Goal: Transaction & Acquisition: Purchase product/service

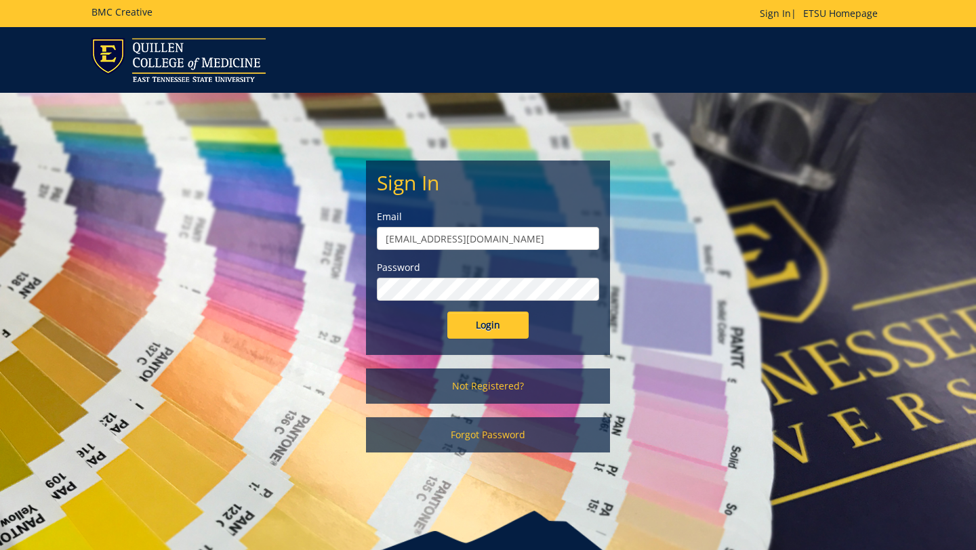
click at [384, 245] on input "andrewsma@etsu.edu" at bounding box center [488, 238] width 222 height 23
click at [388, 339] on div "Sign In Email andrewsma@etsu.edu Password Login" at bounding box center [488, 257] width 243 height 193
click at [461, 331] on input "Login" at bounding box center [487, 325] width 81 height 27
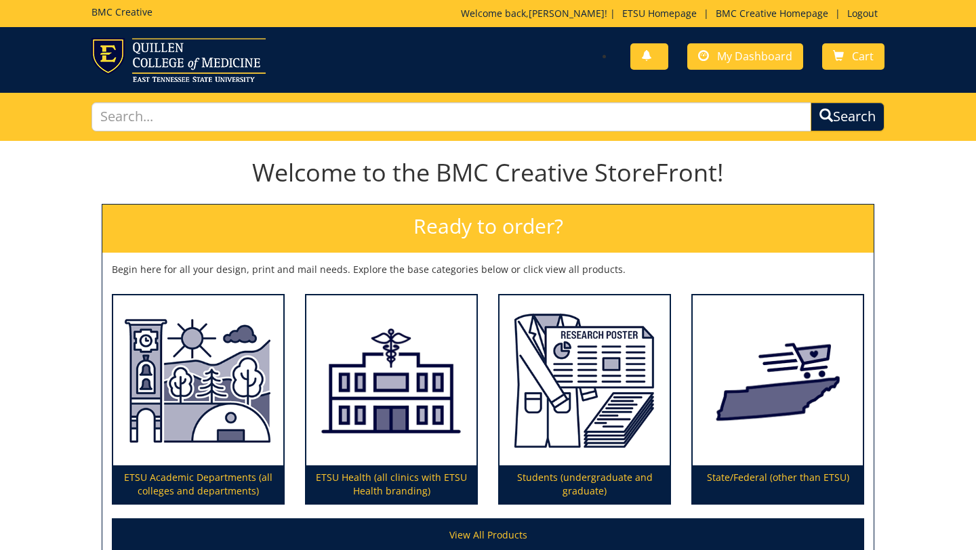
scroll to position [139, 0]
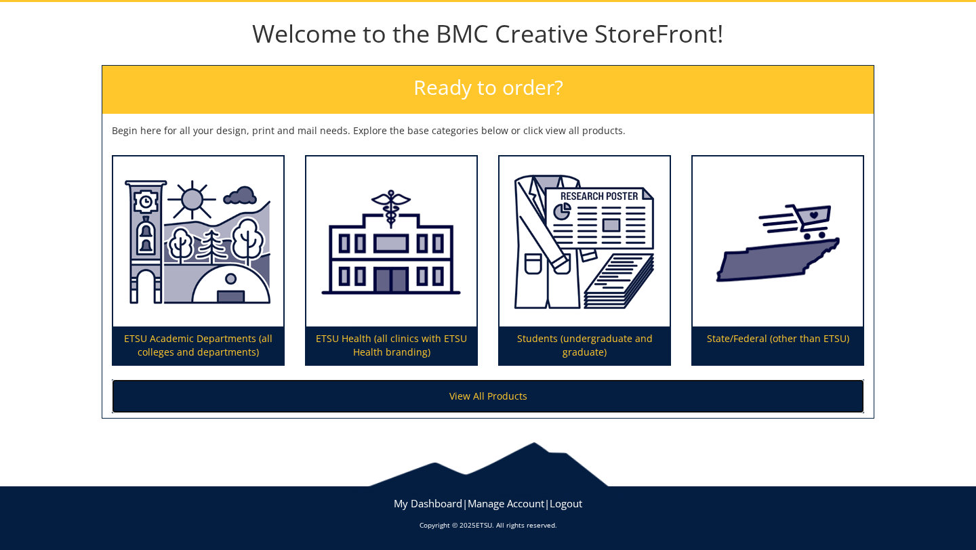
click at [607, 388] on link "View All Products" at bounding box center [488, 396] width 752 height 34
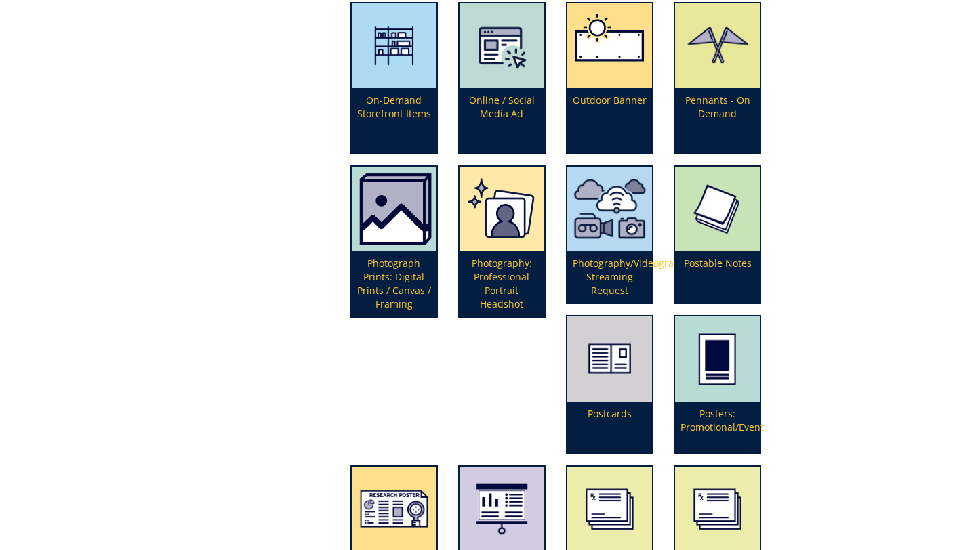
scroll to position [3051, 0]
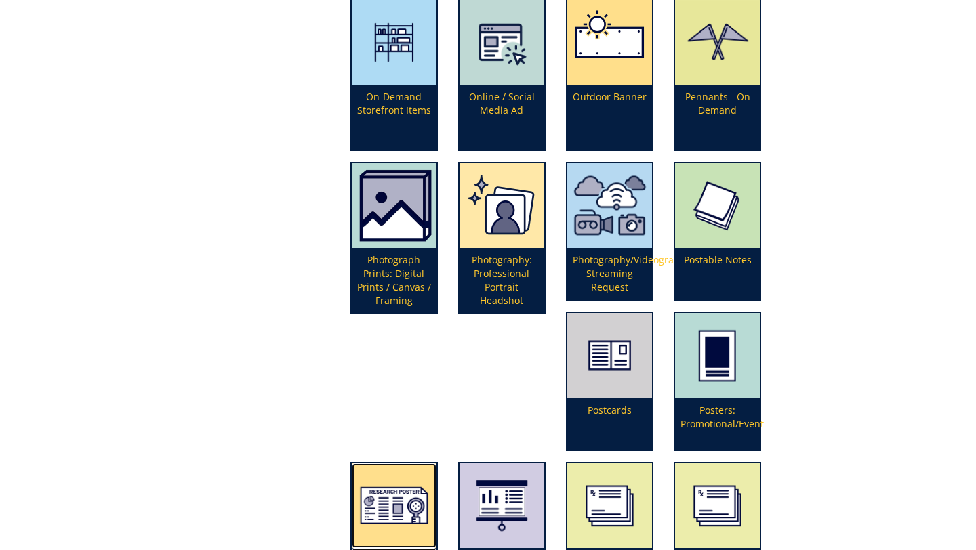
click at [436, 464] on img at bounding box center [394, 506] width 85 height 85
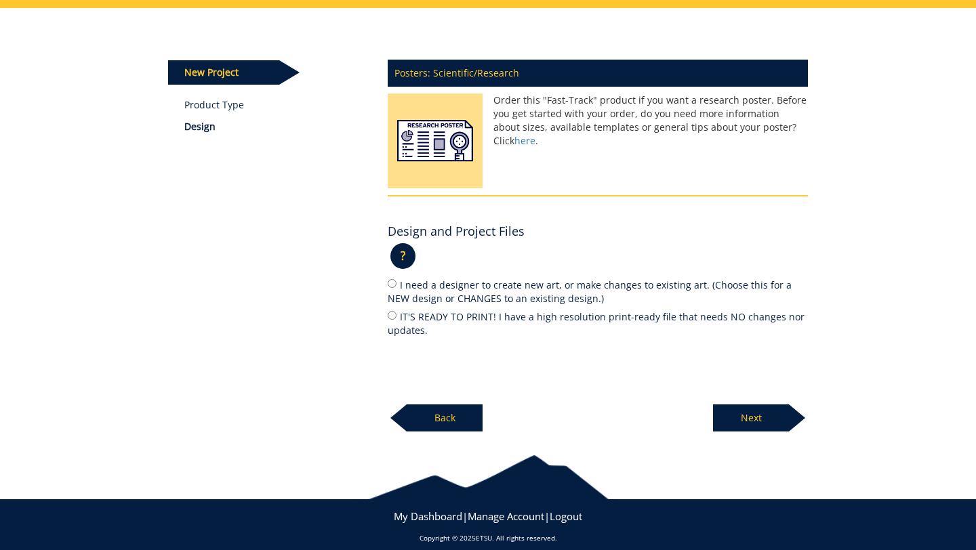
scroll to position [136, 0]
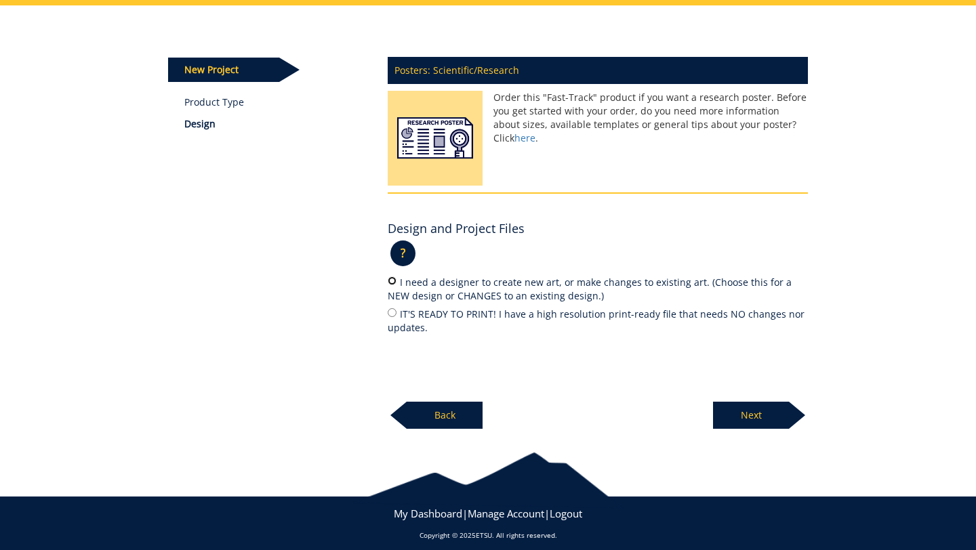
click at [395, 283] on input "I need a designer to create new art, or make changes to existing art. (Choose t…" at bounding box center [392, 280] width 9 height 9
radio input "true"
click at [789, 428] on div at bounding box center [797, 415] width 16 height 27
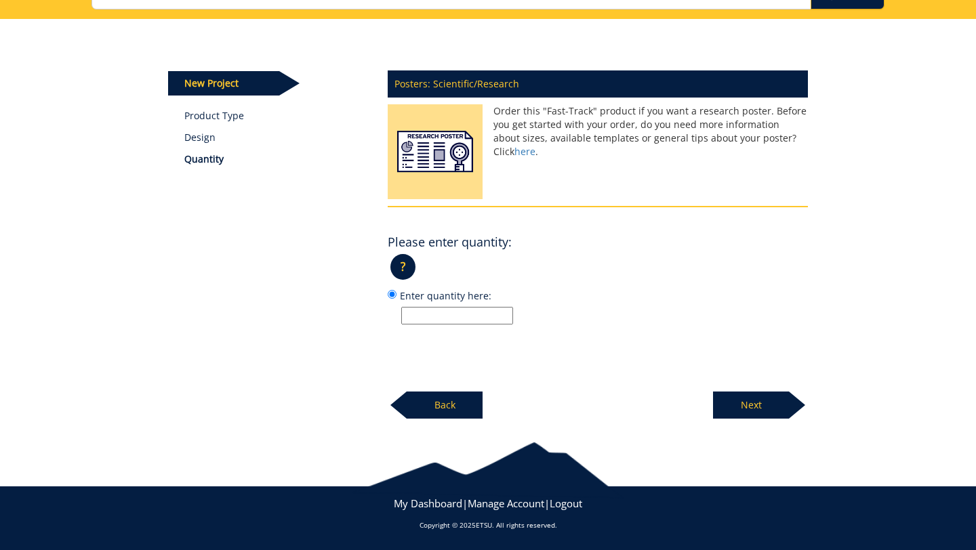
scroll to position [122, 0]
click at [488, 319] on input "Enter quantity here:" at bounding box center [457, 316] width 112 height 18
type input "1"
click at [632, 298] on label "Enter quantity here: 1" at bounding box center [598, 306] width 420 height 37
click at [396, 298] on input "Enter quantity here: 1" at bounding box center [392, 294] width 9 height 9
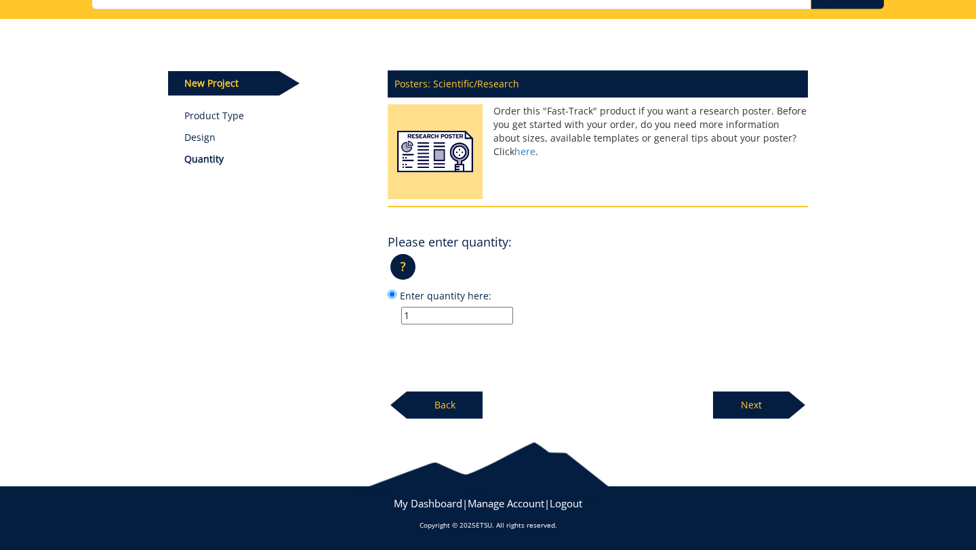
click at [760, 413] on p "Next" at bounding box center [751, 405] width 76 height 27
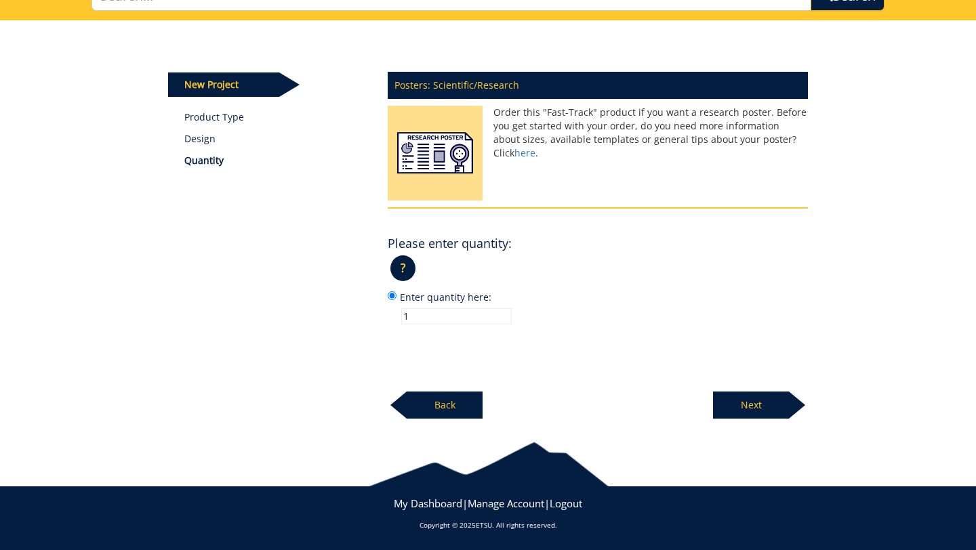
scroll to position [119, 0]
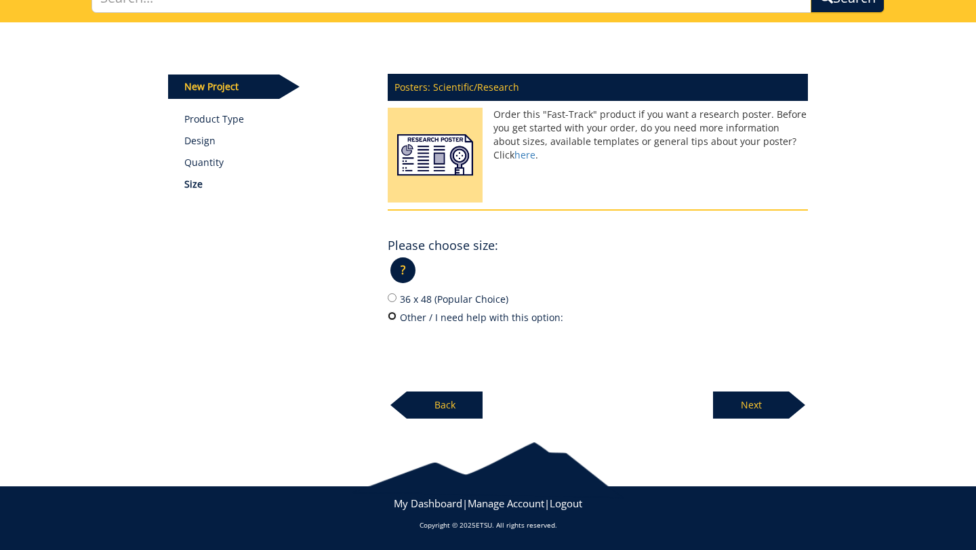
click at [390, 313] on input "Other / I need help with this option:" at bounding box center [392, 316] width 9 height 9
radio input "true"
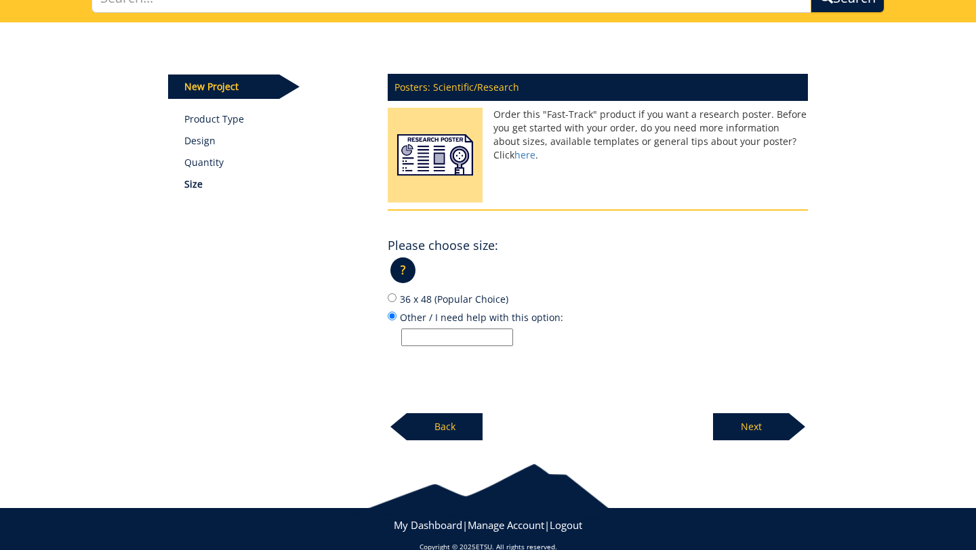
click at [422, 336] on input "Other / I need help with this option:" at bounding box center [457, 338] width 112 height 18
type input "91.4cm tall x 162.6cm wide"
click at [773, 426] on p "Next" at bounding box center [751, 426] width 76 height 27
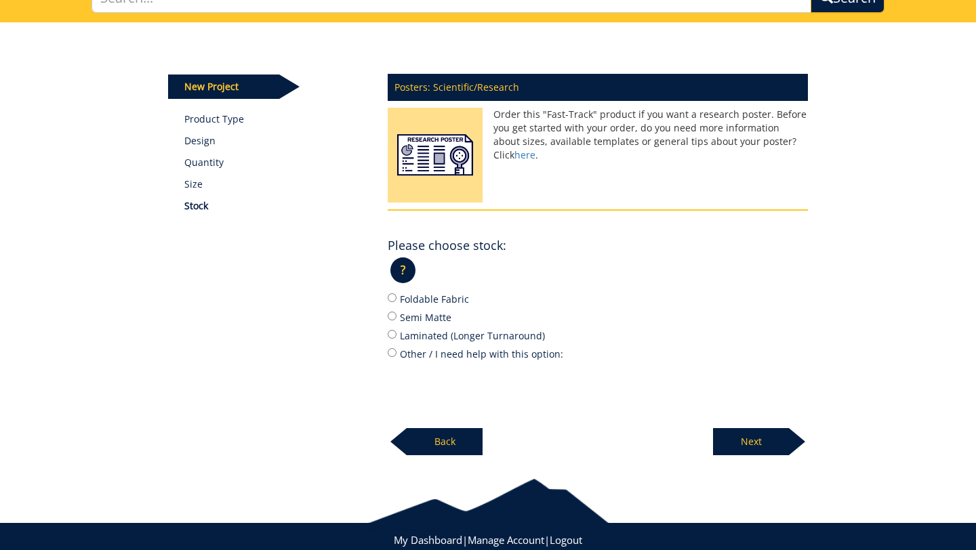
click at [457, 305] on label "Foldable Fabric" at bounding box center [598, 298] width 420 height 15
click at [396, 302] on input "Foldable Fabric" at bounding box center [392, 297] width 9 height 9
radio input "true"
click at [770, 447] on p "Next" at bounding box center [751, 441] width 76 height 27
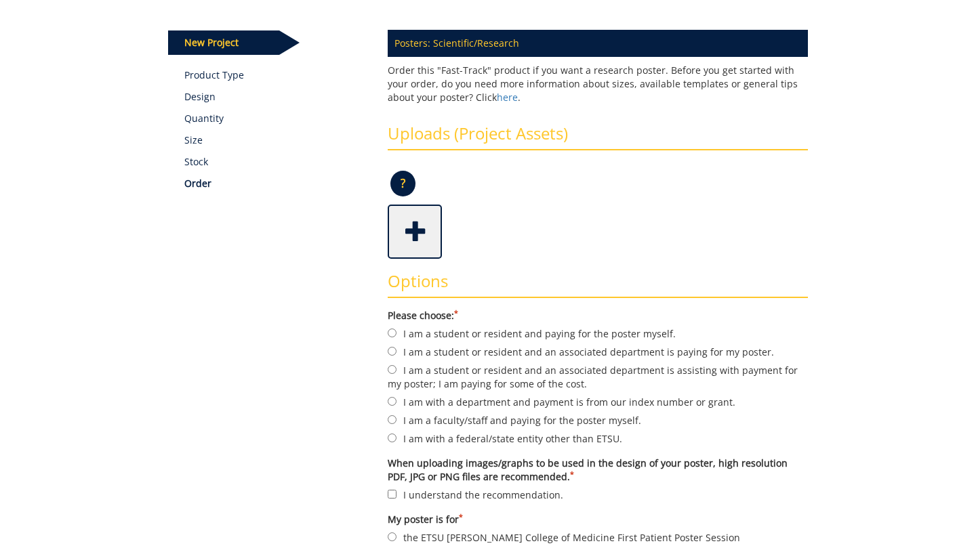
scroll to position [164, 0]
click at [403, 233] on span at bounding box center [416, 229] width 54 height 47
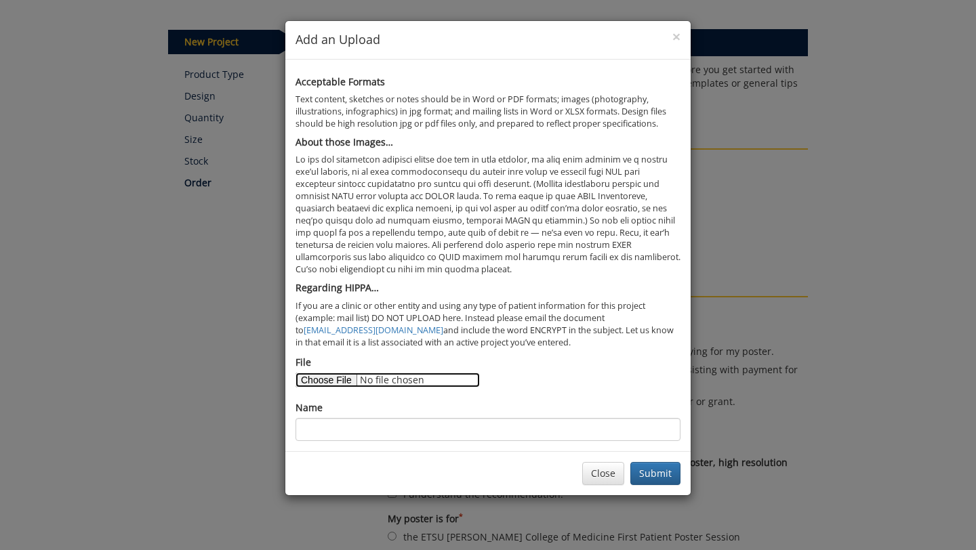
click at [329, 382] on input "File" at bounding box center [387, 380] width 184 height 15
type input "C:\fakepath\[MEDICAL_DATA] AND SHOCK LIVER IN A DIABETIC​ PATIENT ON [MEDICAL_D…"
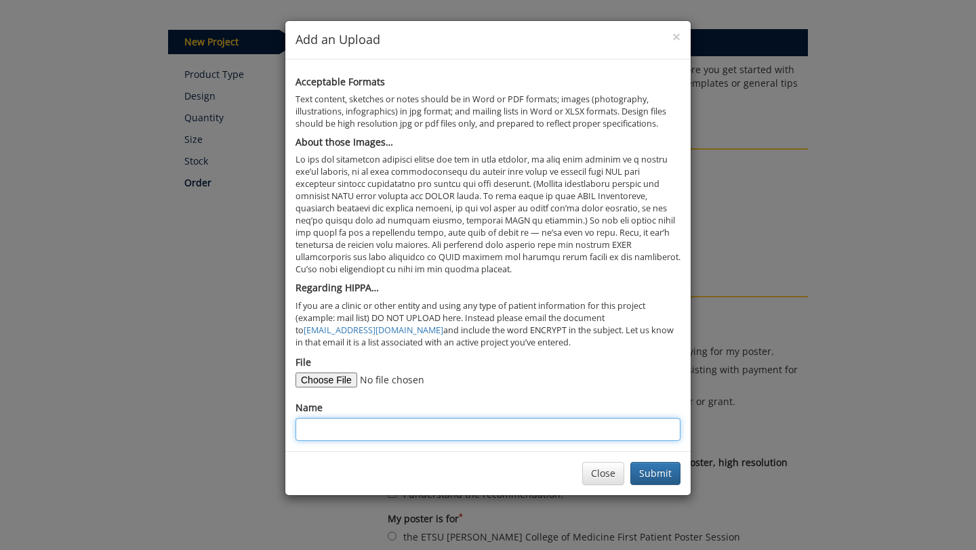
click at [354, 435] on input "Name" at bounding box center [487, 429] width 385 height 23
drag, startPoint x: 474, startPoint y: 432, endPoint x: 571, endPoint y: 432, distance: 96.9
click at [571, 432] on input "Acute pancreatitis and shock liver in a patient" at bounding box center [487, 429] width 385 height 23
paste input "DIABETIC​ PATIENT ON DULAGLUTIDE: A CASE REPORT​"
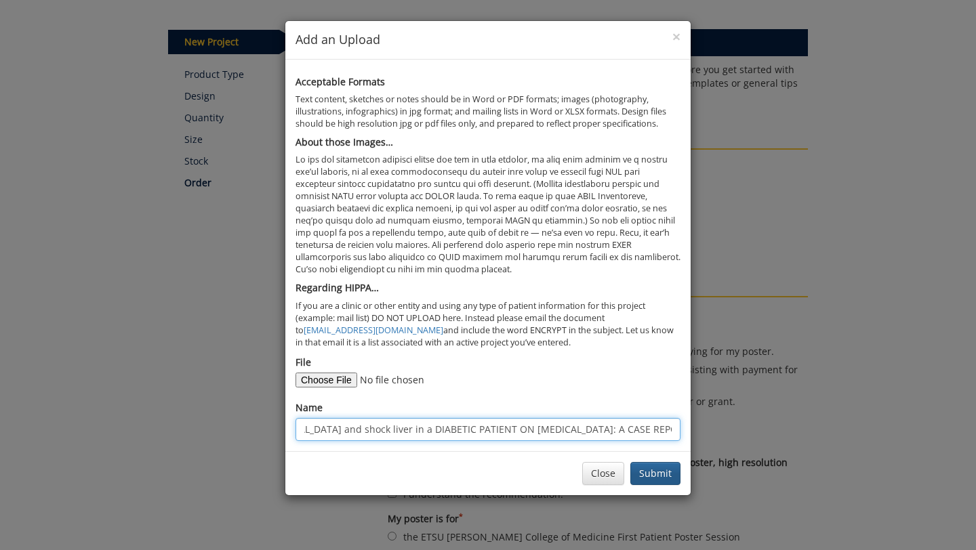
type input "Acute pancreatitis and shock liver in a DIABETIC​ PATIENT ON DULAGLUTIDE: A CAS…"
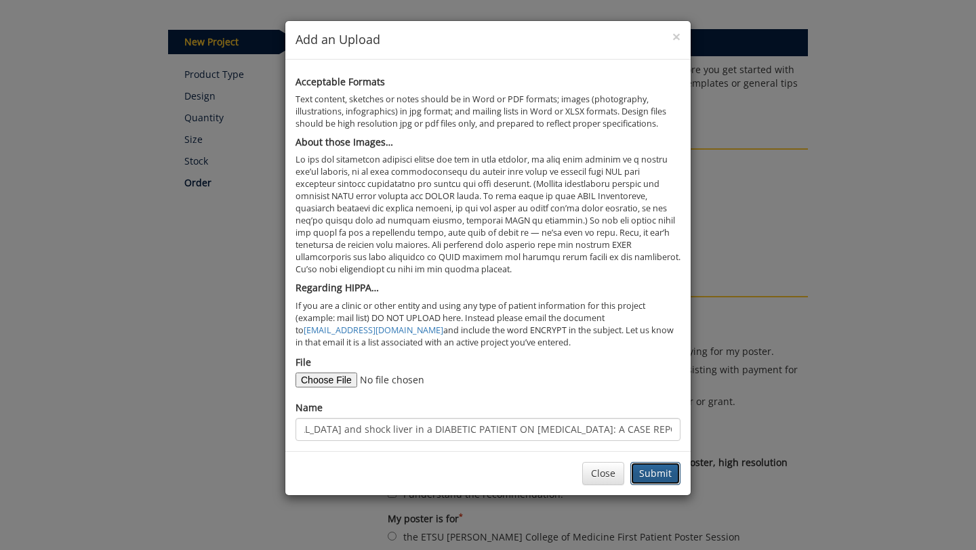
click at [669, 476] on button "Submit" at bounding box center [655, 473] width 50 height 23
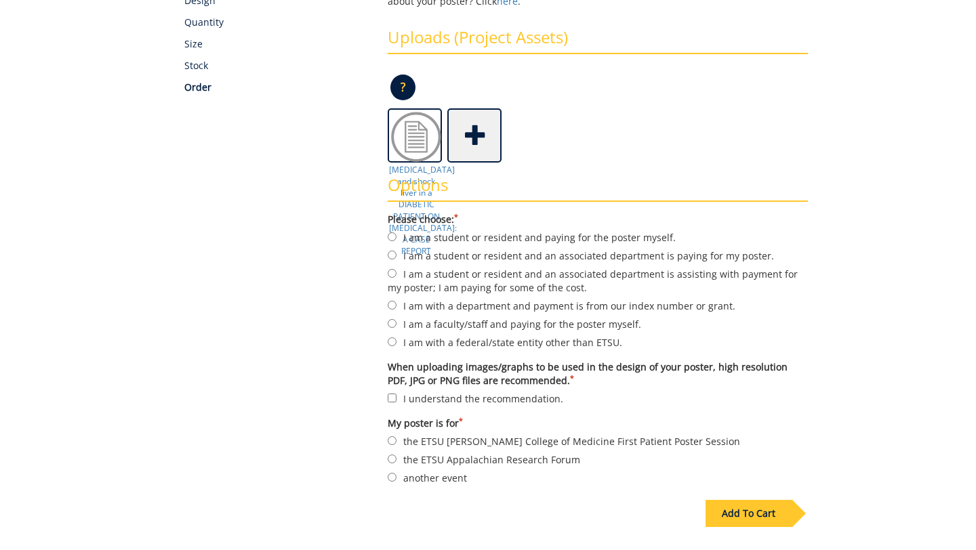
scroll to position [261, 0]
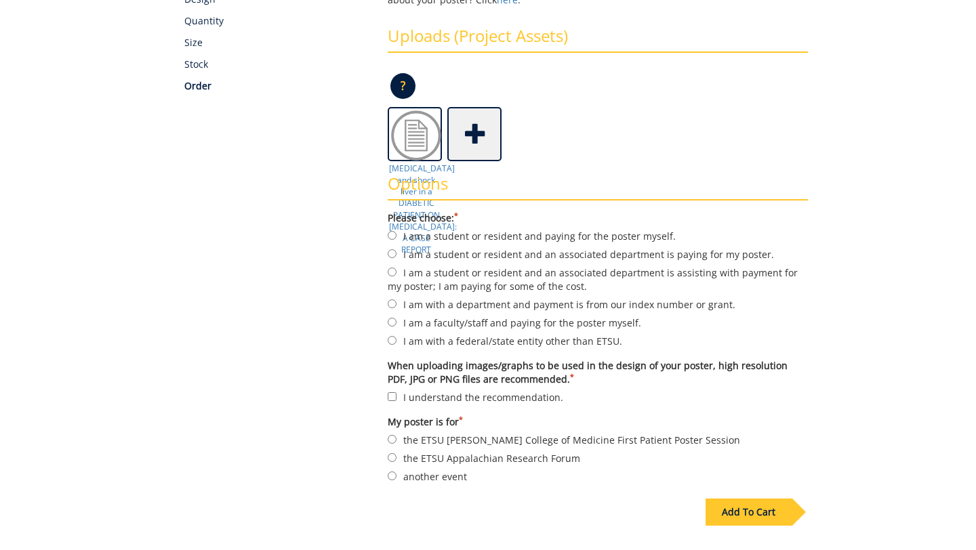
click at [511, 254] on label "I am a student or resident and an associated department is paying for my poster." at bounding box center [598, 254] width 420 height 15
click at [396, 254] on input "I am a student or resident and an associated department is paying for my poster." at bounding box center [392, 253] width 9 height 9
radio input "true"
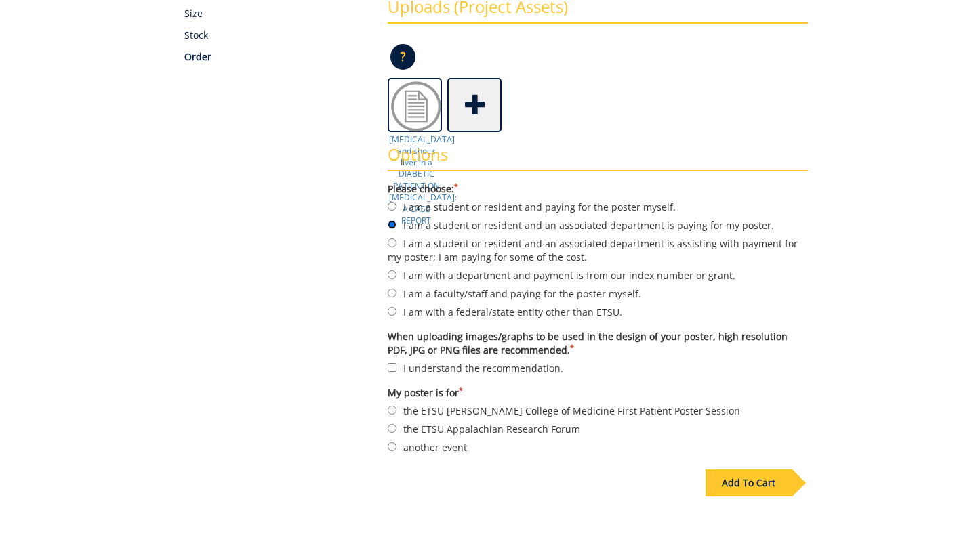
scroll to position [294, 0]
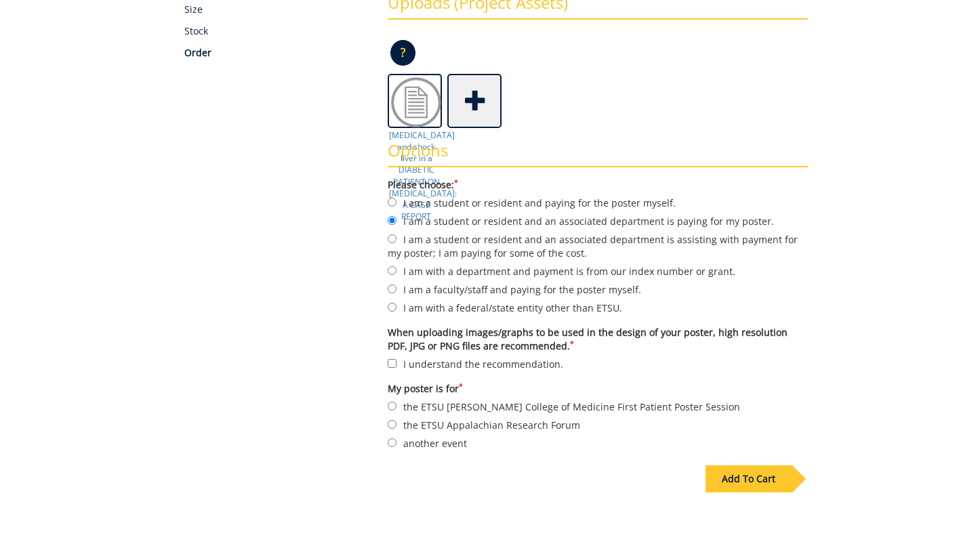
click at [767, 481] on div "Add To Cart" at bounding box center [748, 479] width 86 height 27
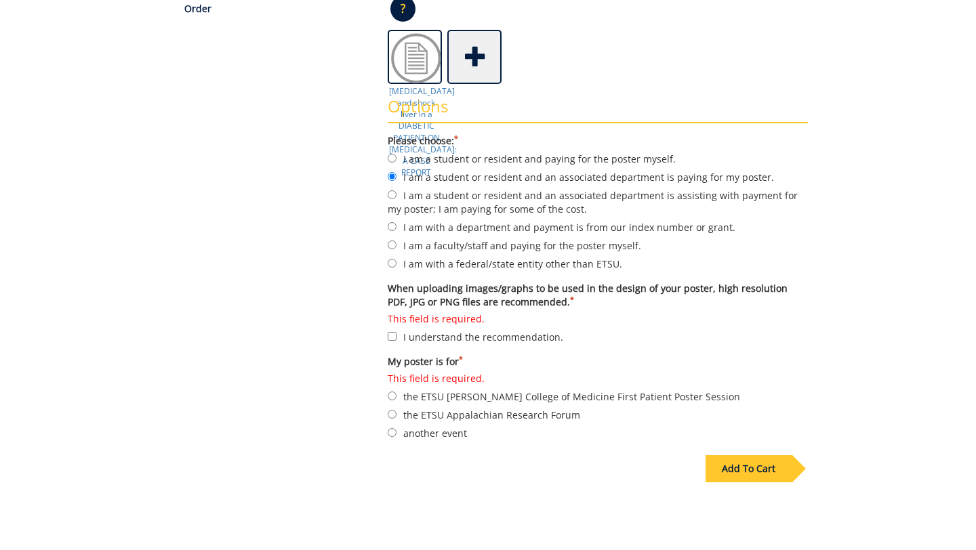
scroll to position [339, 0]
click at [520, 337] on label "This field is required. I understand the recommendation." at bounding box center [598, 328] width 420 height 32
click at [396, 337] on input "This field is required. I understand the recommendation." at bounding box center [392, 335] width 9 height 9
checkbox input "true"
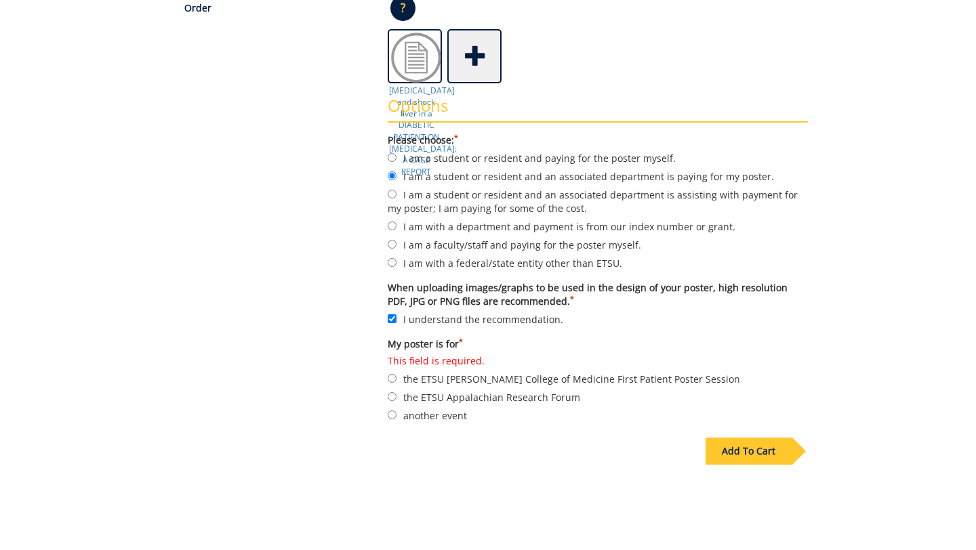
click at [449, 415] on label "another event" at bounding box center [598, 415] width 420 height 15
click at [396, 415] on input "another event" at bounding box center [392, 415] width 9 height 9
radio input "true"
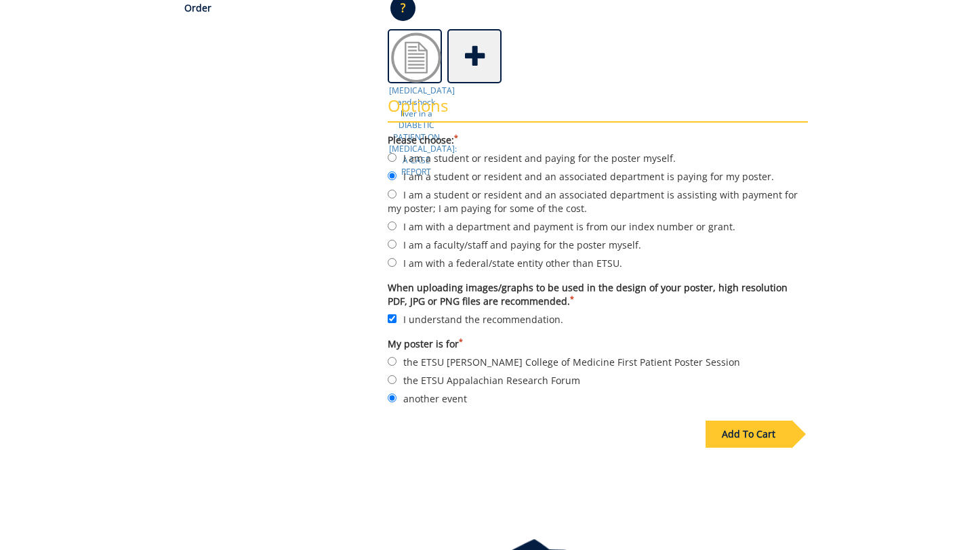
click at [763, 438] on div "Add To Cart" at bounding box center [748, 434] width 86 height 27
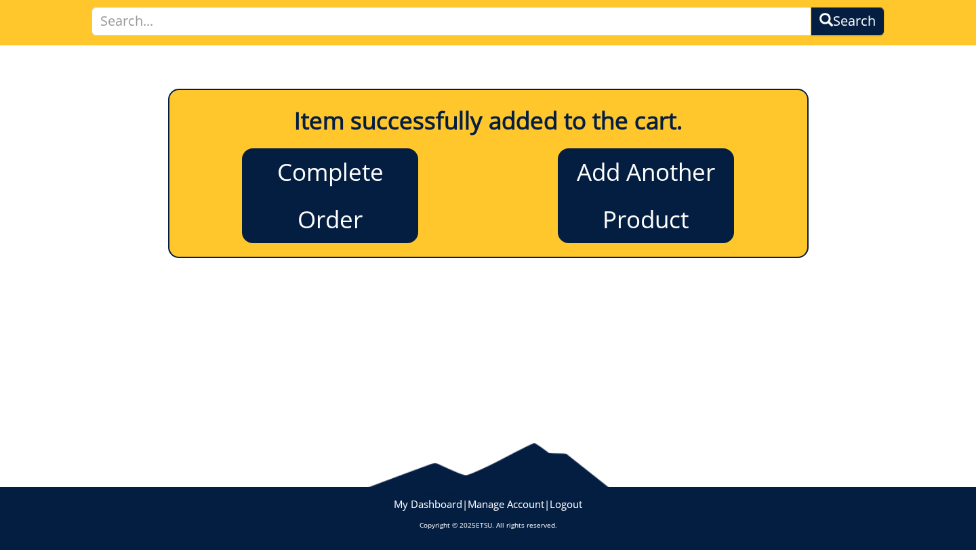
scroll to position [96, 0]
click at [348, 184] on link "Complete Order" at bounding box center [330, 195] width 176 height 95
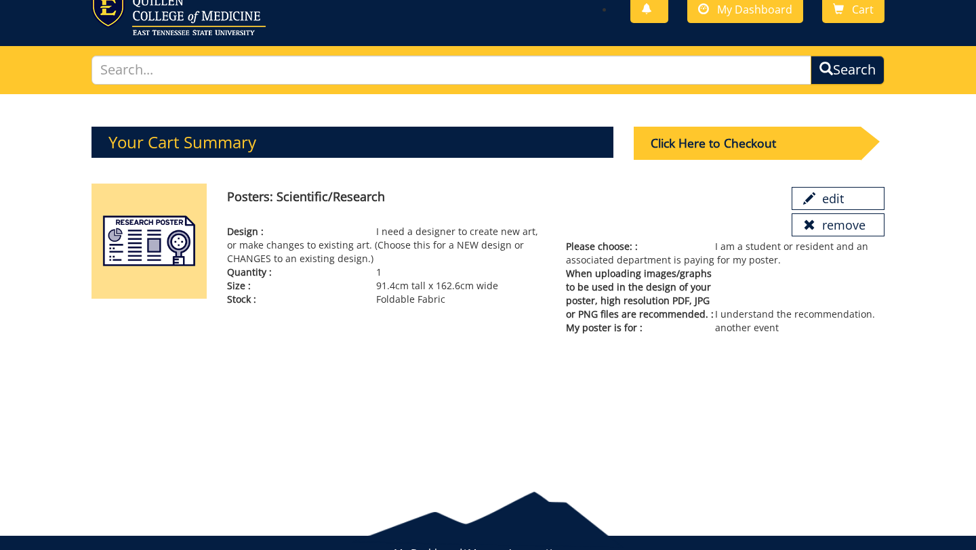
scroll to position [24, 0]
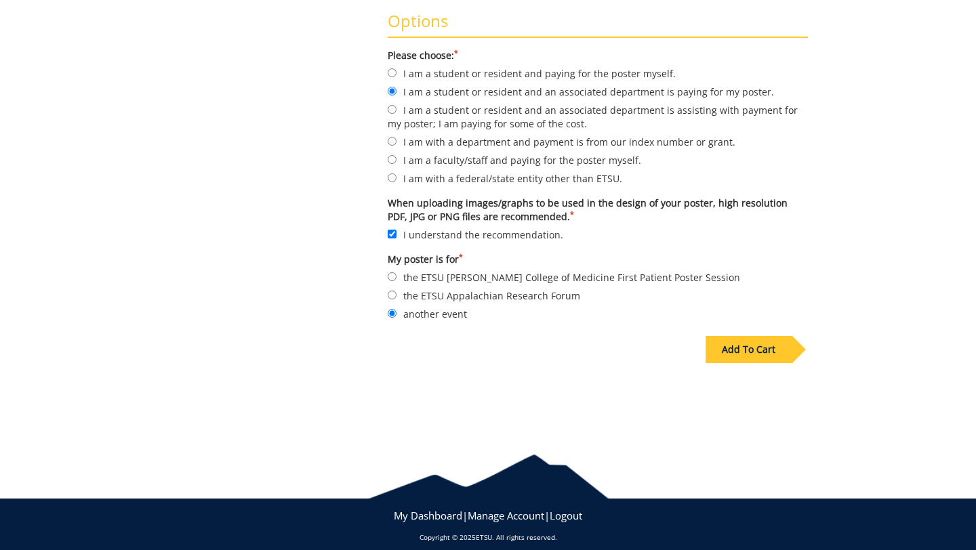
scroll to position [436, 0]
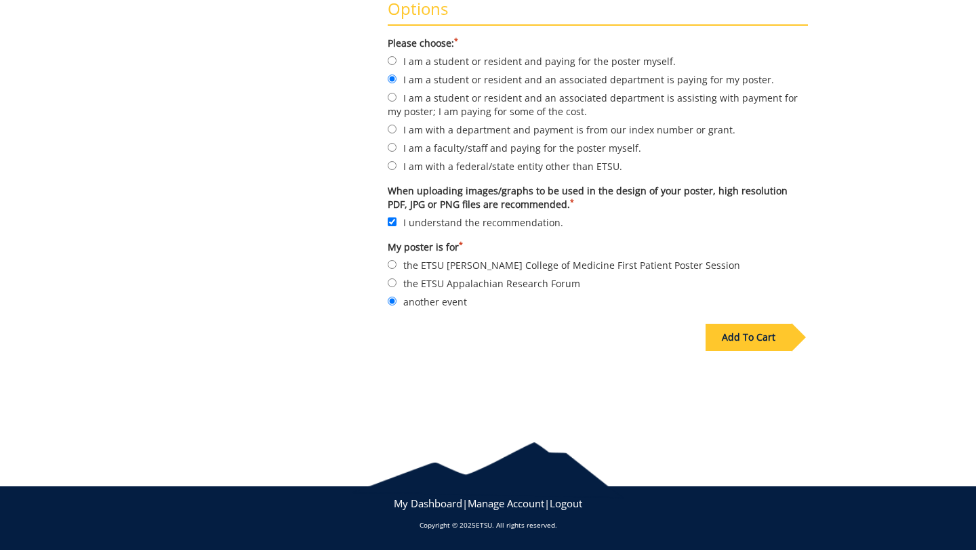
click at [777, 344] on div "Add To Cart" at bounding box center [748, 337] width 86 height 27
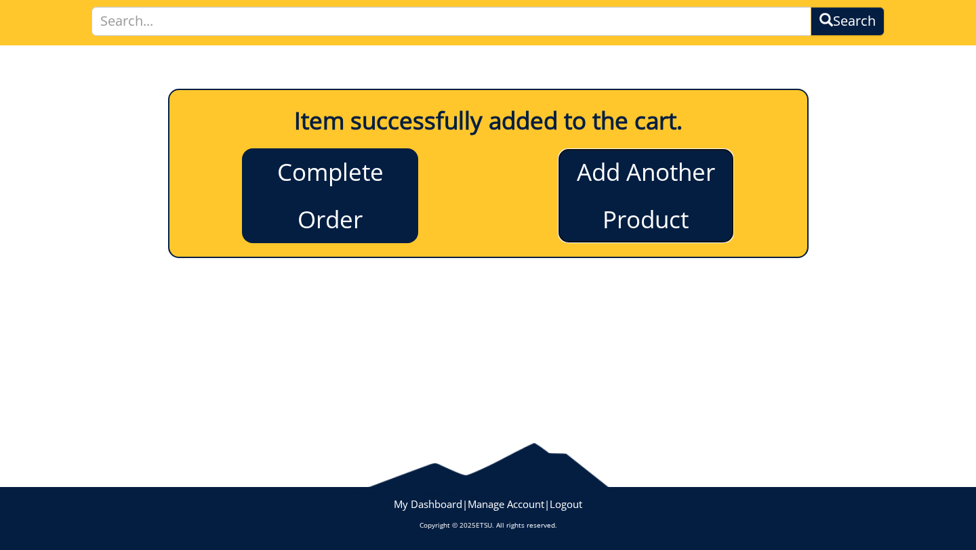
click at [638, 195] on link "Add Another Product" at bounding box center [646, 195] width 176 height 95
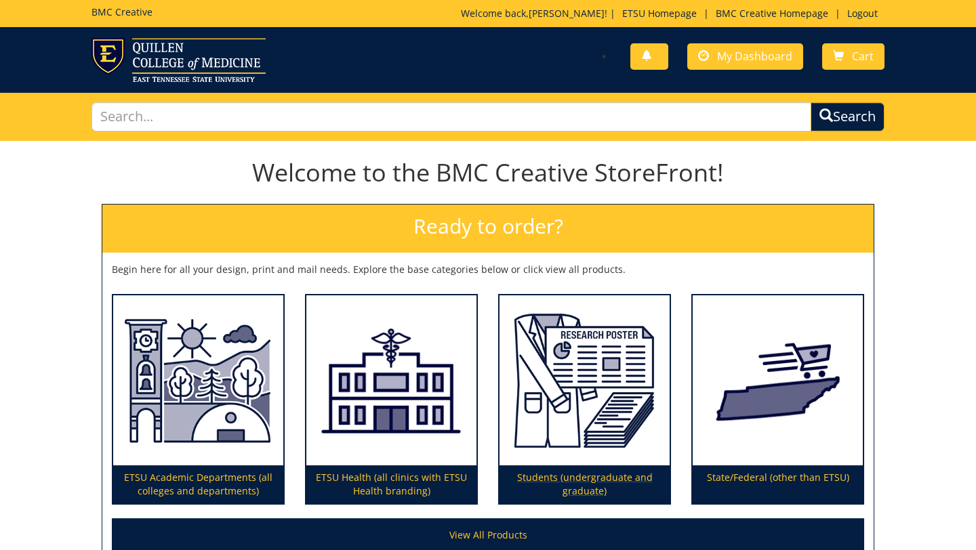
scroll to position [139, 0]
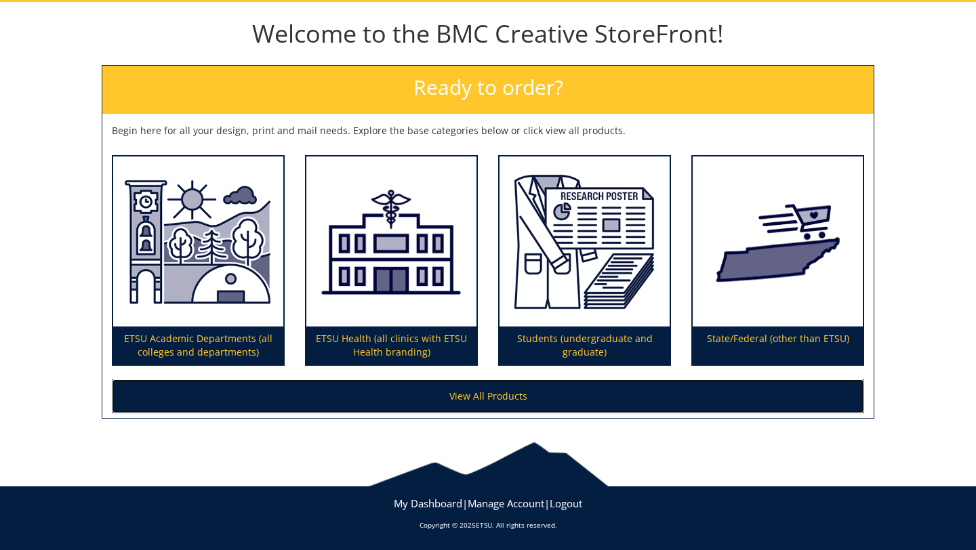
click at [512, 398] on link "View All Products" at bounding box center [488, 396] width 752 height 34
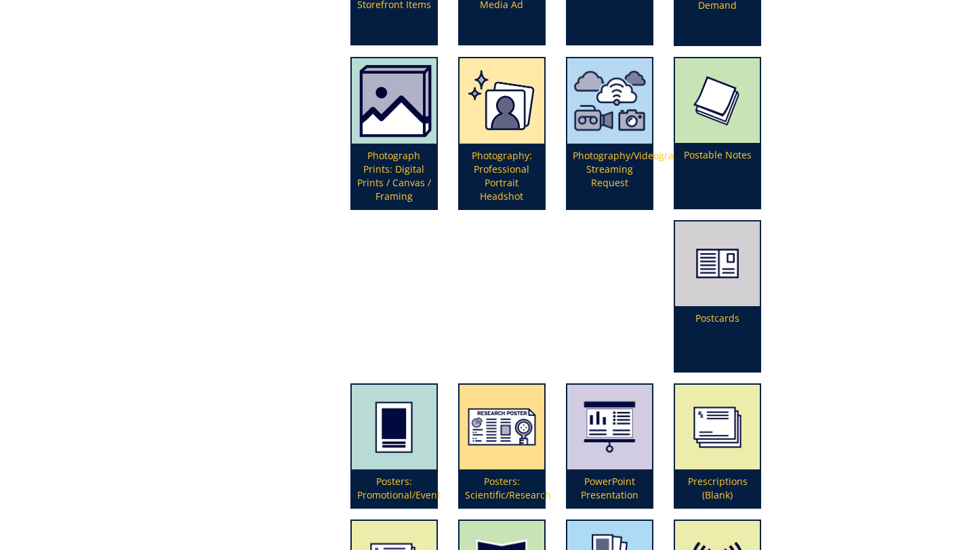
scroll to position [2990, 0]
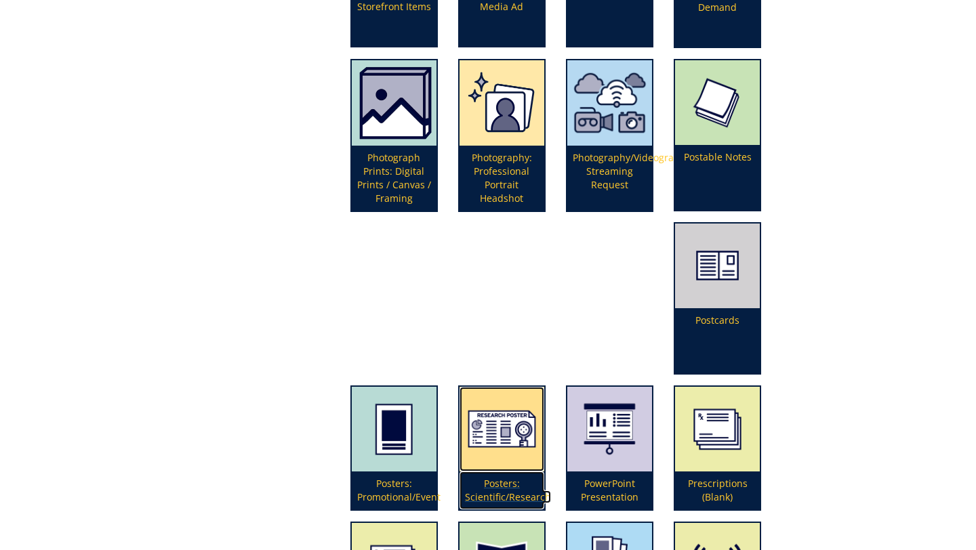
click at [544, 387] on img at bounding box center [501, 429] width 85 height 85
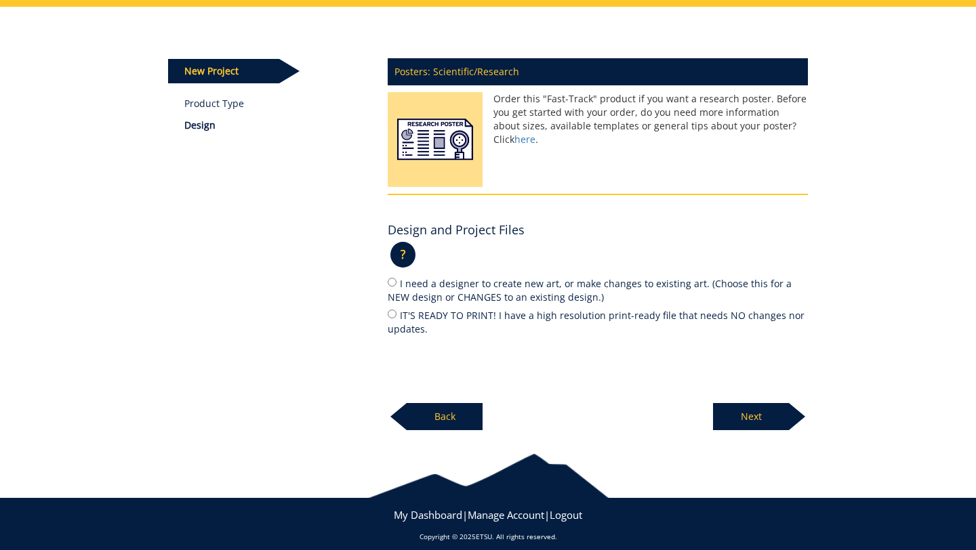
scroll to position [136, 0]
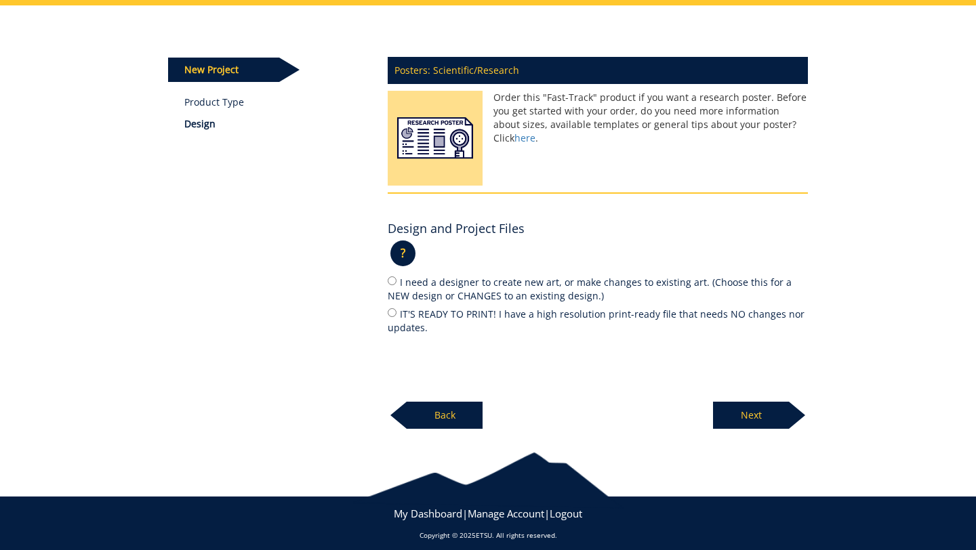
click at [479, 287] on label "I need a designer to create new art, or make changes to existing art. (Choose t…" at bounding box center [598, 288] width 420 height 28
click at [396, 285] on input "I need a designer to create new art, or make changes to existing art. (Choose t…" at bounding box center [392, 280] width 9 height 9
radio input "true"
click at [776, 417] on p "Next" at bounding box center [751, 415] width 76 height 27
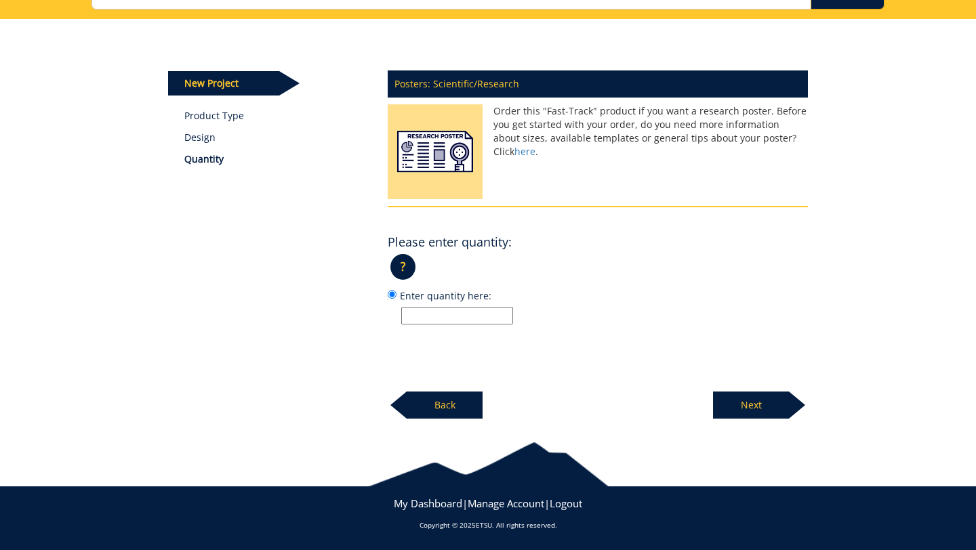
click at [502, 315] on input "Enter quantity here:" at bounding box center [457, 316] width 112 height 18
type input "1"
click at [747, 410] on p "Next" at bounding box center [751, 405] width 76 height 27
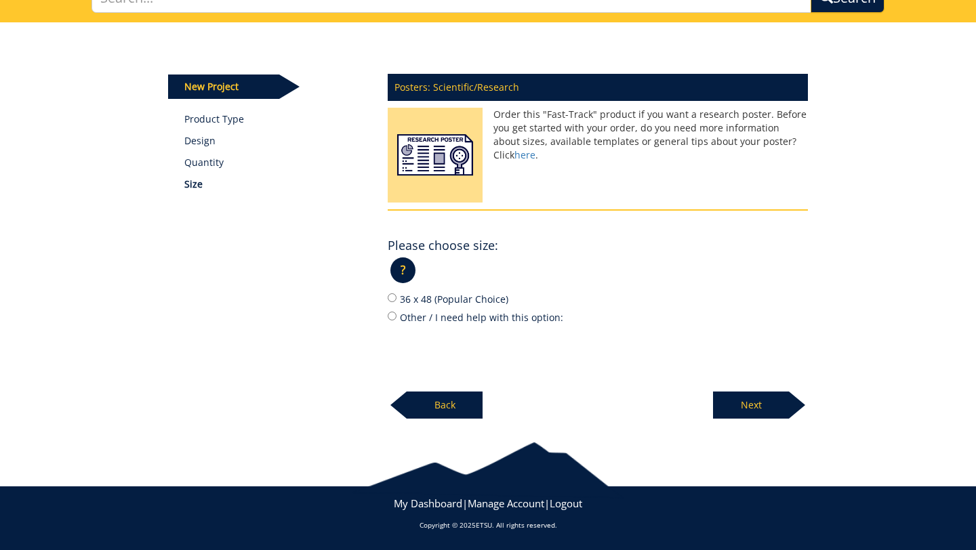
scroll to position [119, 0]
click at [451, 316] on label "Other / I need help with this option:" at bounding box center [598, 317] width 420 height 15
click at [396, 316] on input "Other / I need help with this option:" at bounding box center [392, 316] width 9 height 9
radio input "true"
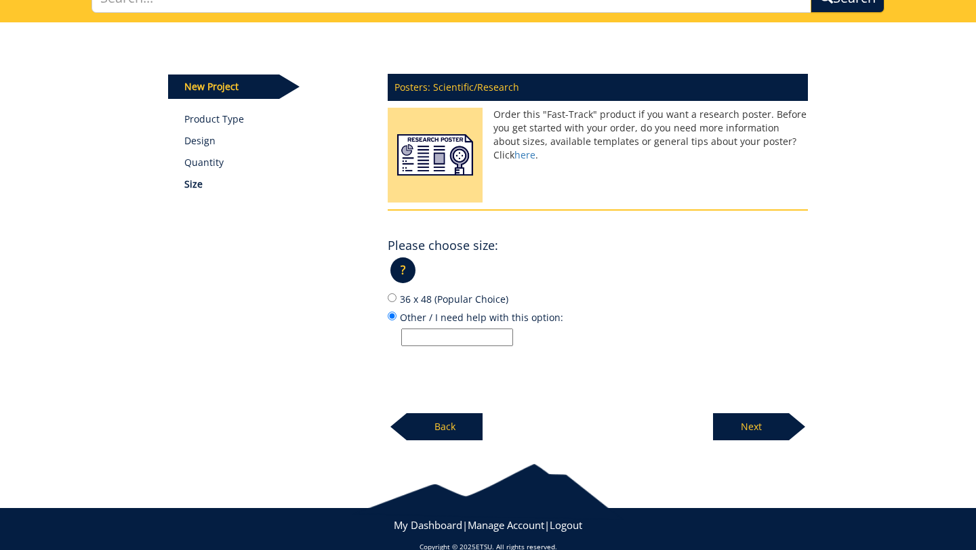
click at [452, 334] on input "Other / I need help with this option:" at bounding box center [457, 338] width 112 height 18
type input "91.4cm tall x 162.6cm wide"
click at [750, 430] on p "Next" at bounding box center [751, 426] width 76 height 27
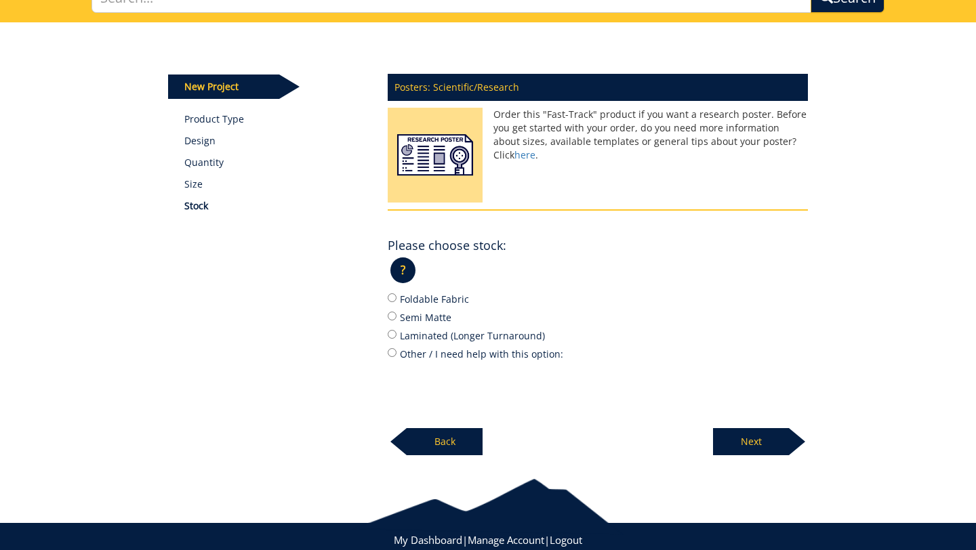
click at [458, 299] on label "Foldable Fabric" at bounding box center [598, 298] width 420 height 15
click at [396, 299] on input "Foldable Fabric" at bounding box center [392, 297] width 9 height 9
radio input "true"
click at [779, 440] on p "Next" at bounding box center [751, 441] width 76 height 27
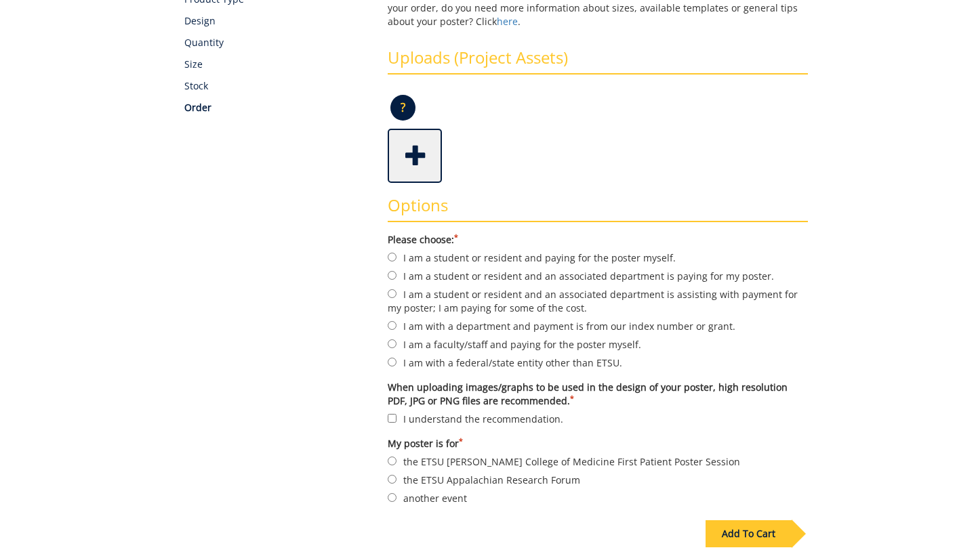
scroll to position [241, 0]
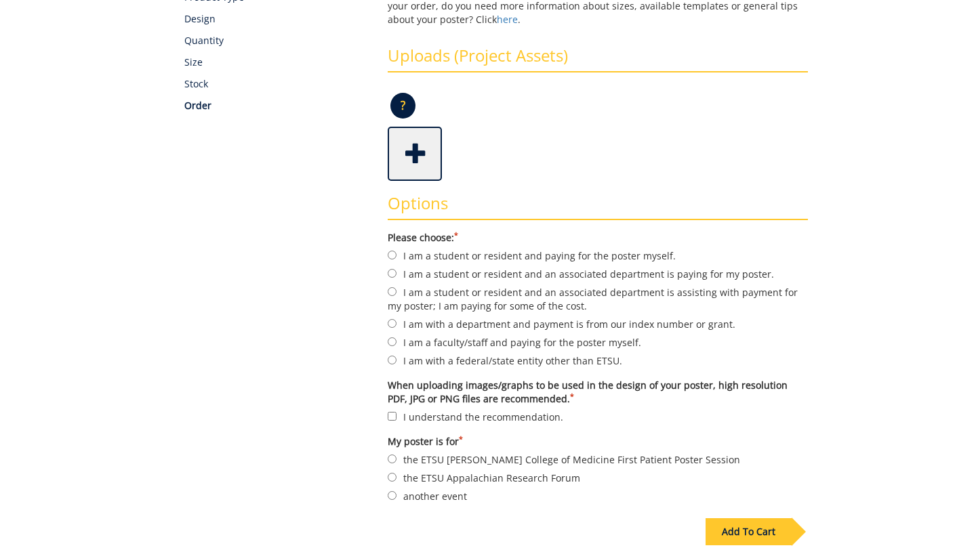
click at [416, 163] on span at bounding box center [416, 152] width 54 height 47
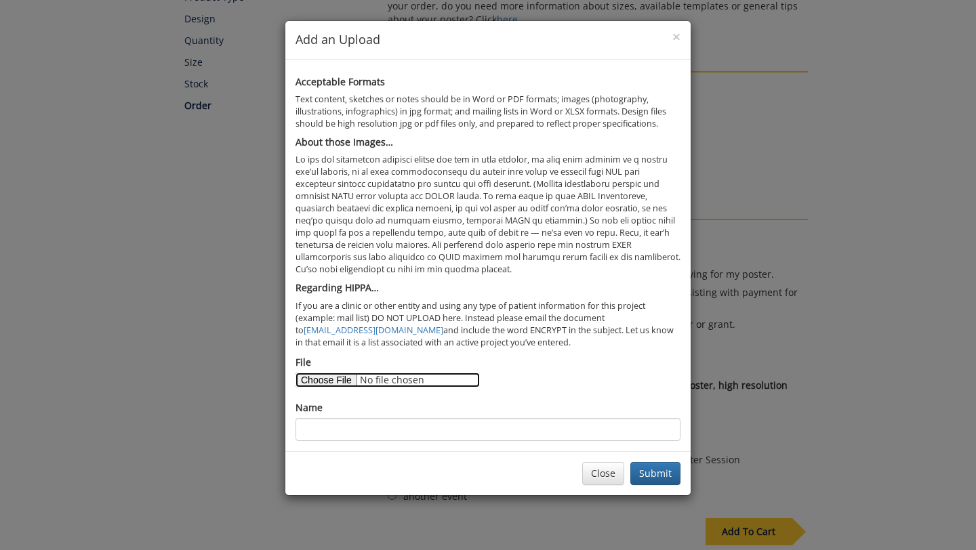
click at [343, 386] on input "File" at bounding box center [387, 380] width 184 height 15
type input "C:\fakepath\Depression and Digestive Health- Gut-Brain Axis Disorders and Depre…"
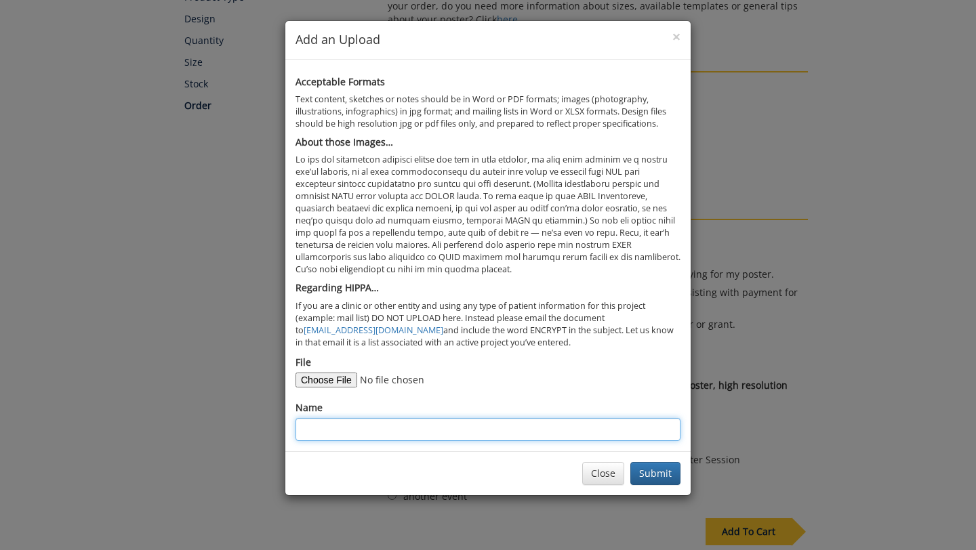
click at [373, 428] on input "Name" at bounding box center [487, 429] width 385 height 23
paste input "Depression and Digestive Health: Gut-Brain Axis Disorders and Depression in Hos…"
type input "Depression and Digestive Health: Gut-Brain Axis Disorders and Depression in Hos…"
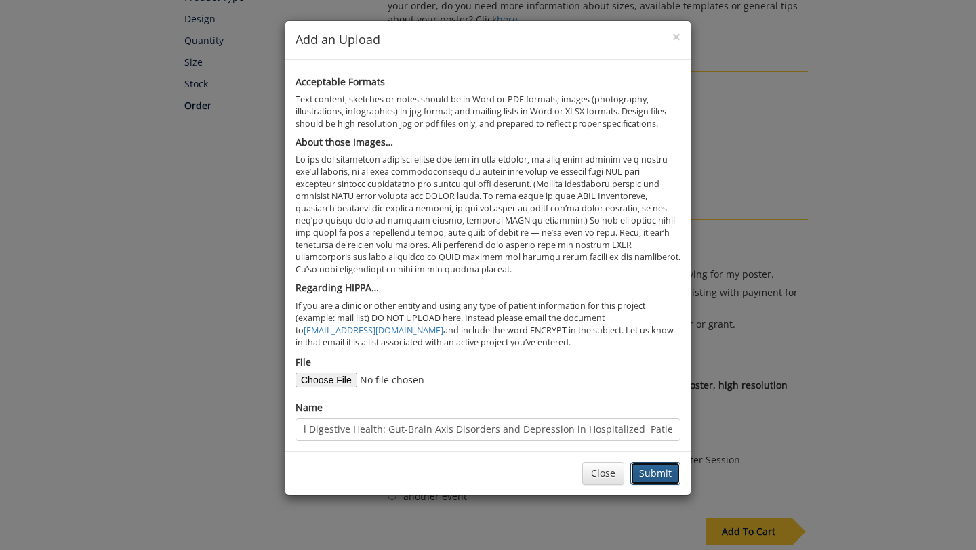
click at [663, 482] on button "Submit" at bounding box center [655, 473] width 50 height 23
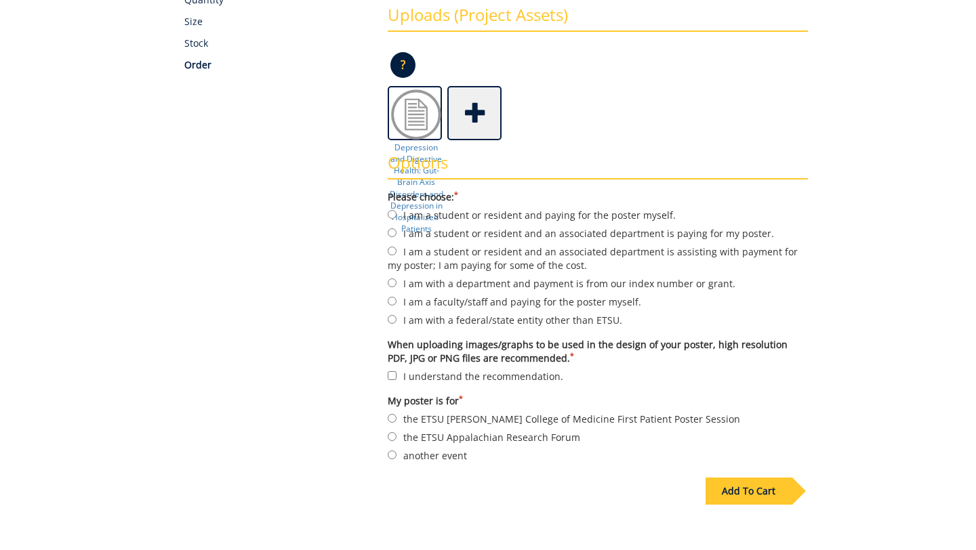
scroll to position [283, 0]
click at [569, 234] on label "I am a student or resident and an associated department is paying for my poster." at bounding box center [598, 232] width 420 height 15
click at [396, 234] on input "I am a student or resident and an associated department is paying for my poster." at bounding box center [392, 232] width 9 height 9
radio input "true"
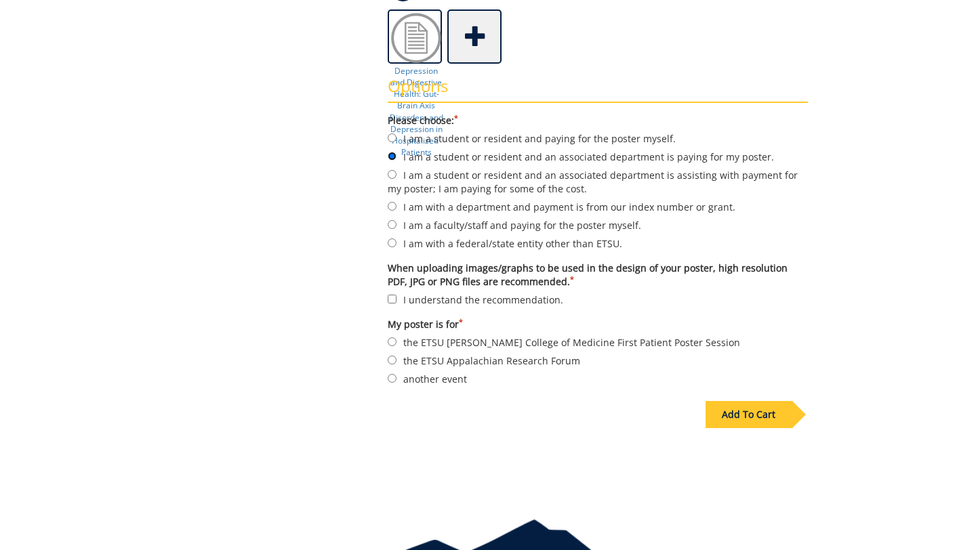
scroll to position [360, 0]
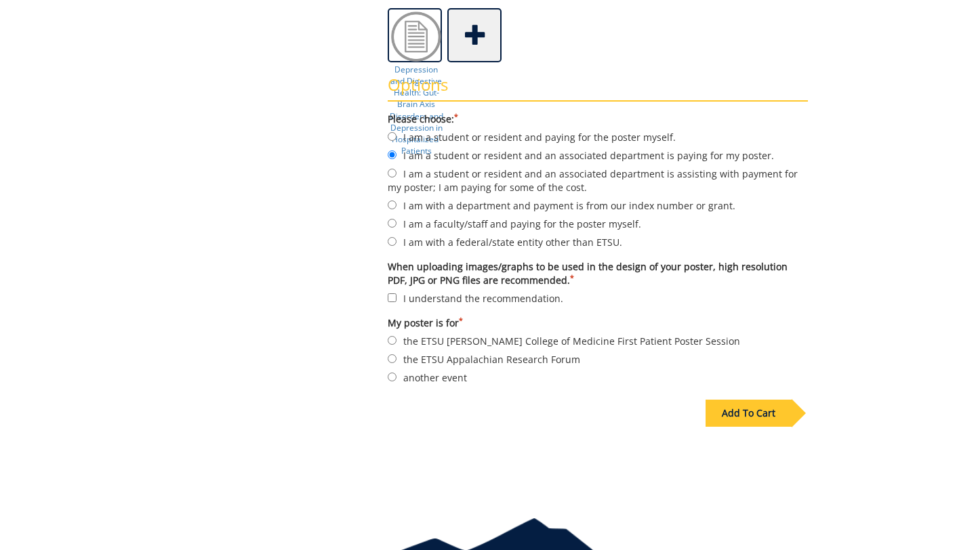
click at [447, 303] on label "I understand the recommendation." at bounding box center [598, 298] width 420 height 15
click at [396, 302] on input "I understand the recommendation." at bounding box center [392, 297] width 9 height 9
checkbox input "true"
click at [420, 378] on label "another event" at bounding box center [598, 377] width 420 height 15
click at [396, 378] on input "another event" at bounding box center [392, 377] width 9 height 9
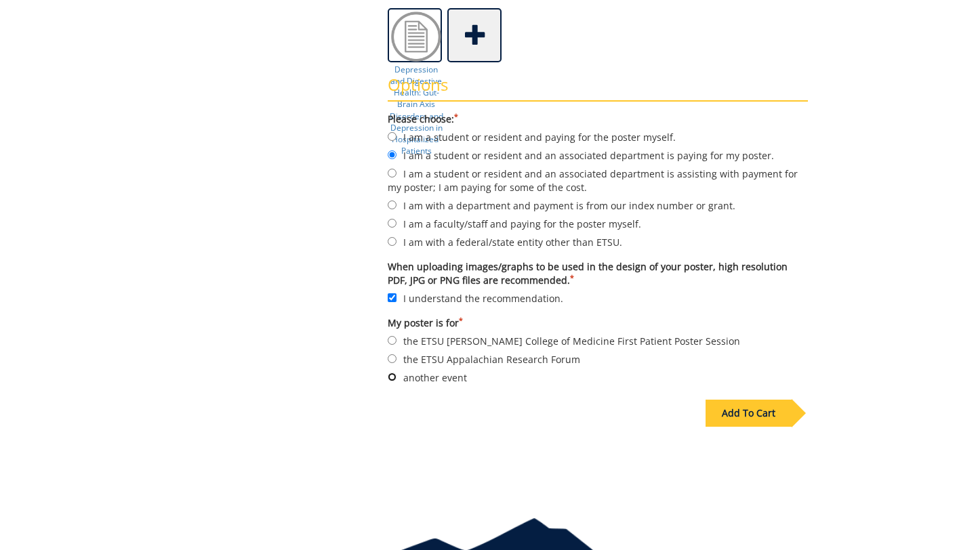
radio input "true"
click at [757, 416] on div "Add To Cart" at bounding box center [748, 413] width 86 height 27
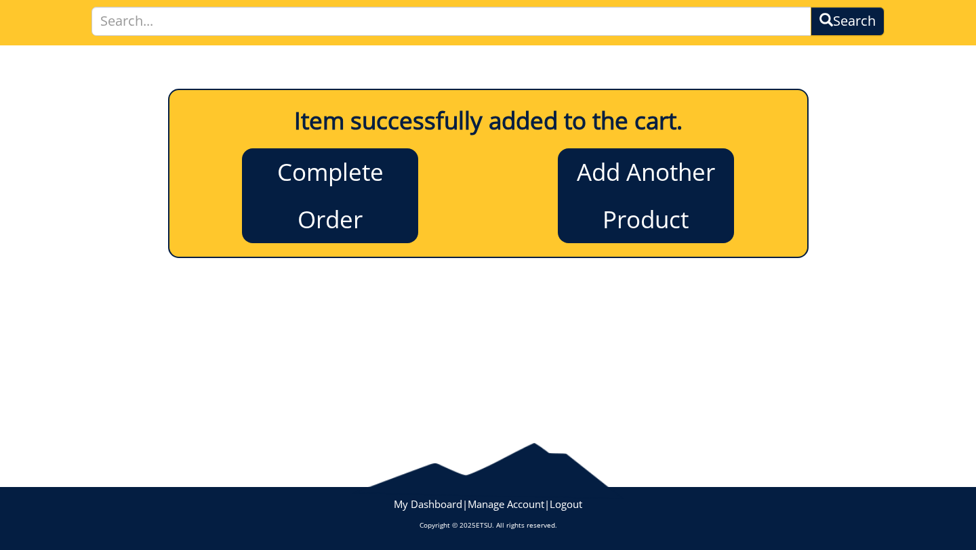
scroll to position [96, 0]
click at [693, 176] on link "Add Another Product" at bounding box center [646, 195] width 176 height 95
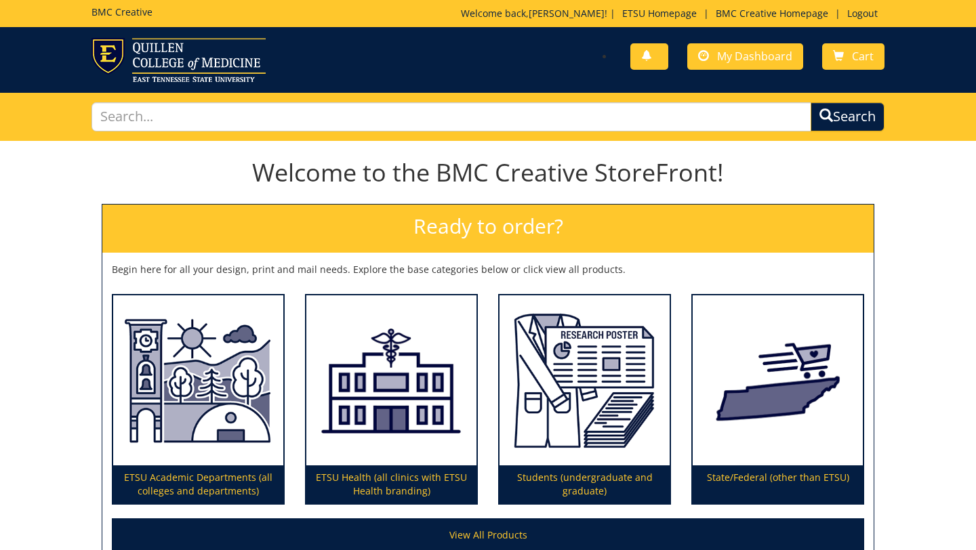
scroll to position [139, 0]
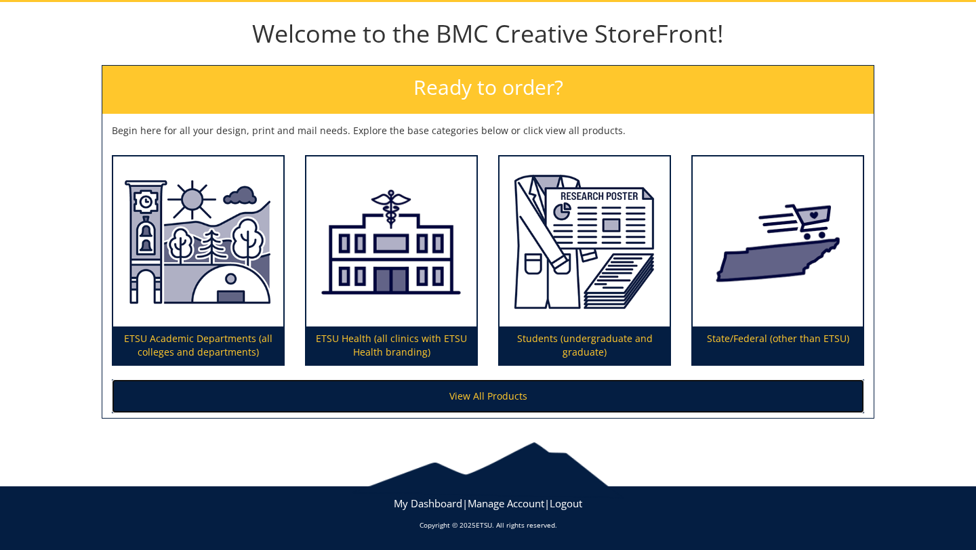
click at [469, 402] on link "View All Products" at bounding box center [488, 396] width 752 height 34
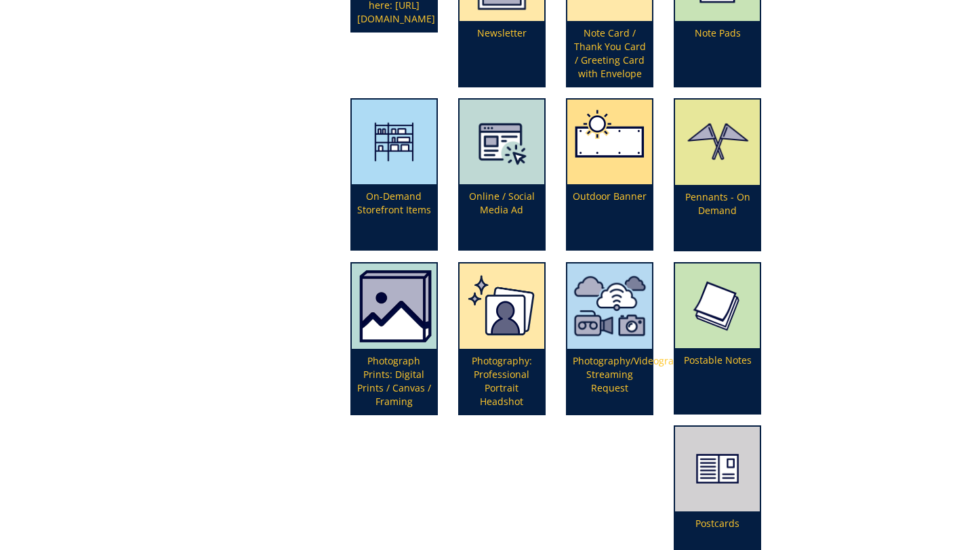
scroll to position [2788, 0]
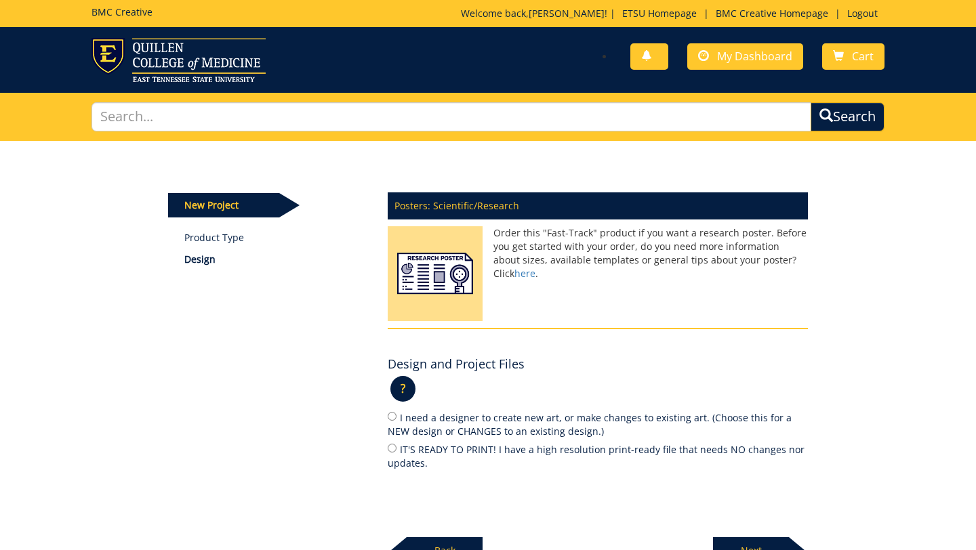
click at [493, 422] on label "I need a designer to create new art, or make changes to existing art. (Choose t…" at bounding box center [598, 424] width 420 height 28
click at [396, 421] on input "I need a designer to create new art, or make changes to existing art. (Choose t…" at bounding box center [392, 416] width 9 height 9
radio input "true"
click at [790, 543] on div at bounding box center [797, 550] width 16 height 27
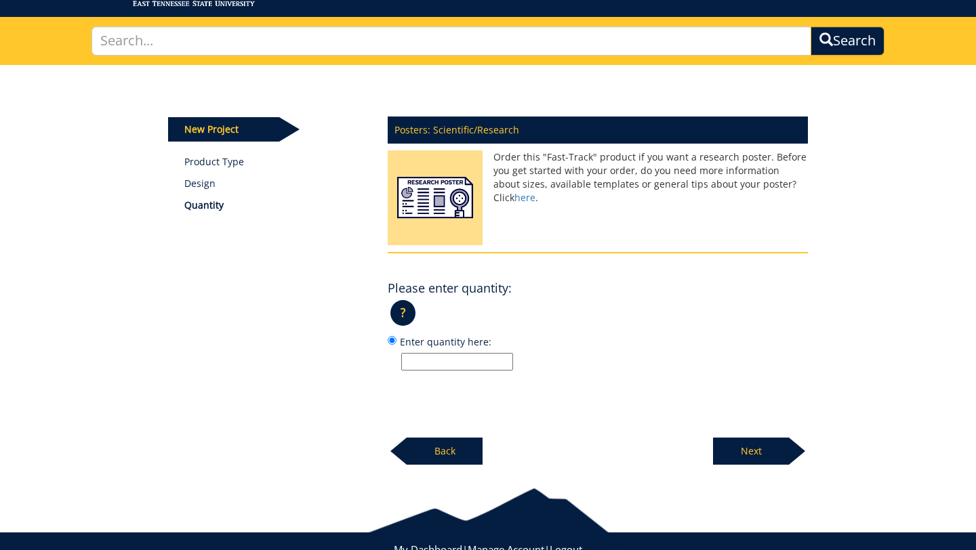
scroll to position [122, 0]
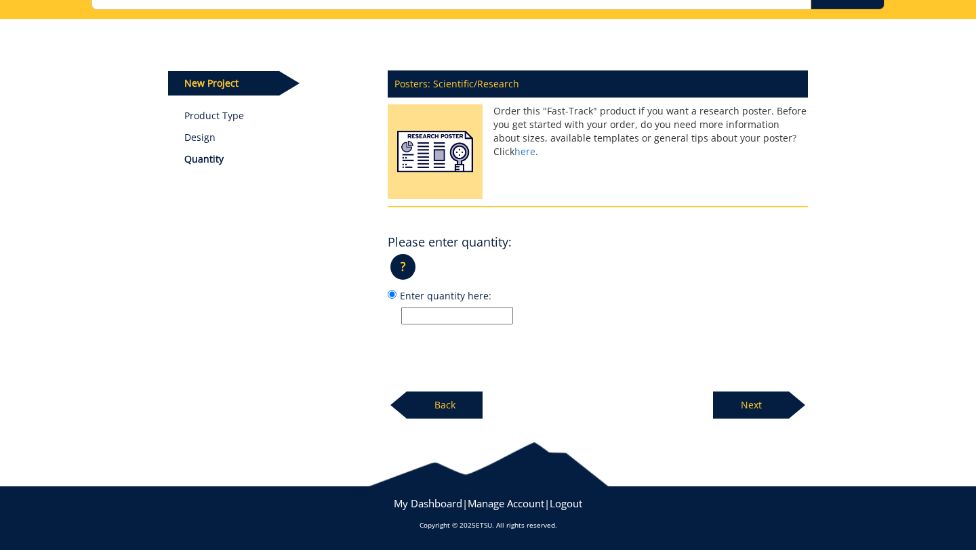
click at [473, 321] on input "Enter quantity here:" at bounding box center [457, 316] width 112 height 18
type input "1"
click at [766, 405] on p "Next" at bounding box center [751, 405] width 76 height 27
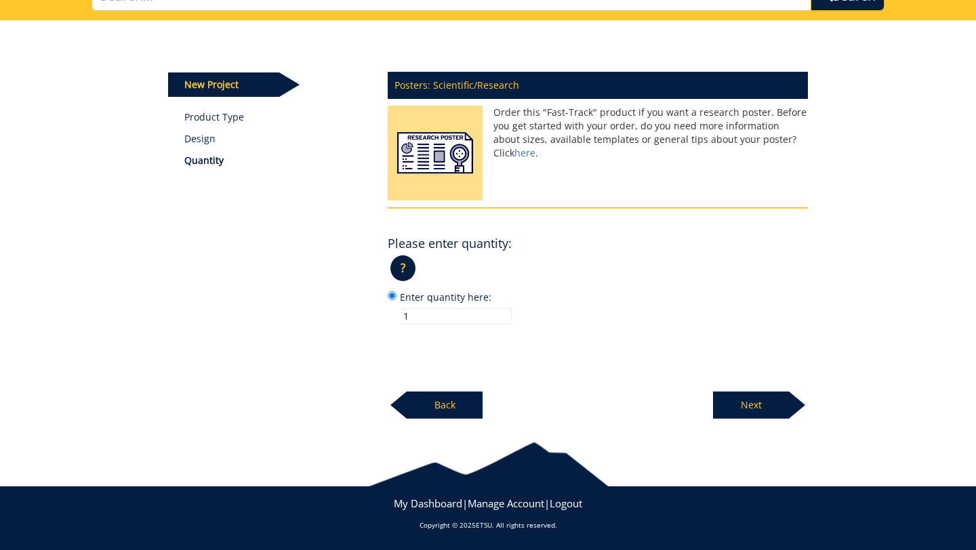
scroll to position [119, 0]
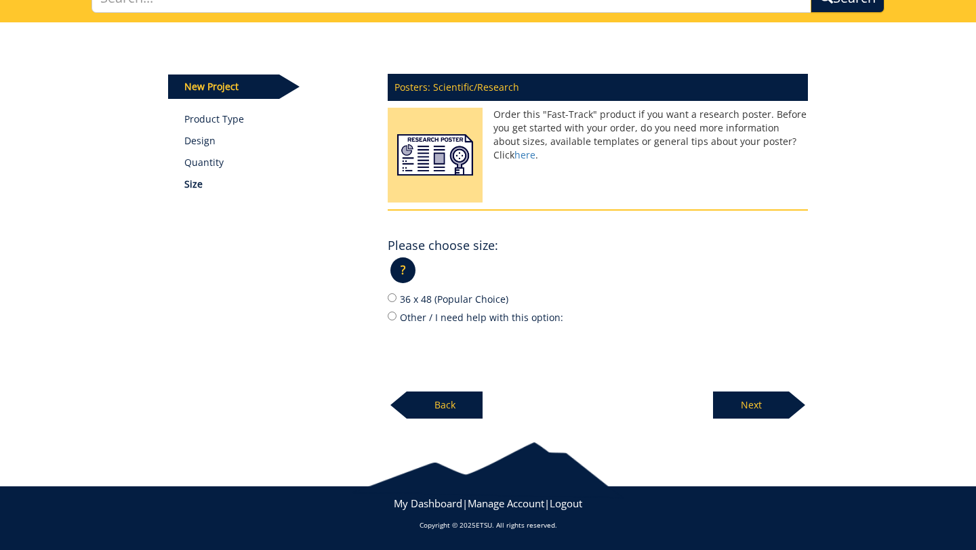
click at [437, 315] on label "Other / I need help with this option:" at bounding box center [598, 317] width 420 height 15
click at [396, 315] on input "Other / I need help with this option:" at bounding box center [392, 316] width 9 height 9
radio input "true"
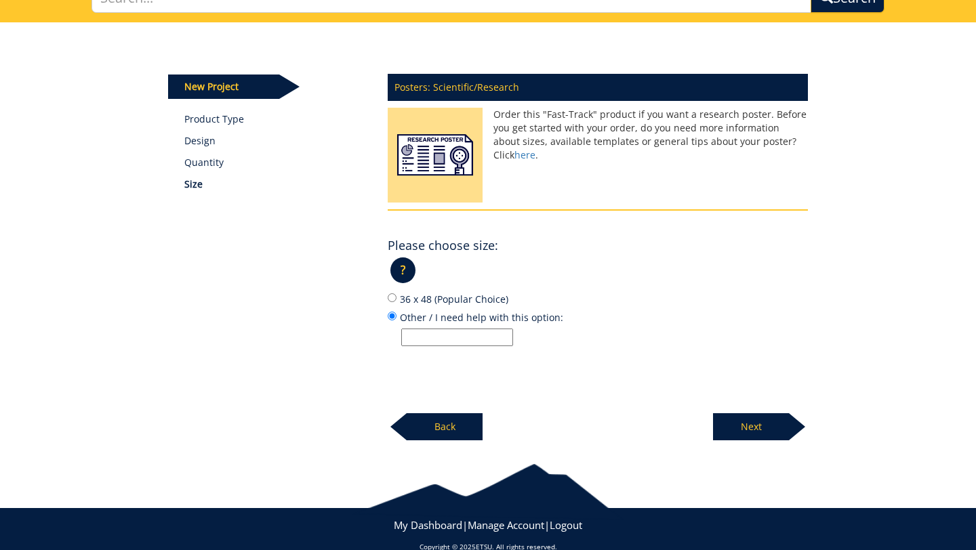
click at [434, 343] on input "Other / I need help with this option:" at bounding box center [457, 338] width 112 height 18
type input "91.4cm tall x 162.6cm wide"
click at [735, 427] on p "Next" at bounding box center [751, 426] width 76 height 27
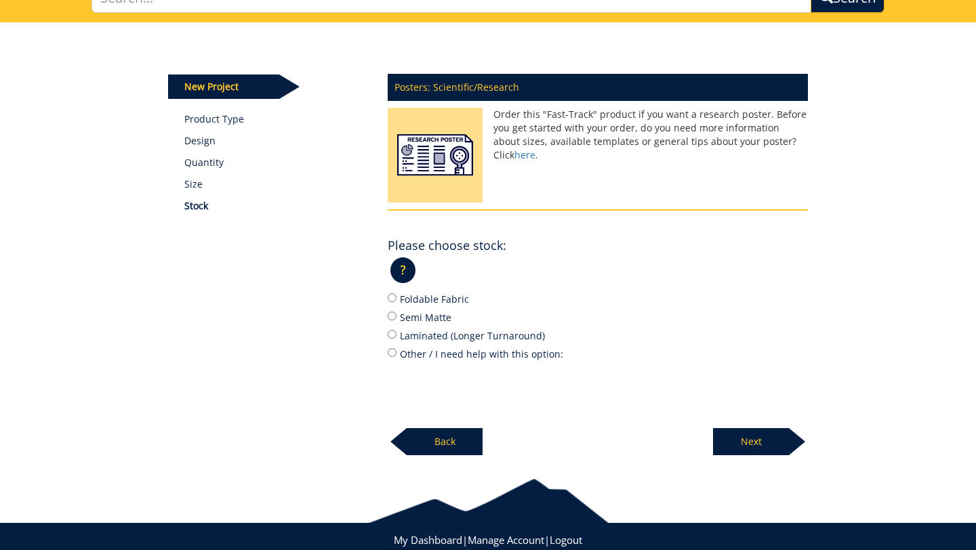
click at [428, 300] on label "Foldable Fabric" at bounding box center [598, 298] width 420 height 15
click at [396, 300] on input "Foldable Fabric" at bounding box center [392, 297] width 9 height 9
radio input "true"
click at [779, 450] on p "Next" at bounding box center [751, 441] width 76 height 27
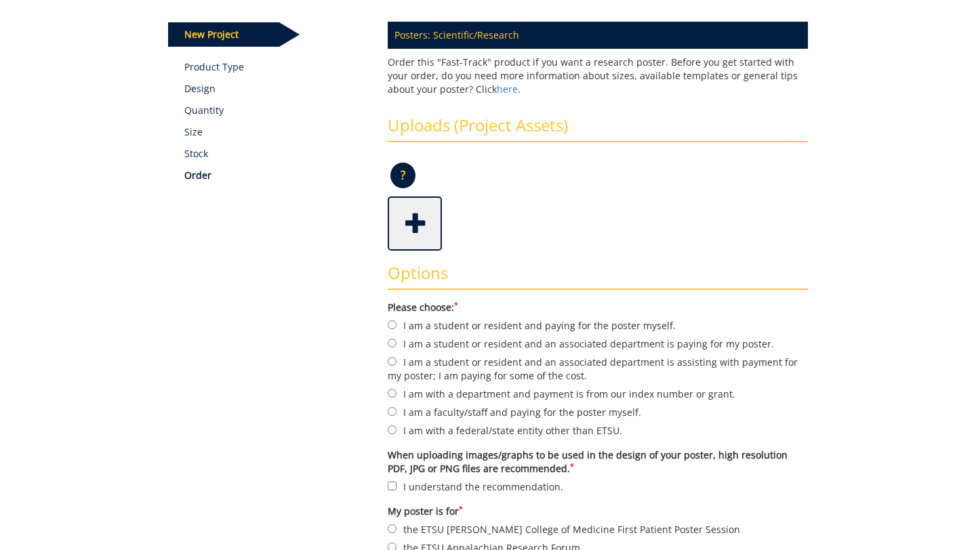
scroll to position [174, 0]
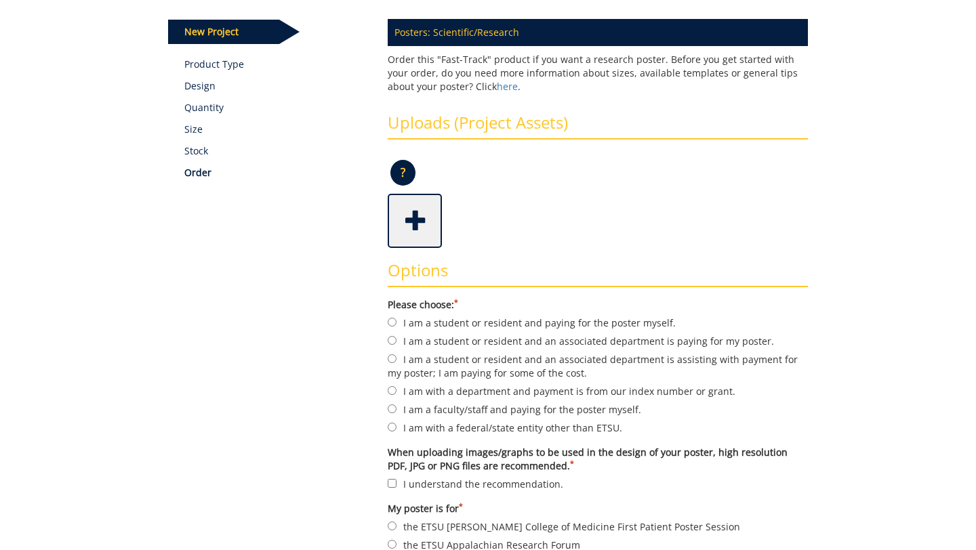
click at [425, 228] on span at bounding box center [416, 219] width 54 height 47
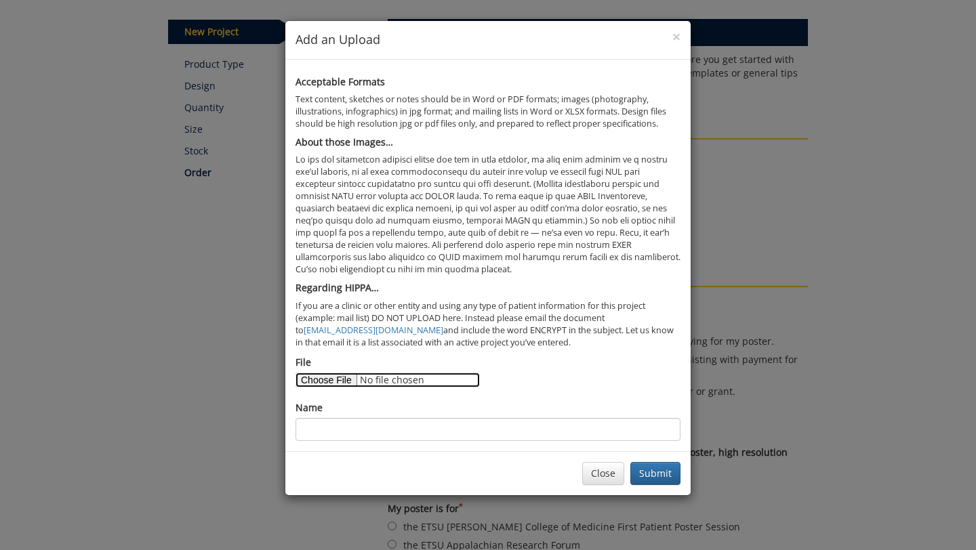
click at [327, 379] on input "File" at bounding box center [387, 380] width 184 height 15
type input "C:\fakepath\[MEDICAL_DATA] Mislead .pptx"
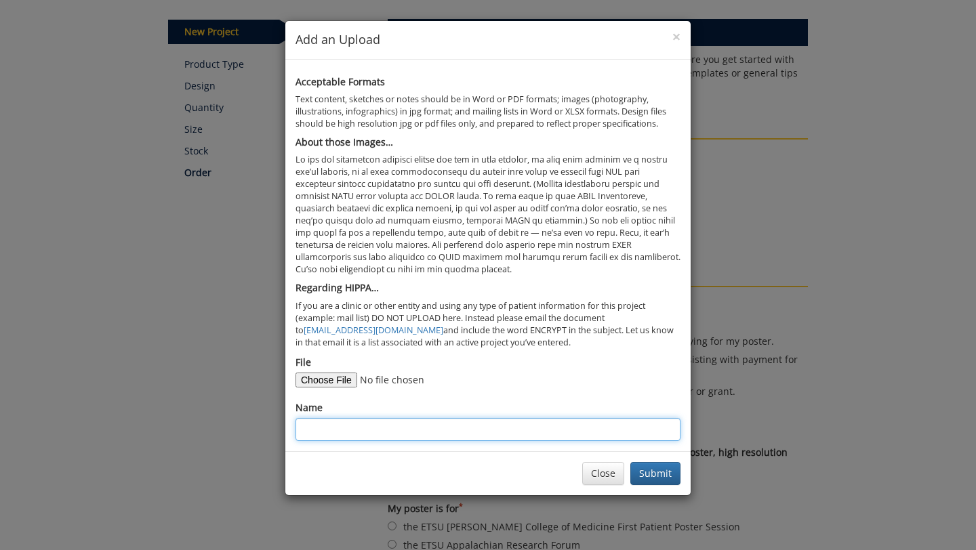
click at [421, 426] on input "Name" at bounding box center [487, 429] width 385 height 23
type input "[MEDICAL_DATA] mislead"
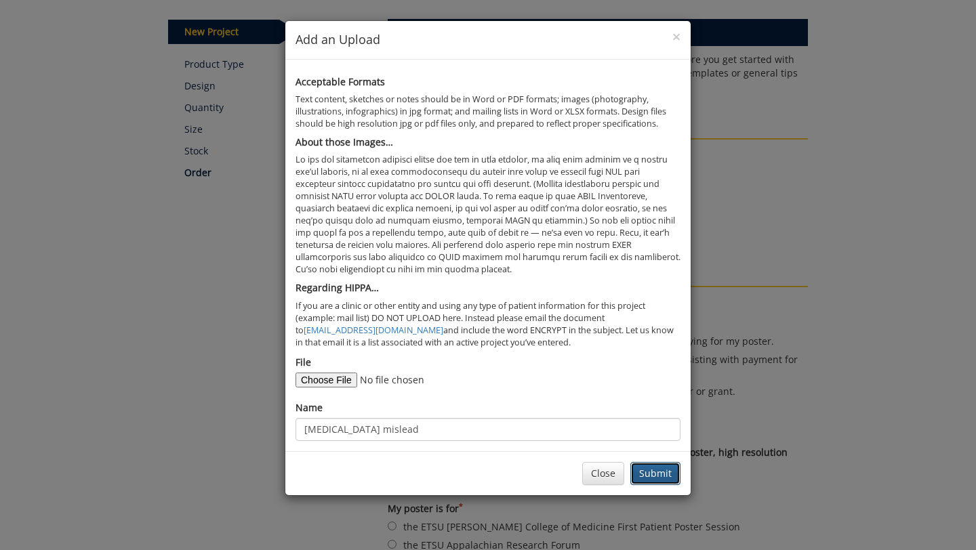
click at [670, 480] on button "Submit" at bounding box center [655, 473] width 50 height 23
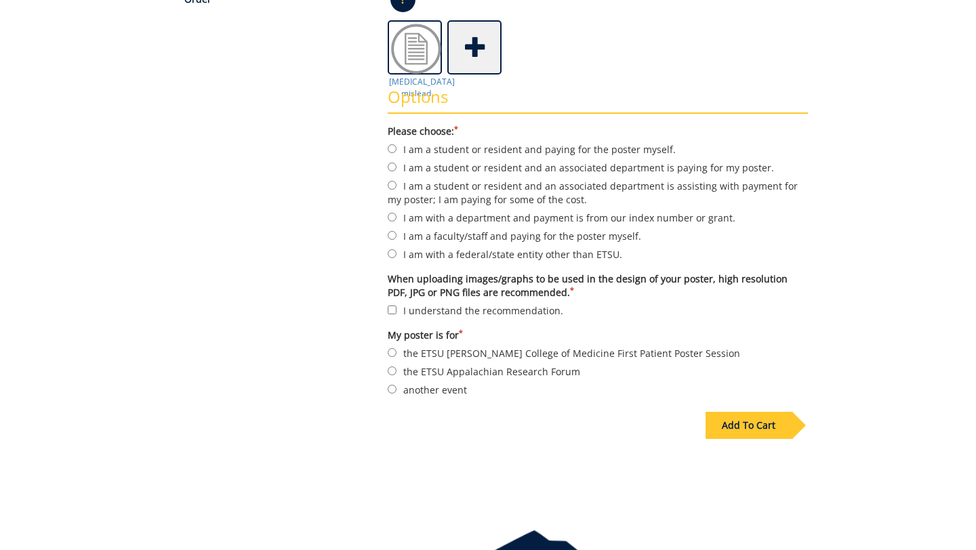
scroll to position [349, 0]
click at [533, 168] on label "I am a student or resident and an associated department is paying for my poster." at bounding box center [598, 166] width 420 height 15
click at [396, 168] on input "I am a student or resident and an associated department is paying for my poster." at bounding box center [392, 165] width 9 height 9
radio input "true"
click at [447, 312] on label "I understand the recommendation." at bounding box center [598, 309] width 420 height 15
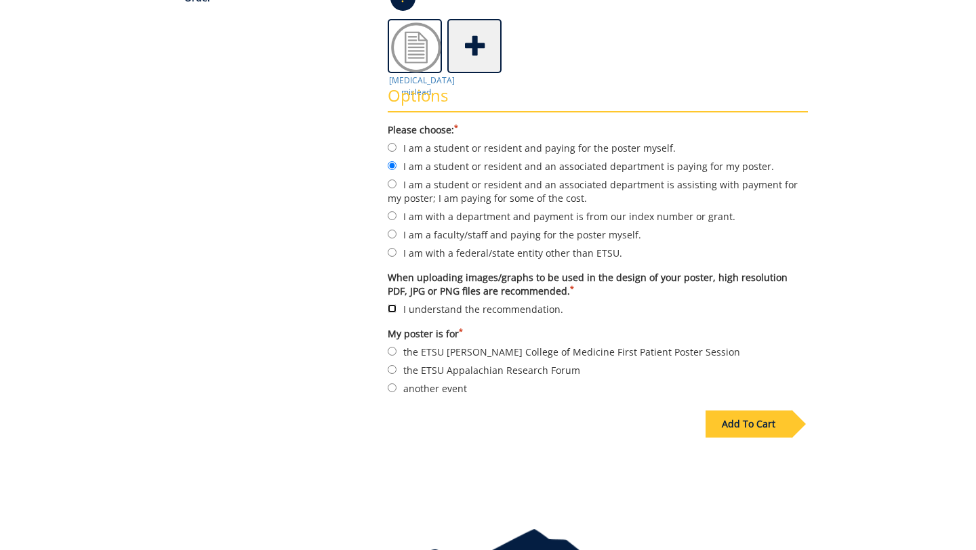
click at [396, 312] on input "I understand the recommendation." at bounding box center [392, 308] width 9 height 9
checkbox input "true"
click at [427, 397] on div "Options Please choose: * I am a student or resident and paying for the poster m…" at bounding box center [597, 236] width 440 height 326
click at [426, 389] on label "another event" at bounding box center [598, 388] width 420 height 15
click at [396, 389] on input "another event" at bounding box center [392, 388] width 9 height 9
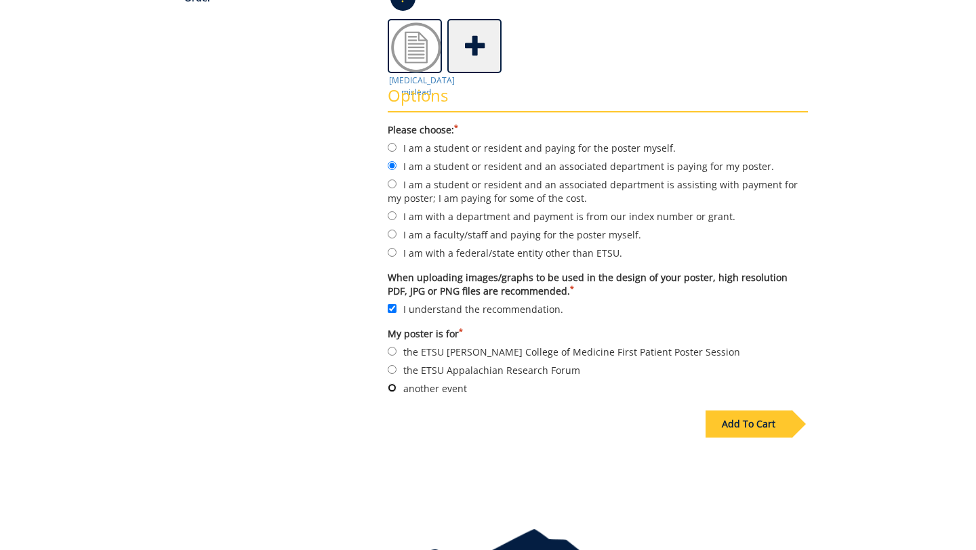
radio input "true"
click at [746, 427] on div "Add To Cart" at bounding box center [748, 424] width 86 height 27
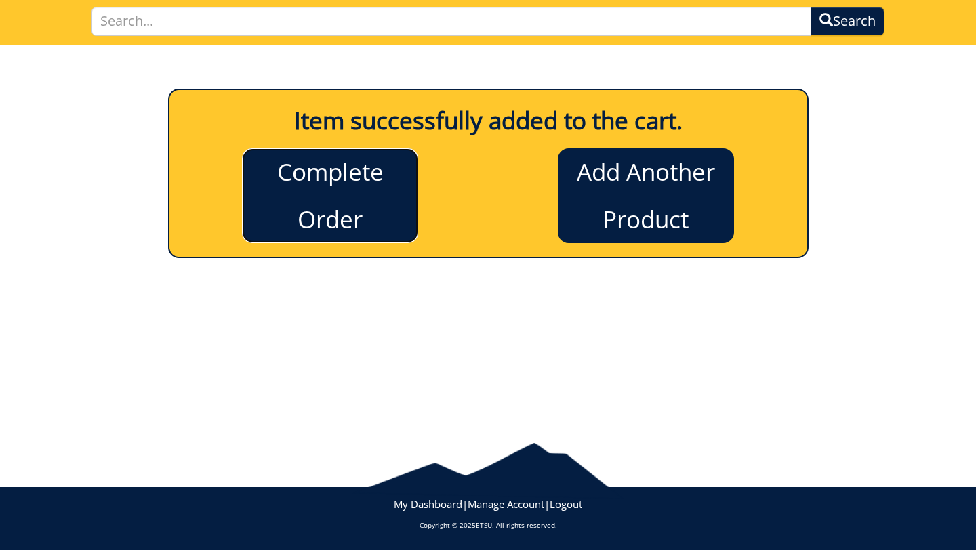
click at [289, 187] on link "Complete Order" at bounding box center [330, 195] width 176 height 95
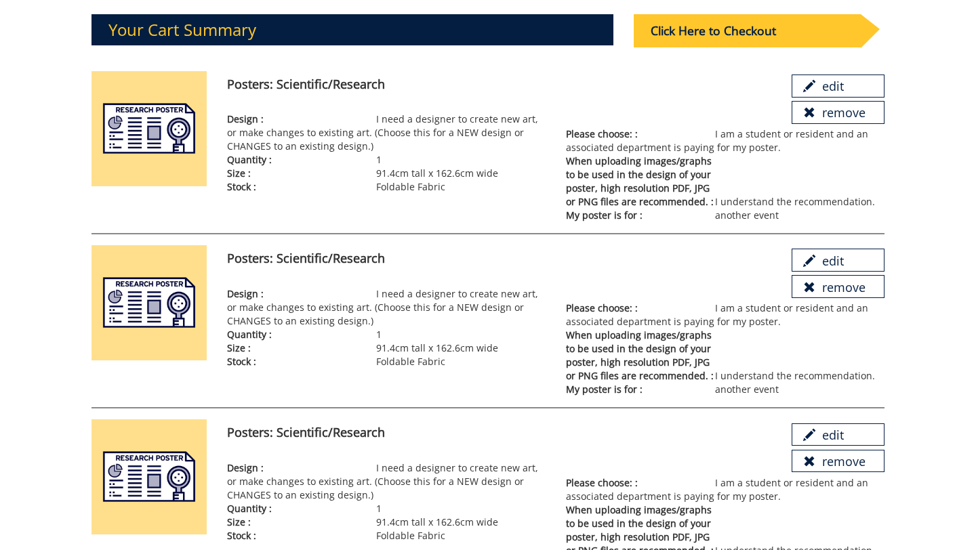
scroll to position [4, 0]
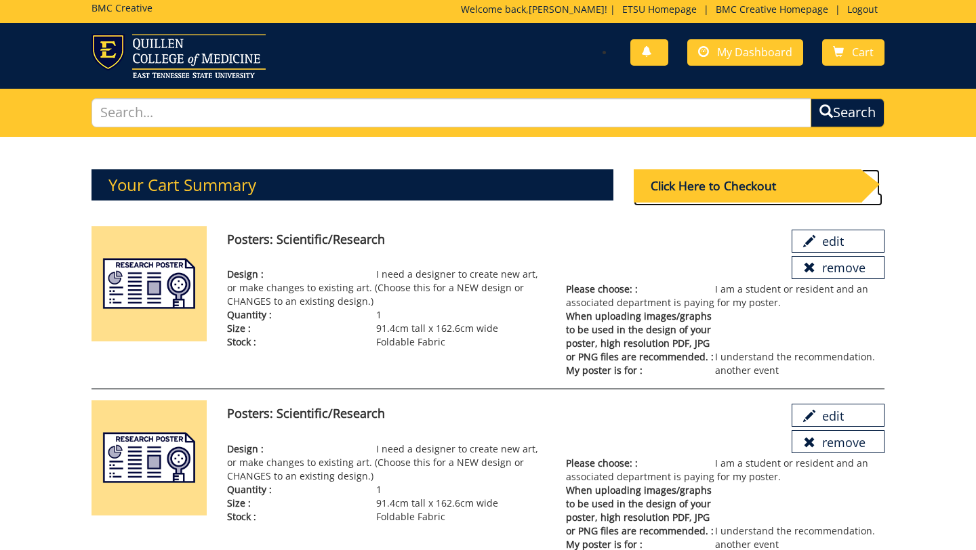
click at [782, 185] on div "Click Here to Checkout" at bounding box center [747, 185] width 227 height 33
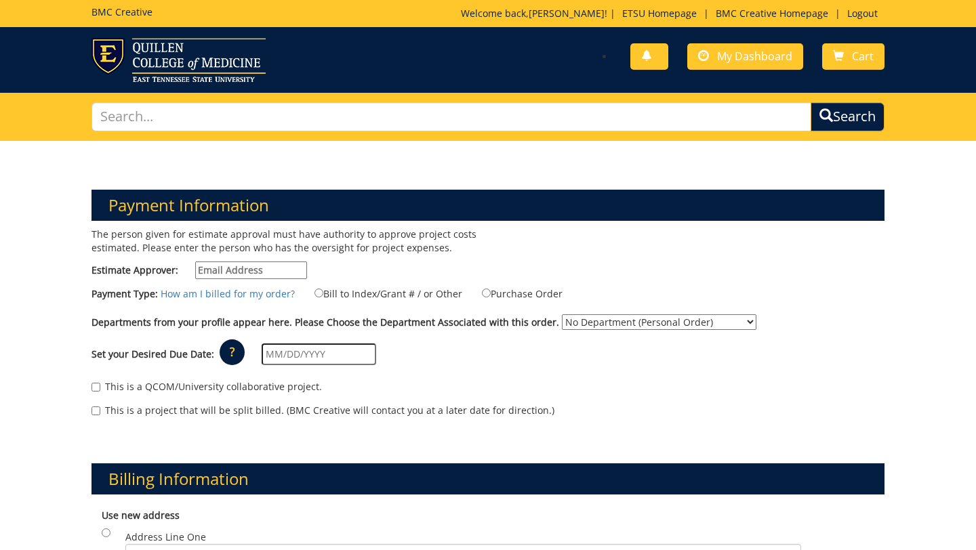
click at [279, 264] on input "Estimate Approver:" at bounding box center [251, 271] width 112 height 18
type input "wisley@etsu.edu"
click at [401, 294] on label "Bill to Index/Grant # / or Other" at bounding box center [379, 293] width 165 height 15
click at [323, 294] on input "Bill to Index/Grant # / or Other" at bounding box center [318, 293] width 9 height 9
radio input "true"
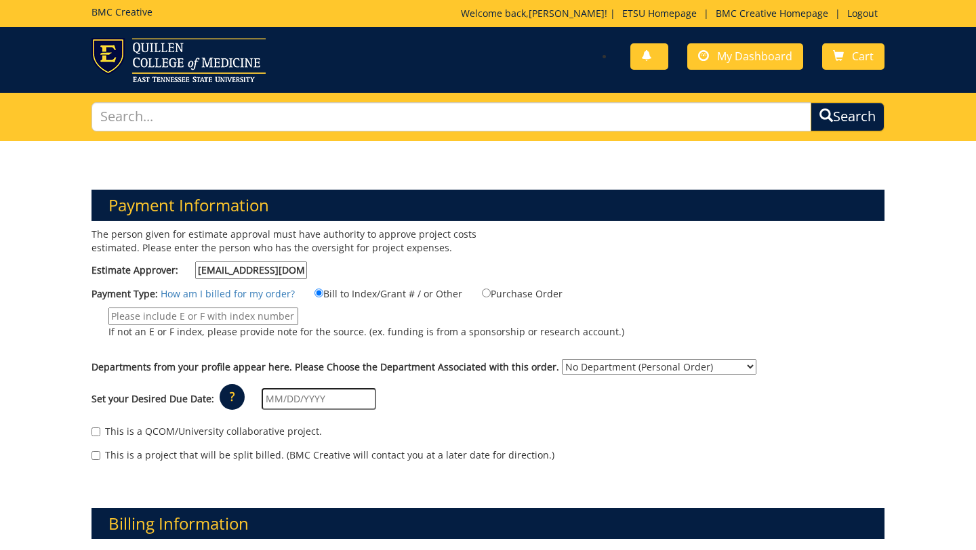
click at [247, 319] on input "If not an E or F index, please provide note for the source. (ex. funding is fro…" at bounding box center [203, 317] width 190 height 18
type input "70622"
click at [630, 364] on select "No Department (Personal Order) ETSU Health - Internal Medicine (MEAC)" at bounding box center [659, 367] width 194 height 16
select select "215"
click at [267, 399] on input "text" at bounding box center [319, 399] width 115 height 22
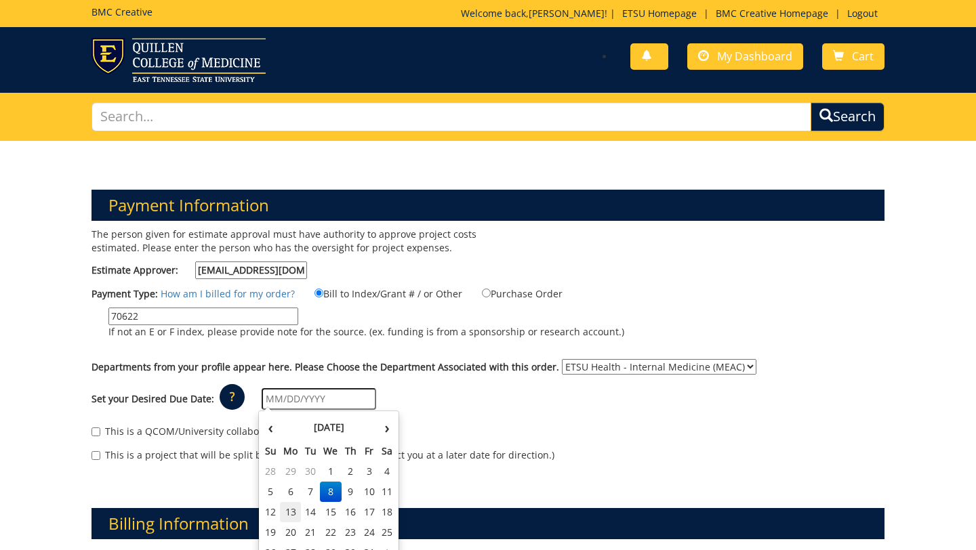
click at [289, 520] on td "13" at bounding box center [291, 512] width 22 height 20
type input "[DATE]"
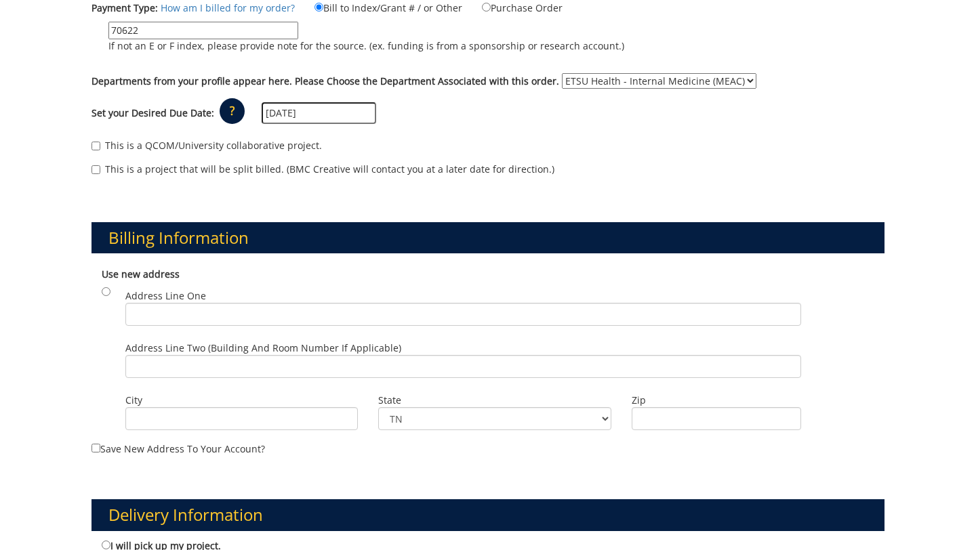
scroll to position [289, 0]
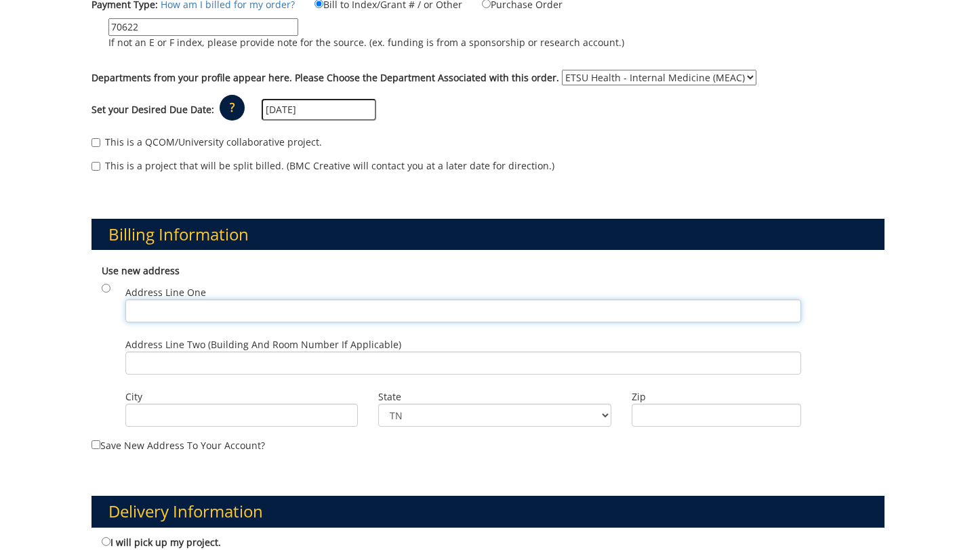
click at [182, 316] on input "Address Line One" at bounding box center [463, 311] width 676 height 23
click at [106, 379] on div "Use new address Address Line One Address Line Two (Building and Room Number if …" at bounding box center [487, 348] width 793 height 180
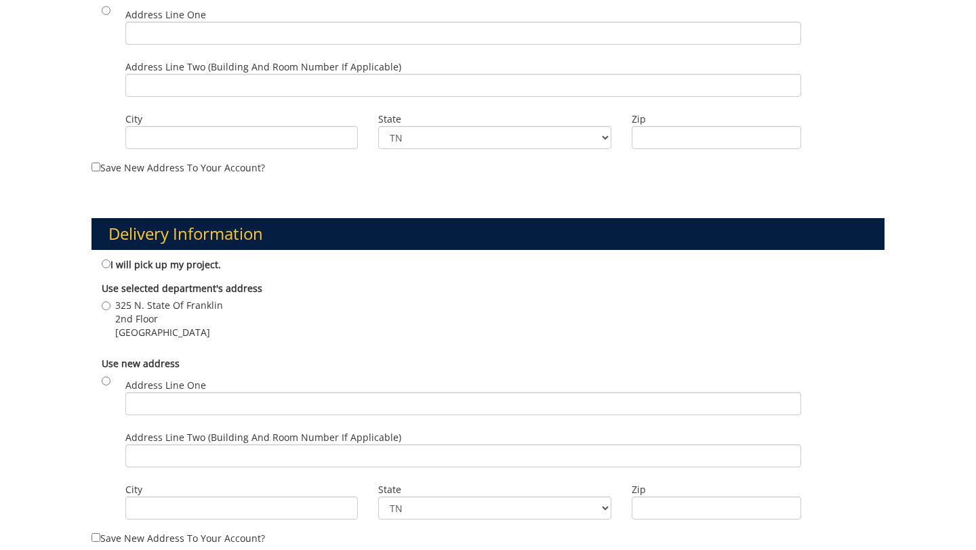
scroll to position [571, 0]
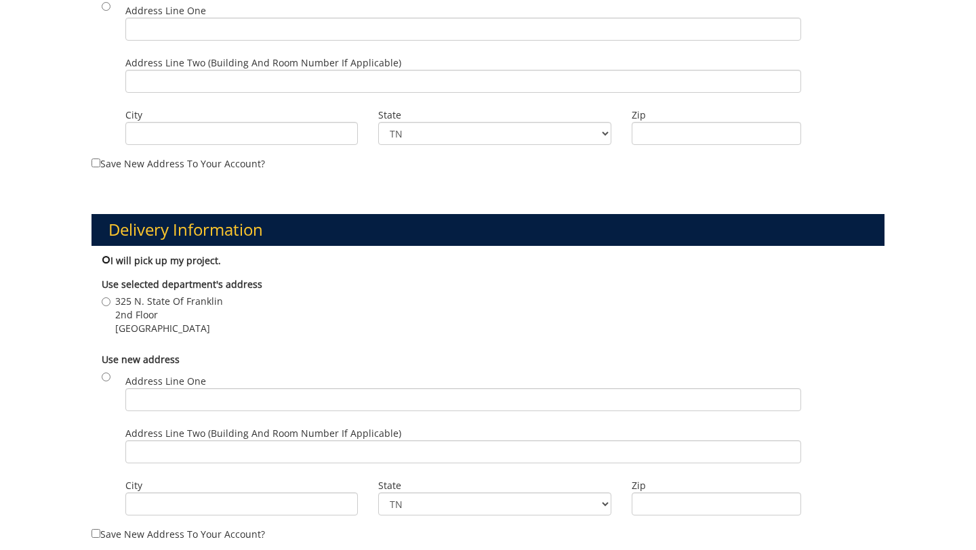
click at [107, 258] on input "I will pick up my project." at bounding box center [106, 259] width 9 height 9
radio input "true"
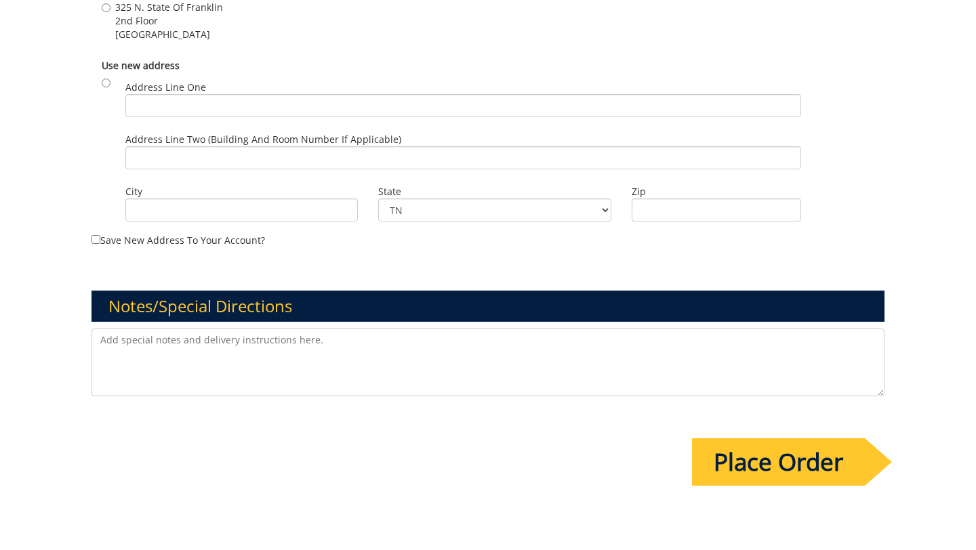
scroll to position [869, 0]
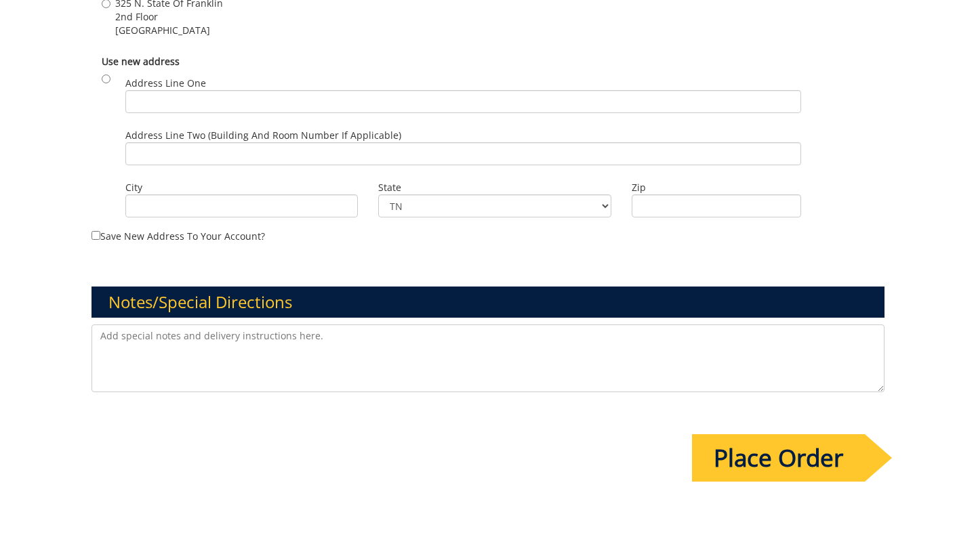
click at [288, 373] on textarea at bounding box center [487, 359] width 793 height 68
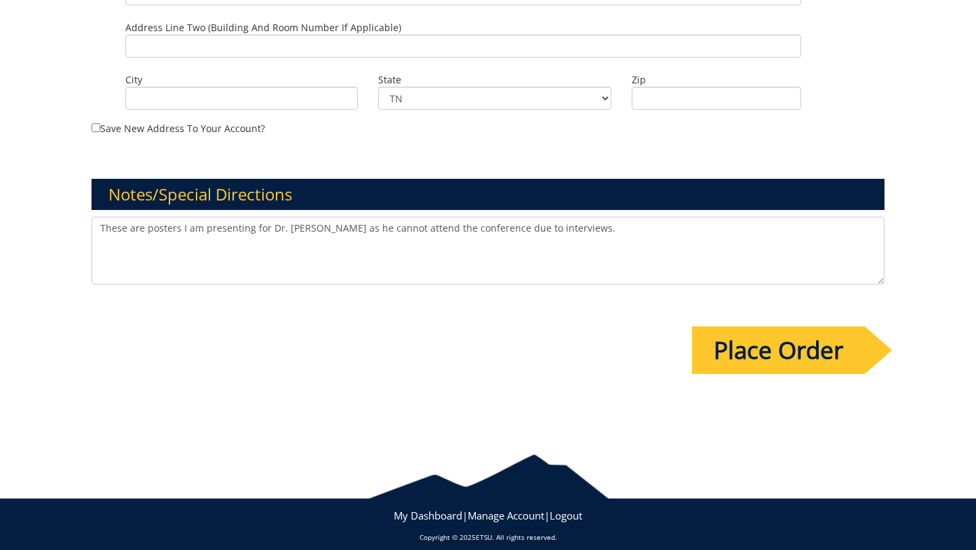
scroll to position [989, 0]
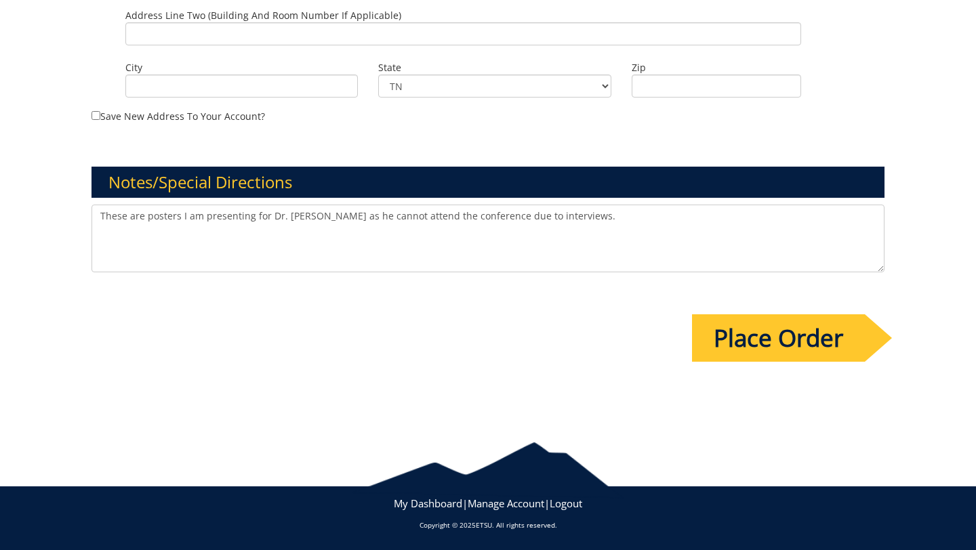
type textarea "These are posters I am presenting for Dr. Hezborn Magacha as he cannot attend t…"
click at [754, 344] on input "Place Order" at bounding box center [778, 337] width 173 height 47
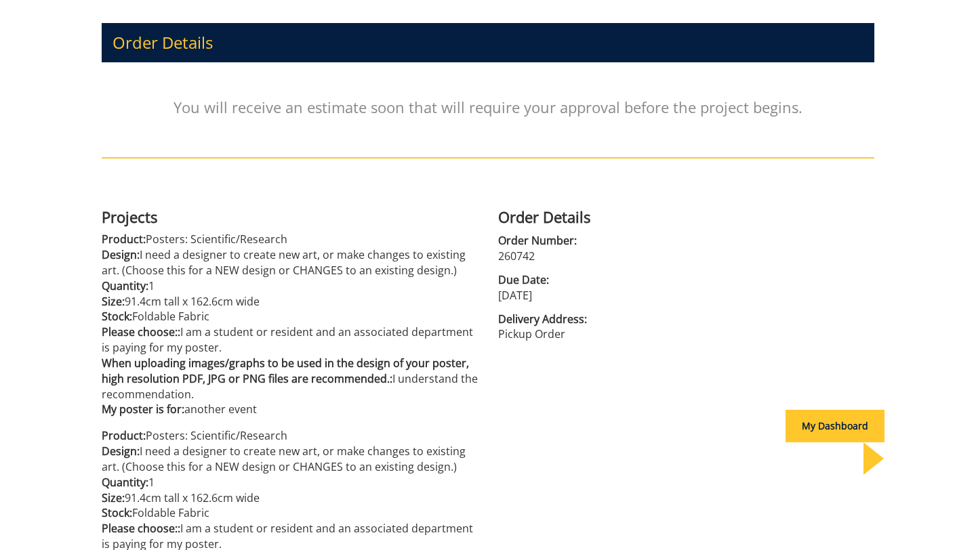
scroll to position [55, 0]
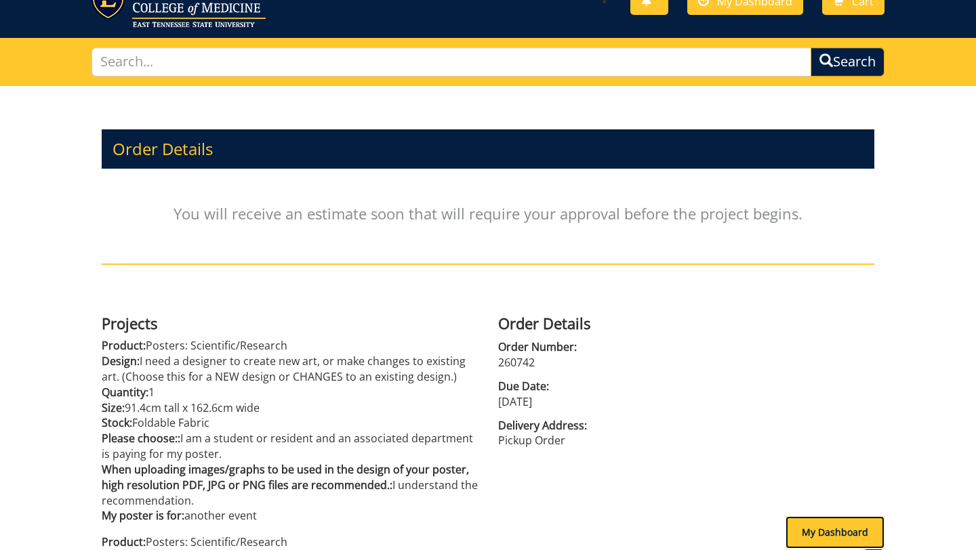
click at [817, 526] on div "My Dashboard" at bounding box center [834, 532] width 99 height 33
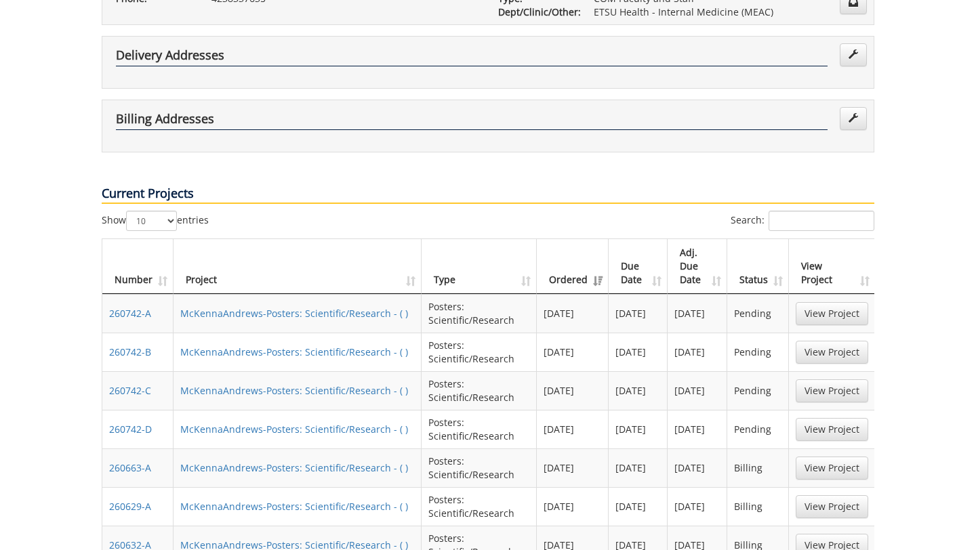
scroll to position [335, 0]
click at [844, 417] on link "View Project" at bounding box center [832, 428] width 73 height 23
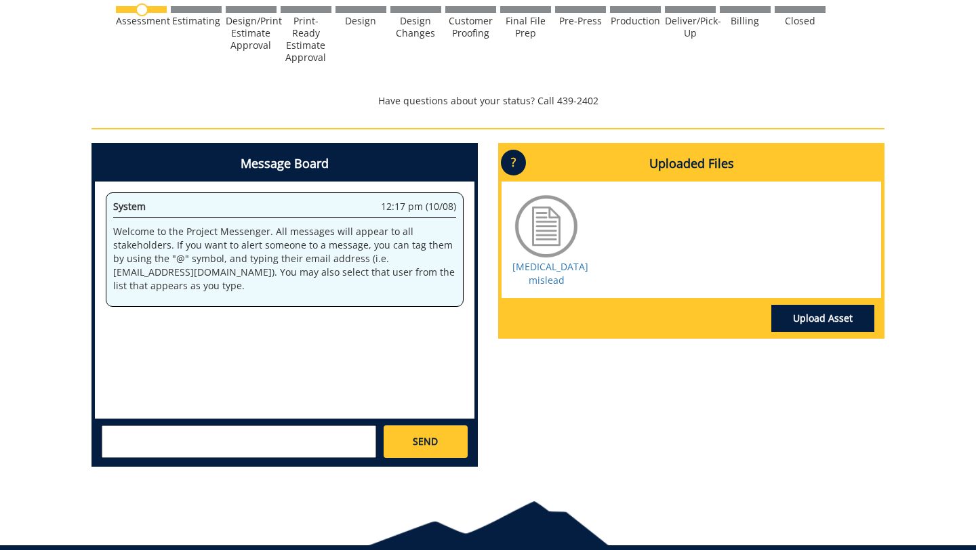
scroll to position [586, 0]
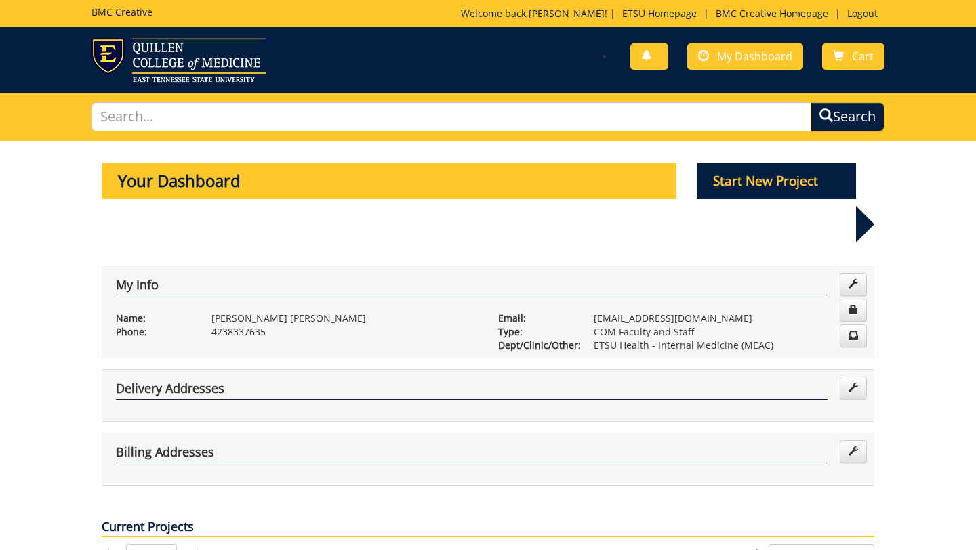
scroll to position [335, 0]
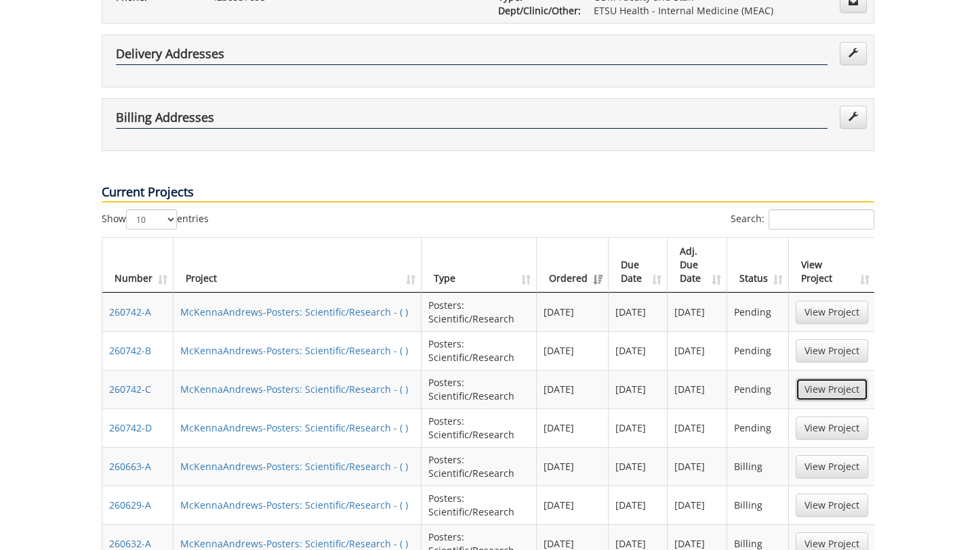
click at [845, 378] on link "View Project" at bounding box center [832, 389] width 73 height 23
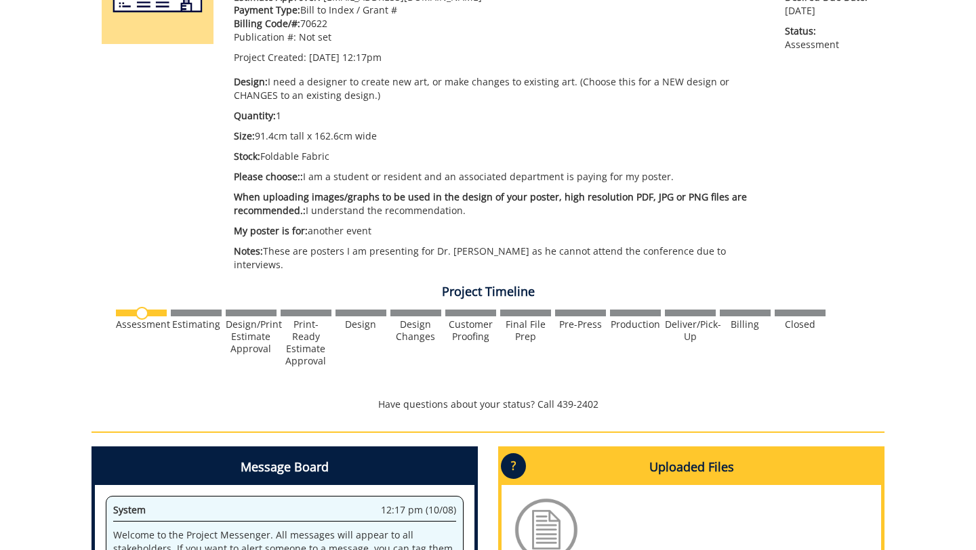
scroll to position [370, 0]
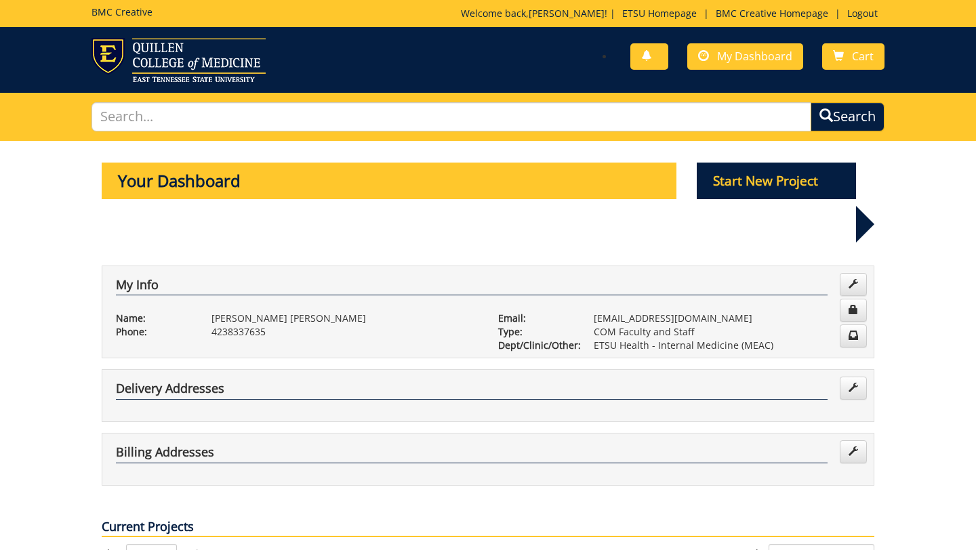
scroll to position [335, 0]
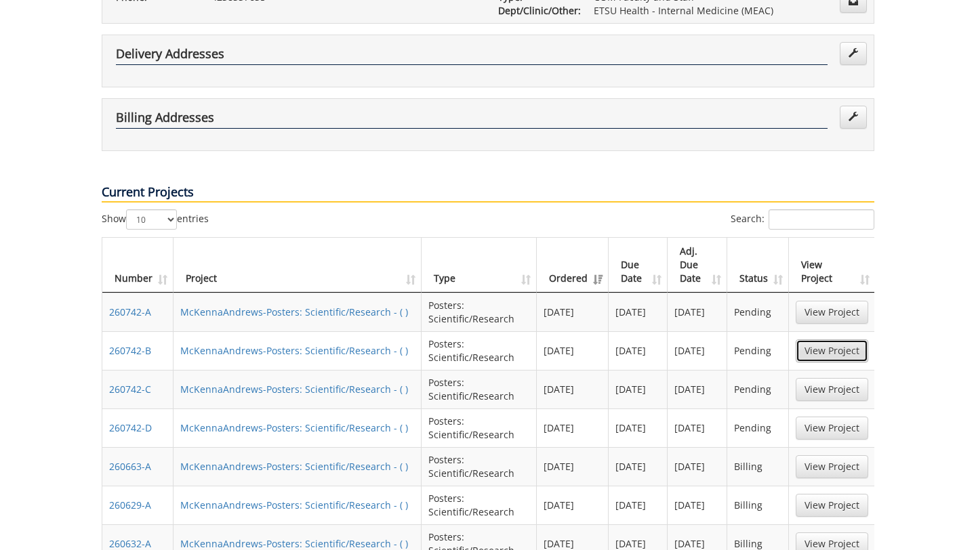
click at [819, 340] on link "View Project" at bounding box center [832, 351] width 73 height 23
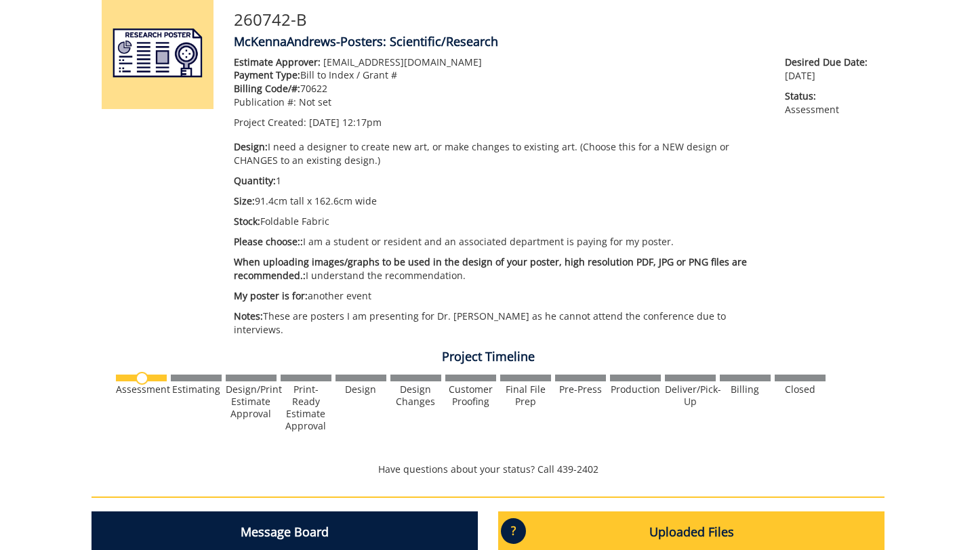
scroll to position [135, 0]
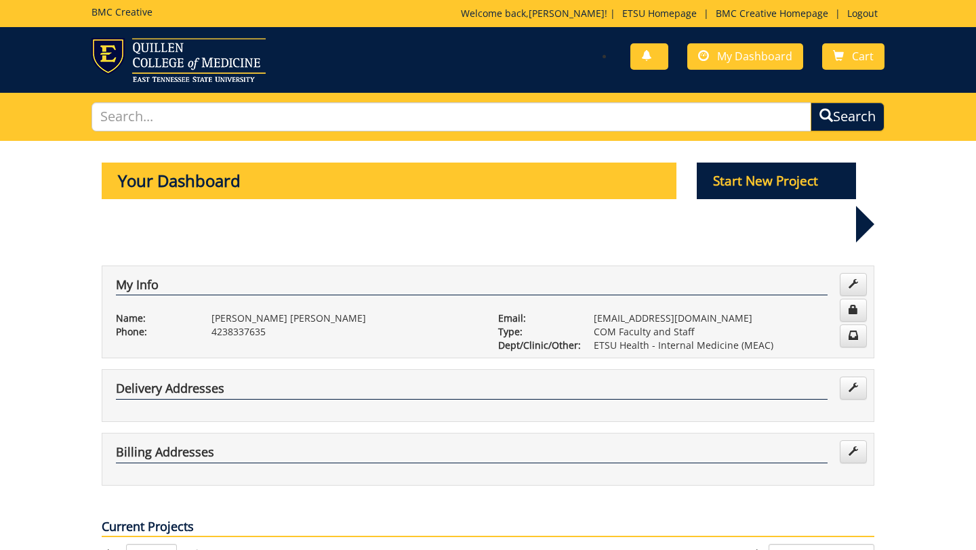
scroll to position [335, 0]
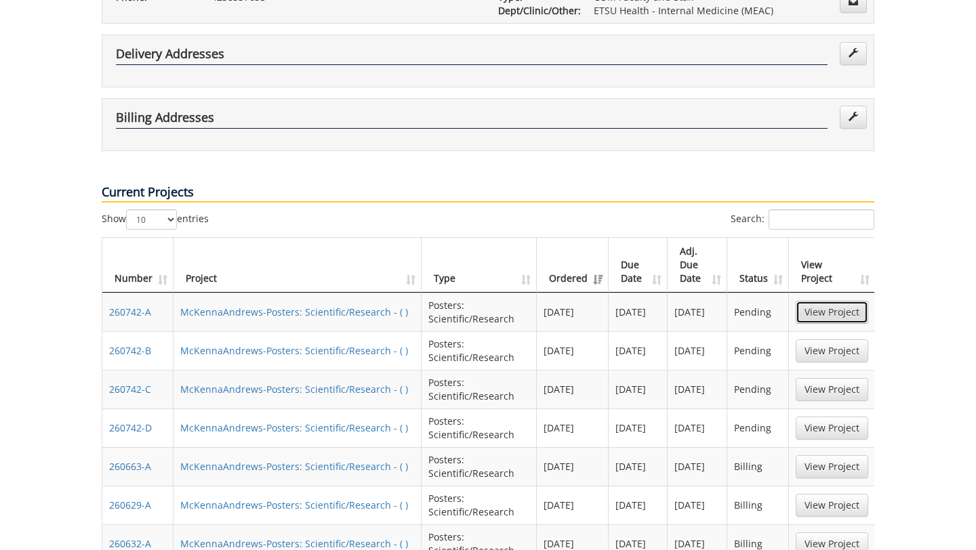
click at [833, 301] on link "View Project" at bounding box center [832, 312] width 73 height 23
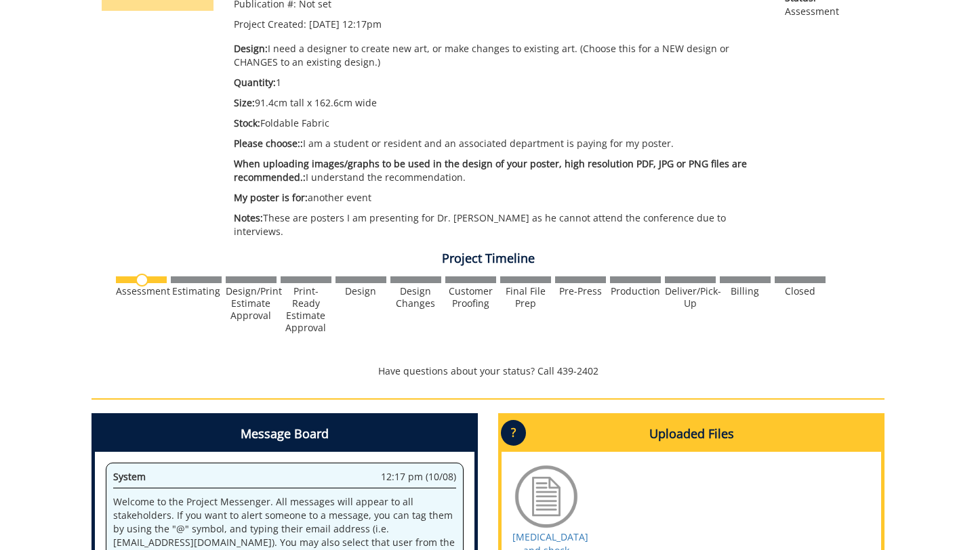
scroll to position [509, 0]
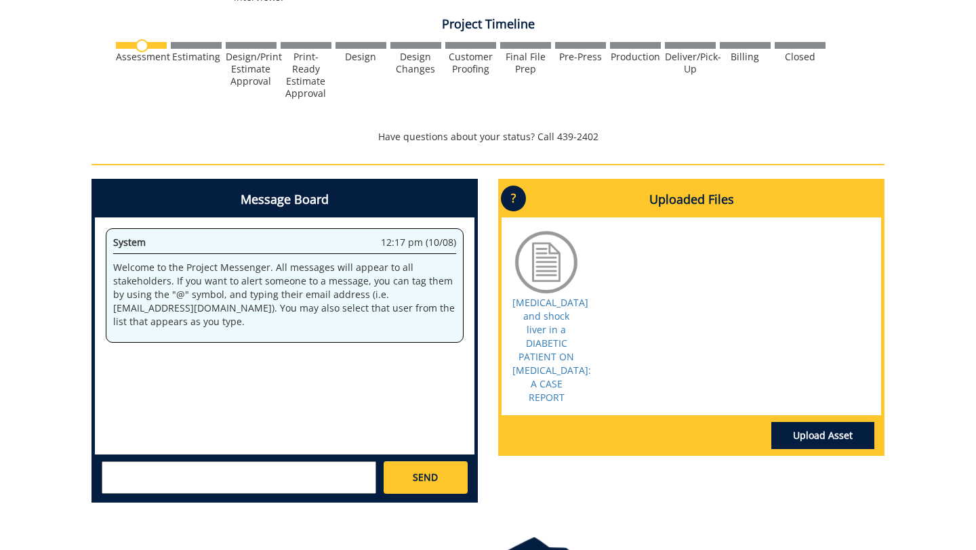
click at [172, 485] on textarea at bounding box center [239, 477] width 274 height 33
type textarea "hey there, please review my formatting and picture quality and size"
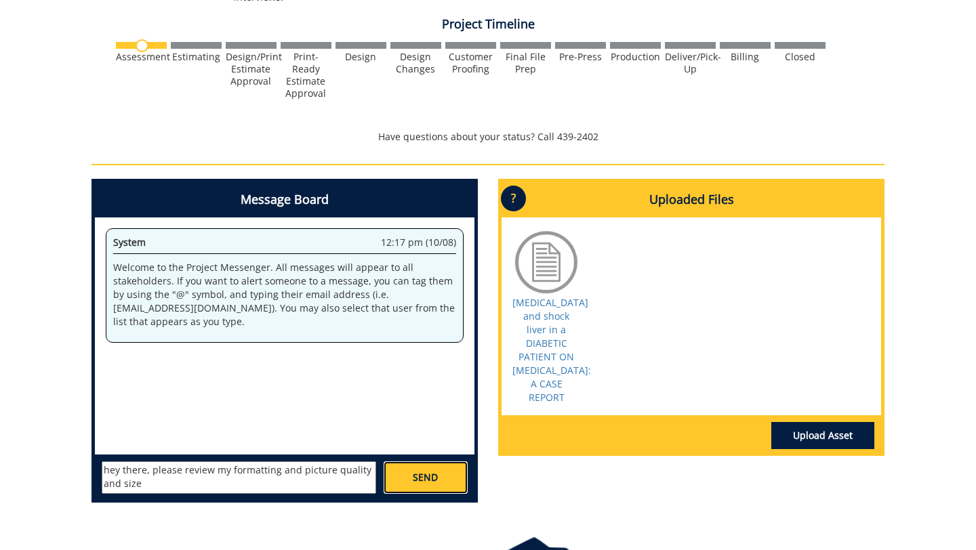
click at [441, 472] on link "SEND" at bounding box center [426, 477] width 84 height 33
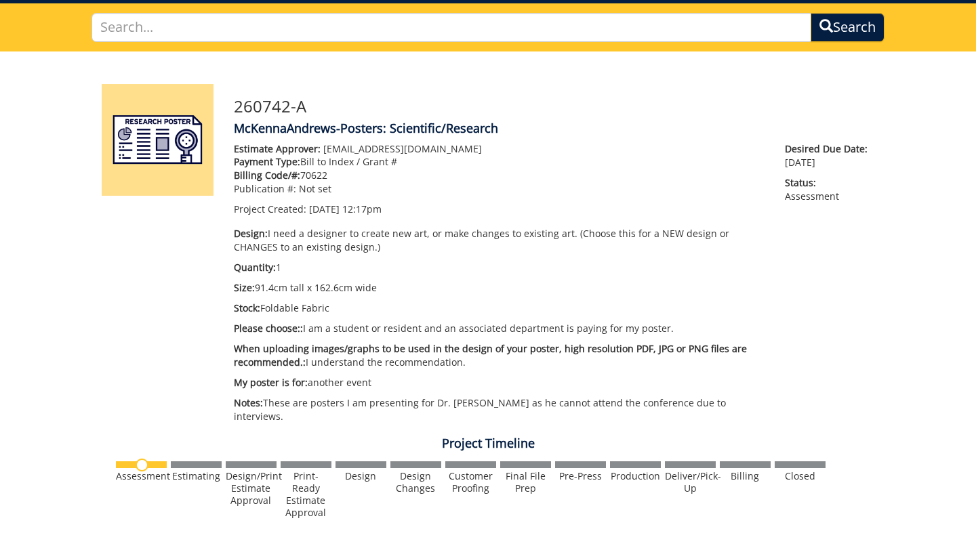
scroll to position [0, 0]
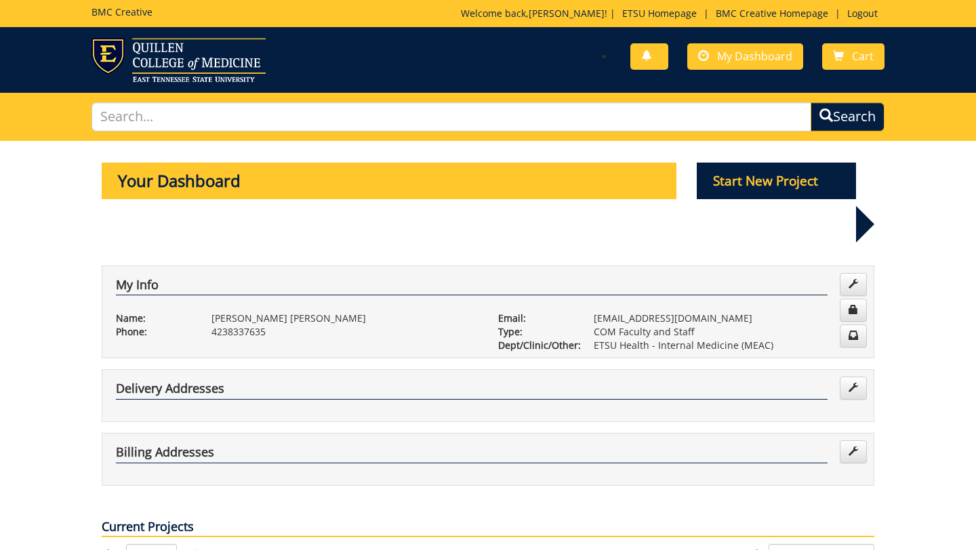
scroll to position [335, 0]
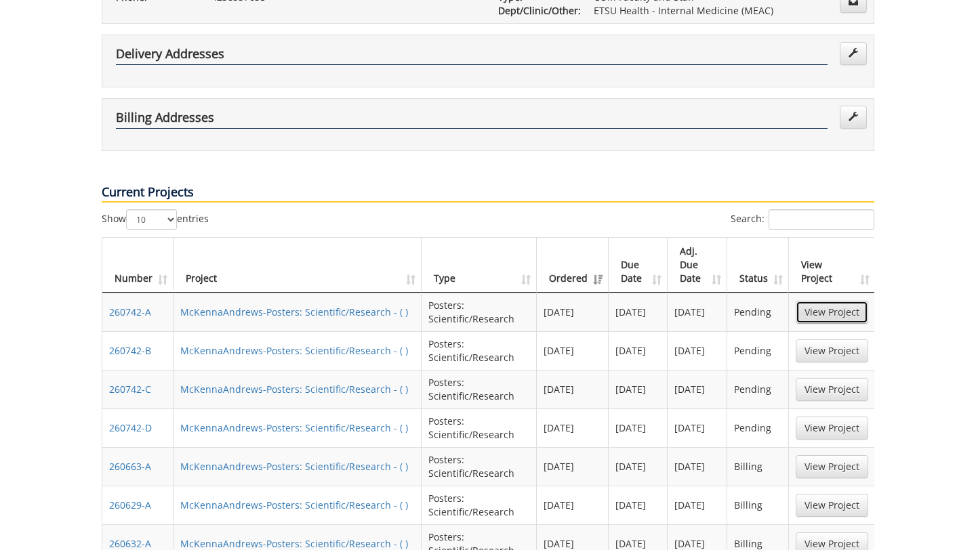
click at [818, 301] on link "View Project" at bounding box center [832, 312] width 73 height 23
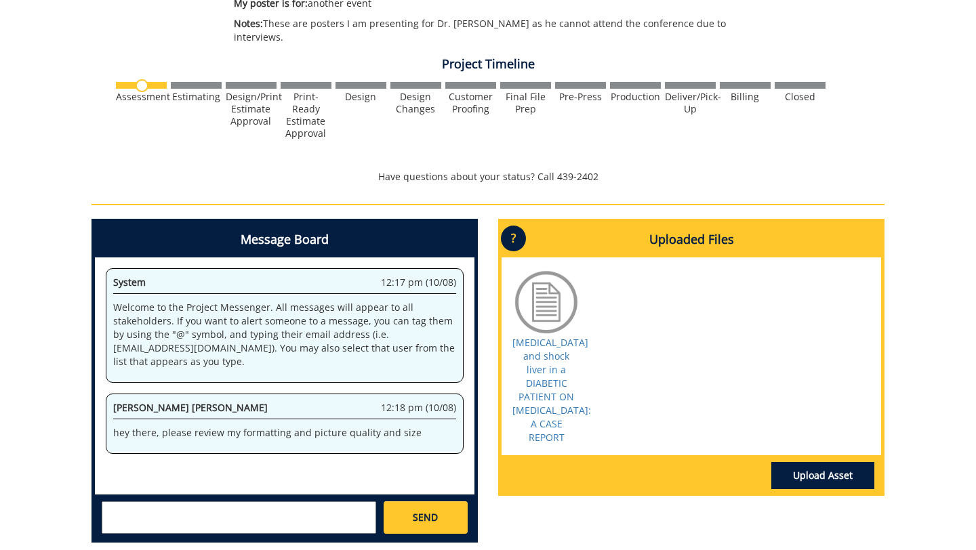
scroll to position [486, 0]
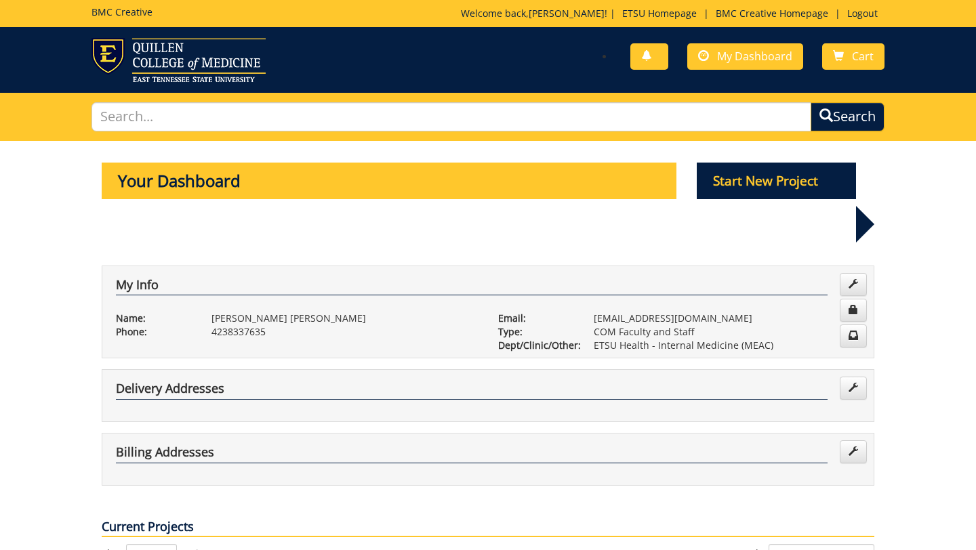
scroll to position [335, 0]
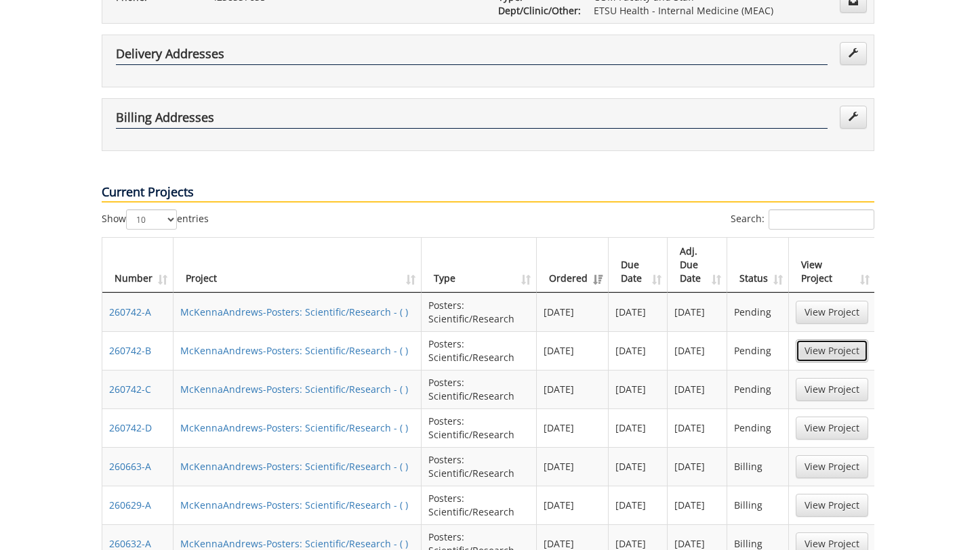
click at [846, 340] on link "View Project" at bounding box center [832, 351] width 73 height 23
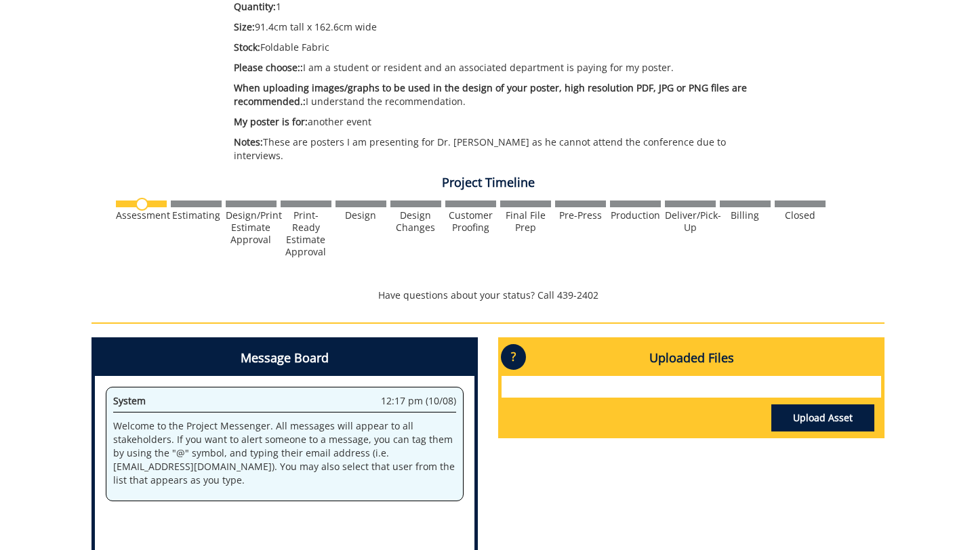
scroll to position [394, 0]
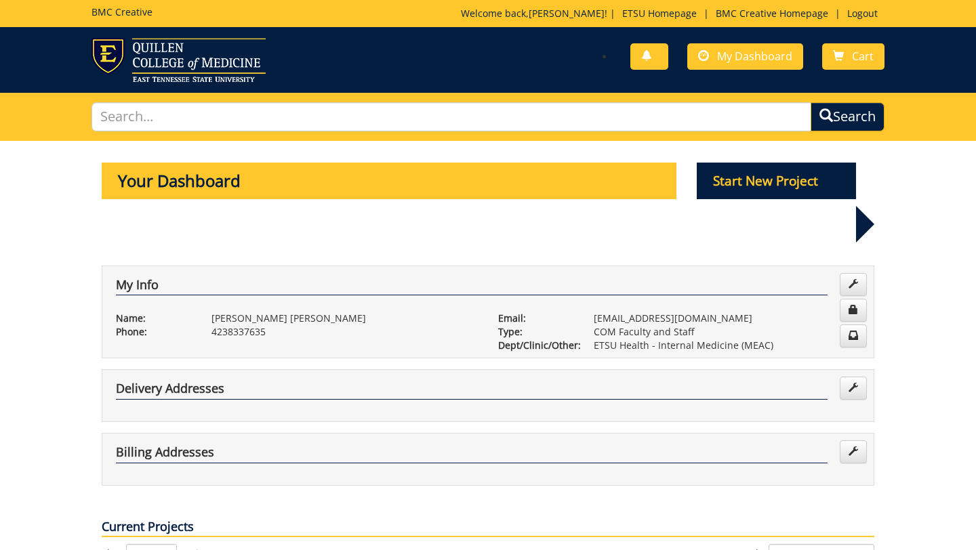
scroll to position [335, 0]
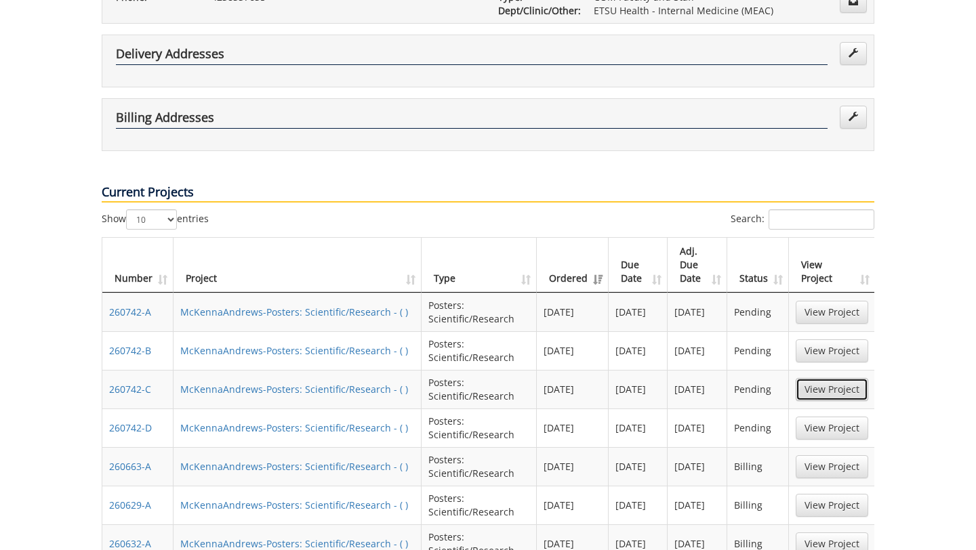
click at [836, 378] on link "View Project" at bounding box center [832, 389] width 73 height 23
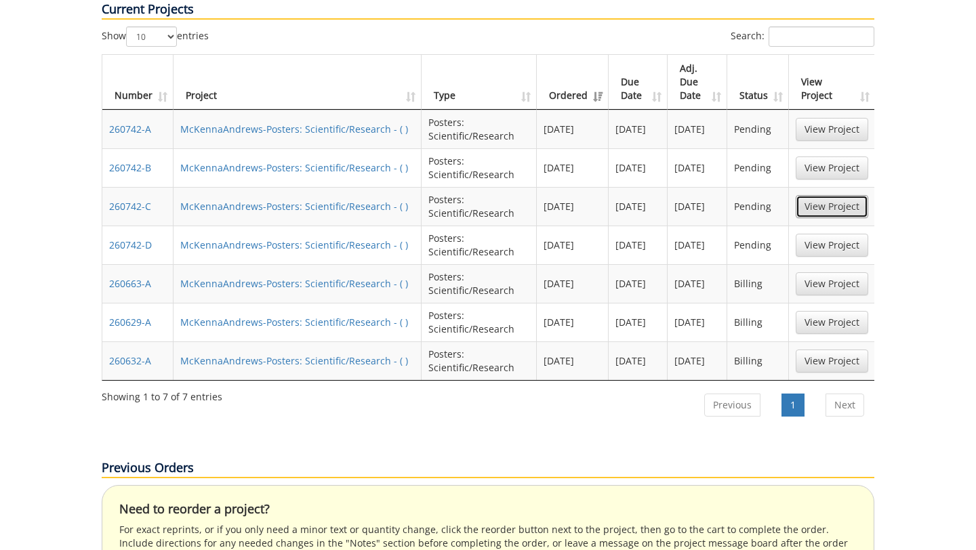
scroll to position [519, 0]
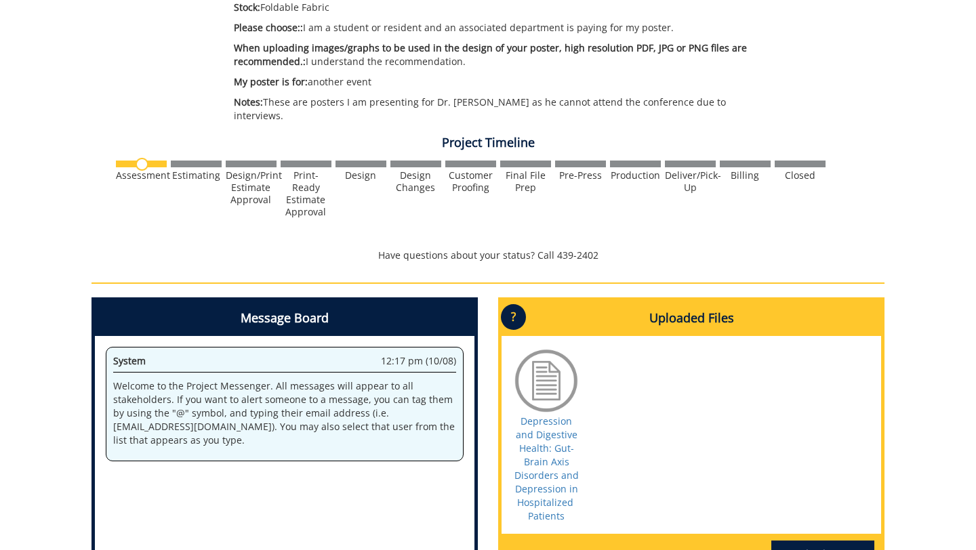
scroll to position [511, 0]
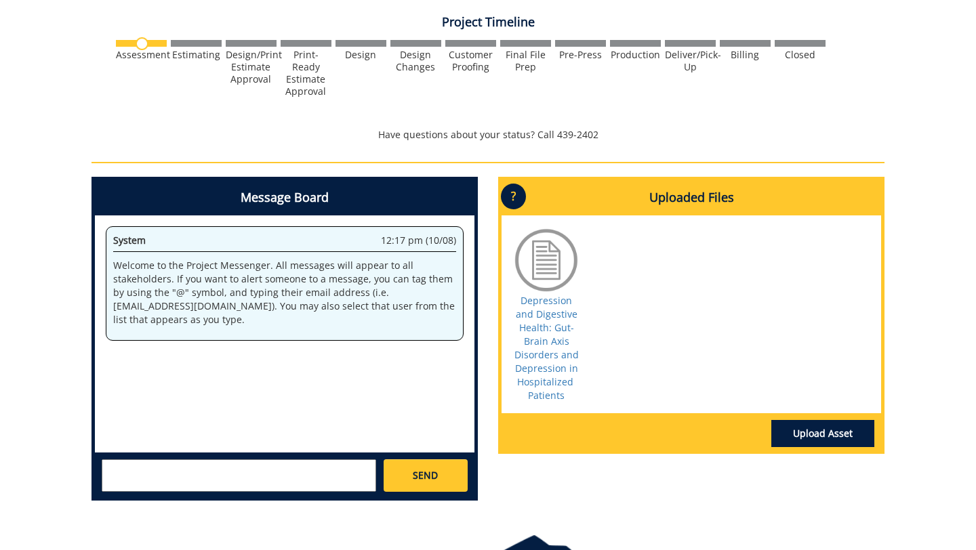
click at [217, 483] on textarea at bounding box center [239, 475] width 274 height 33
type textarea "hey there please review my formatting and picture/table quality and size"
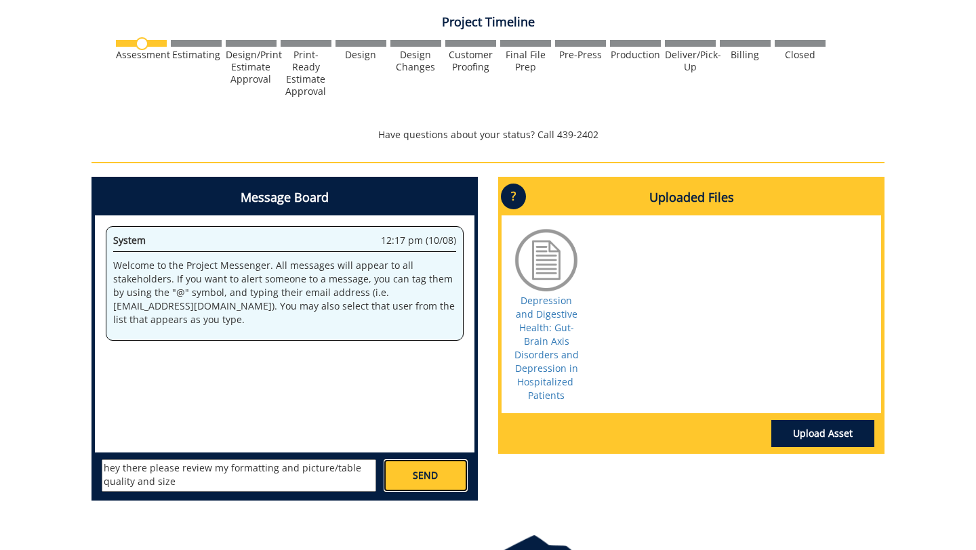
click at [413, 483] on link "SEND" at bounding box center [426, 475] width 84 height 33
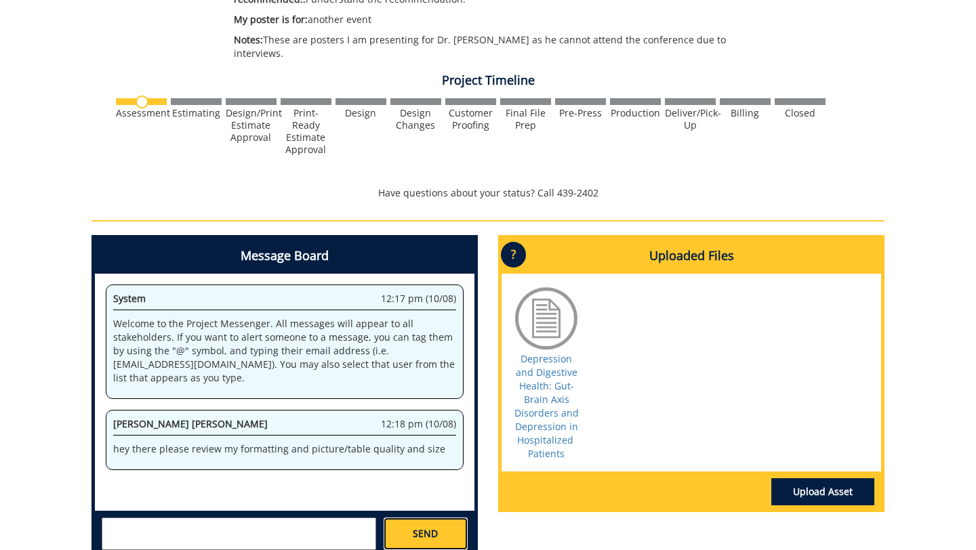
scroll to position [215, 0]
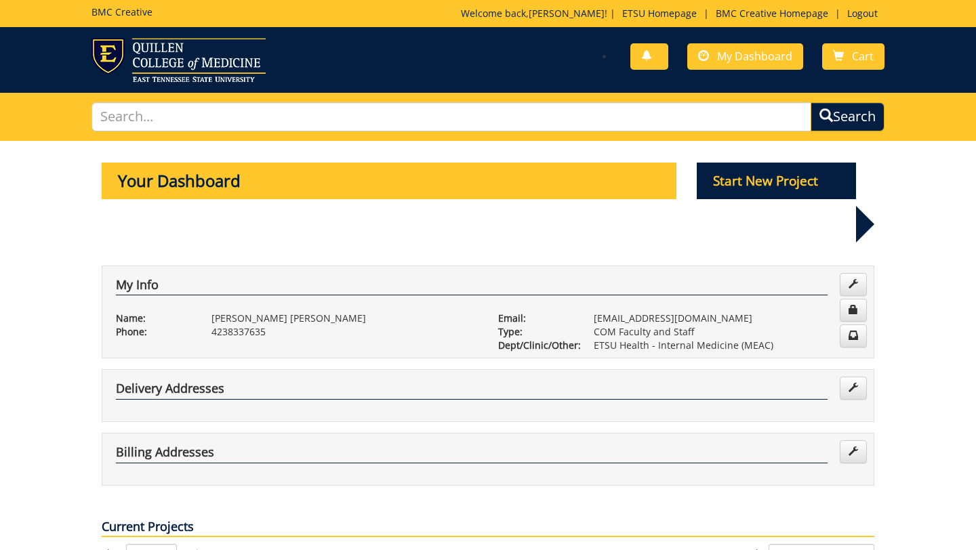
scroll to position [519, 0]
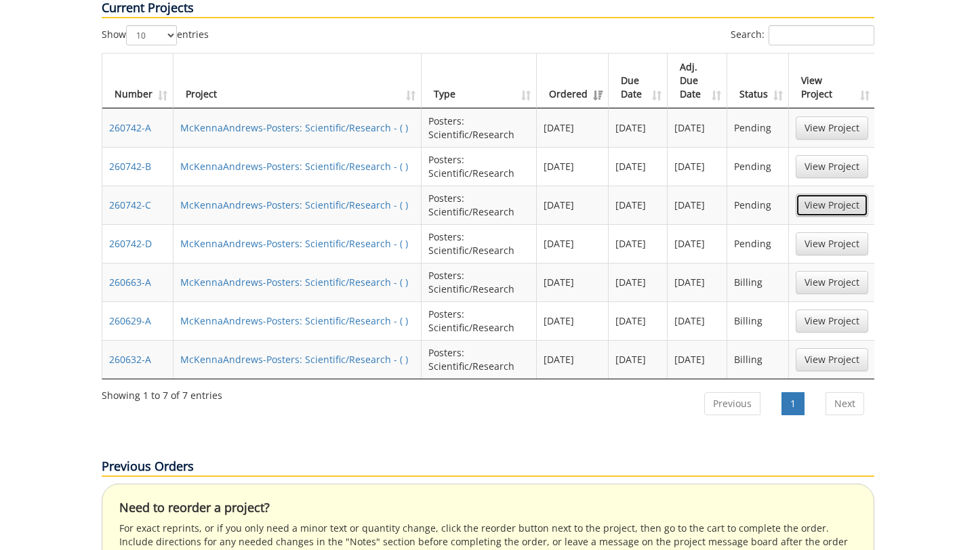
click at [840, 194] on link "View Project" at bounding box center [832, 205] width 73 height 23
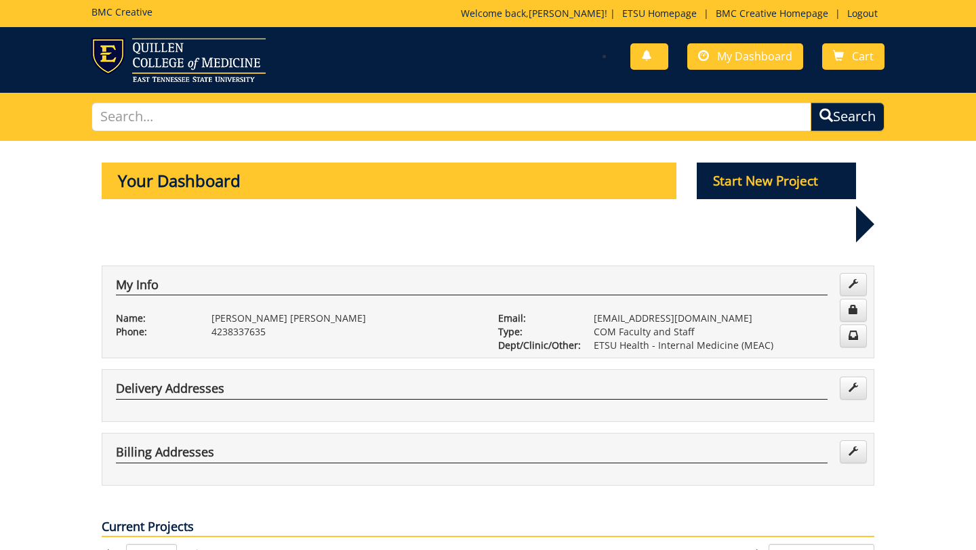
scroll to position [519, 0]
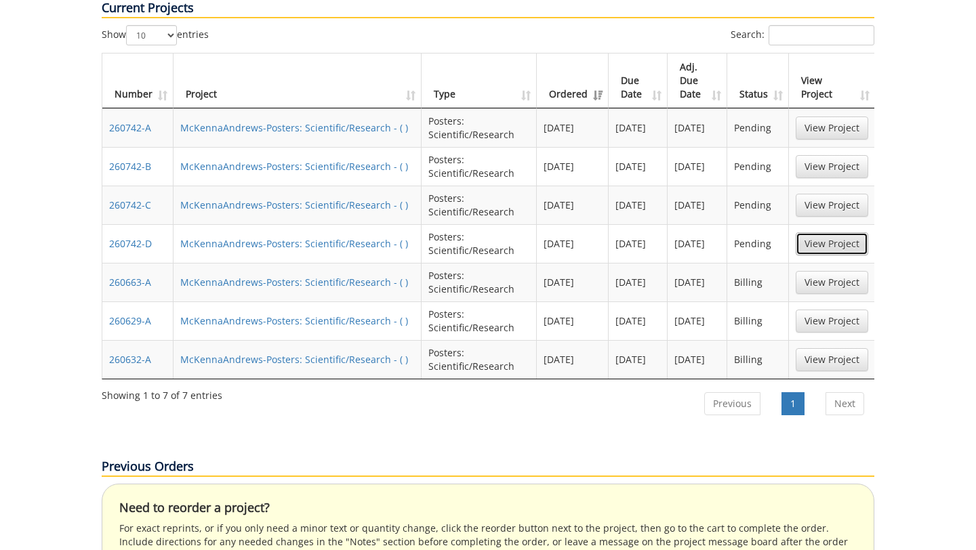
click at [836, 232] on link "View Project" at bounding box center [832, 243] width 73 height 23
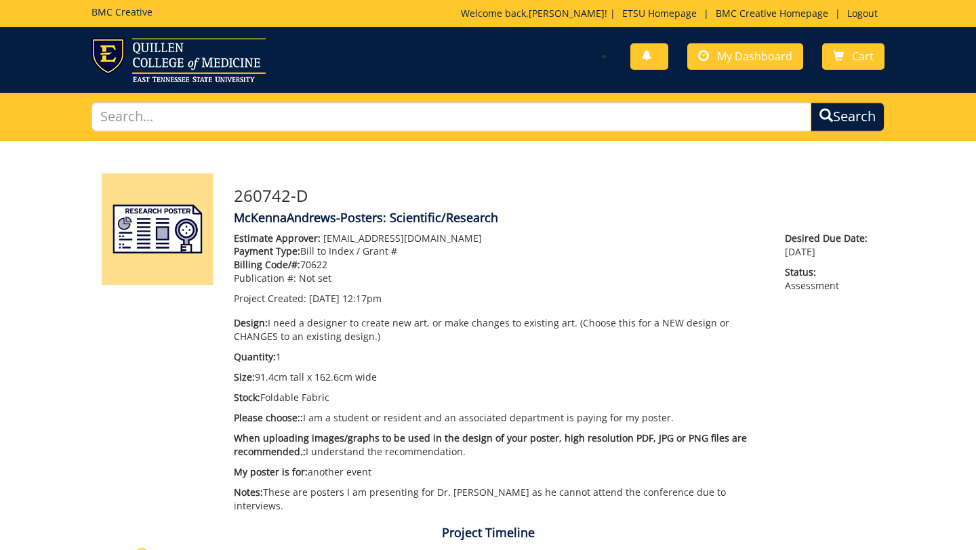
scroll to position [604, 0]
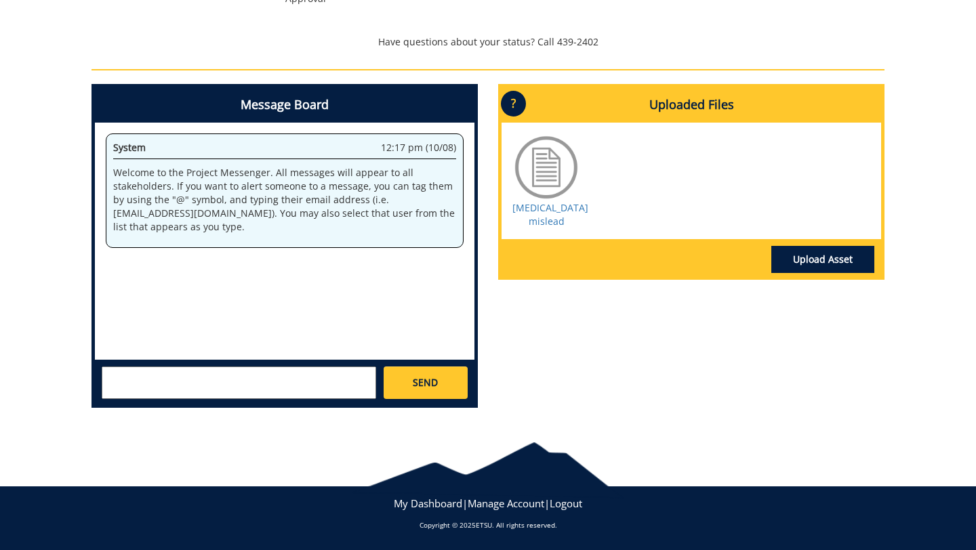
click at [252, 383] on textarea at bounding box center [239, 383] width 274 height 33
click at [127, 377] on textarea "high there, please" at bounding box center [239, 383] width 274 height 33
click at [207, 375] on textarea "hi there, please" at bounding box center [239, 383] width 274 height 33
type textarea "hi there, please review my picture formatting and size and format of overall po…"
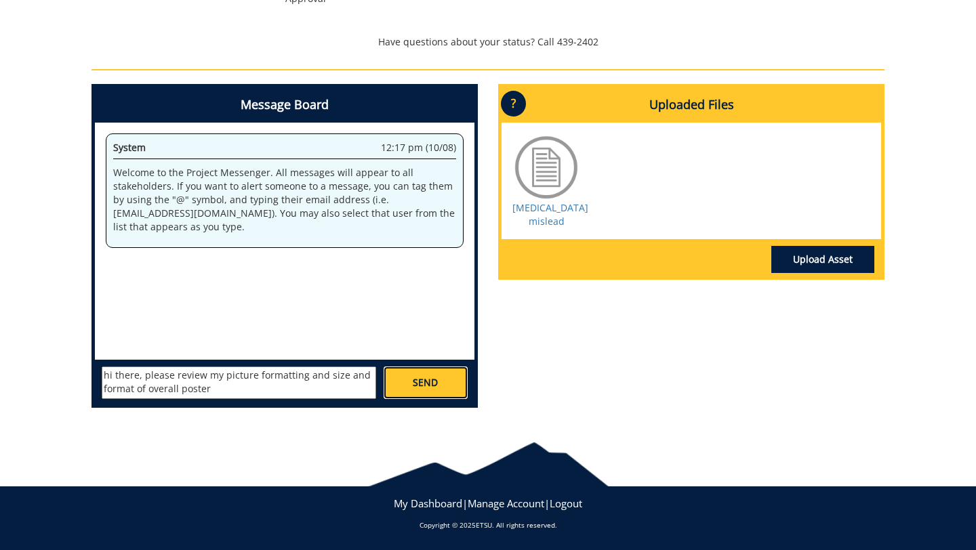
click at [430, 396] on link "SEND" at bounding box center [426, 383] width 84 height 33
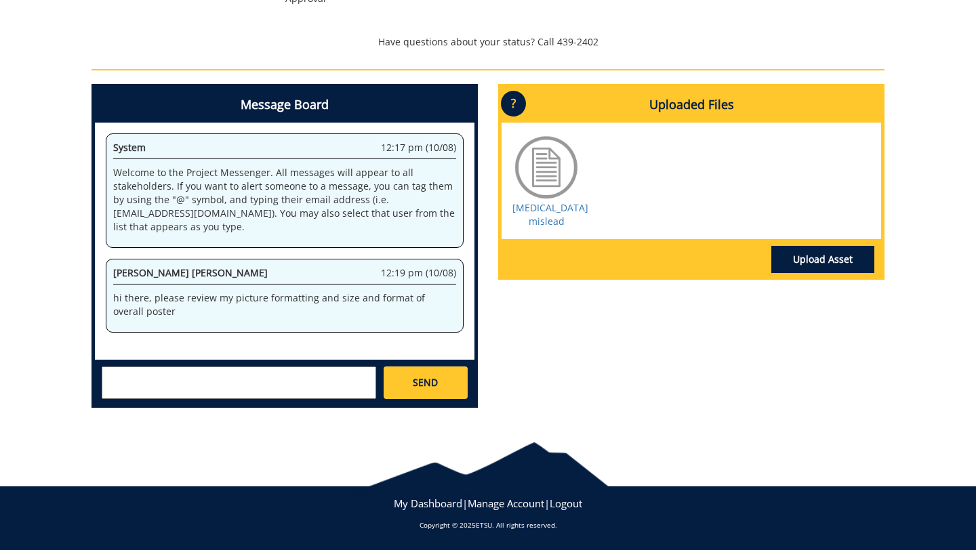
click at [682, 397] on div "Message Board System 12:17 pm (10/08) Welcome to the Project Messenger. All mes…" at bounding box center [487, 251] width 813 height 335
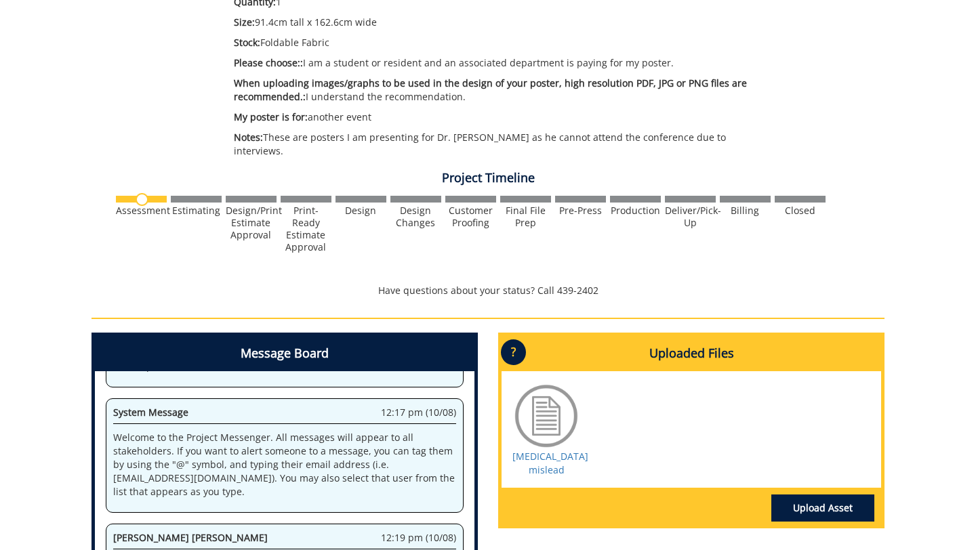
scroll to position [328, 0]
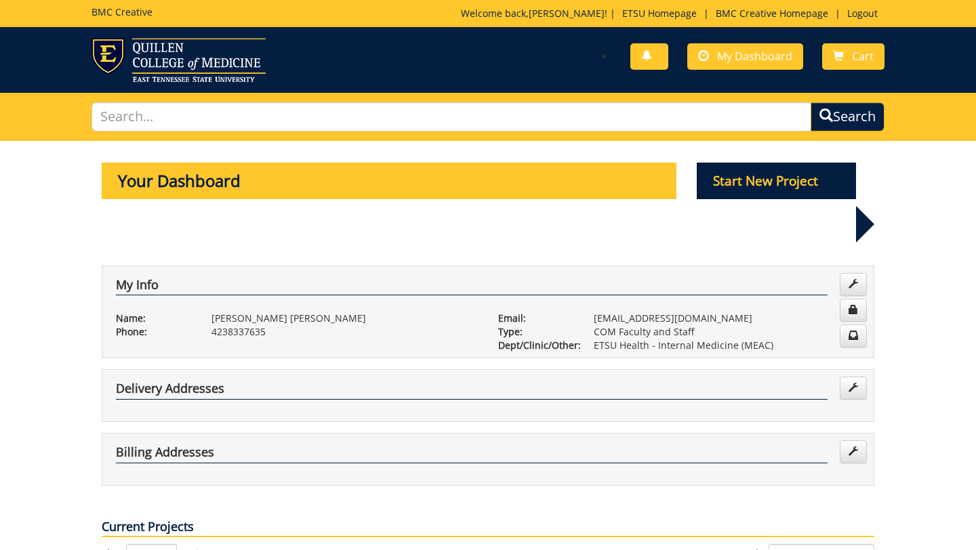
scroll to position [519, 0]
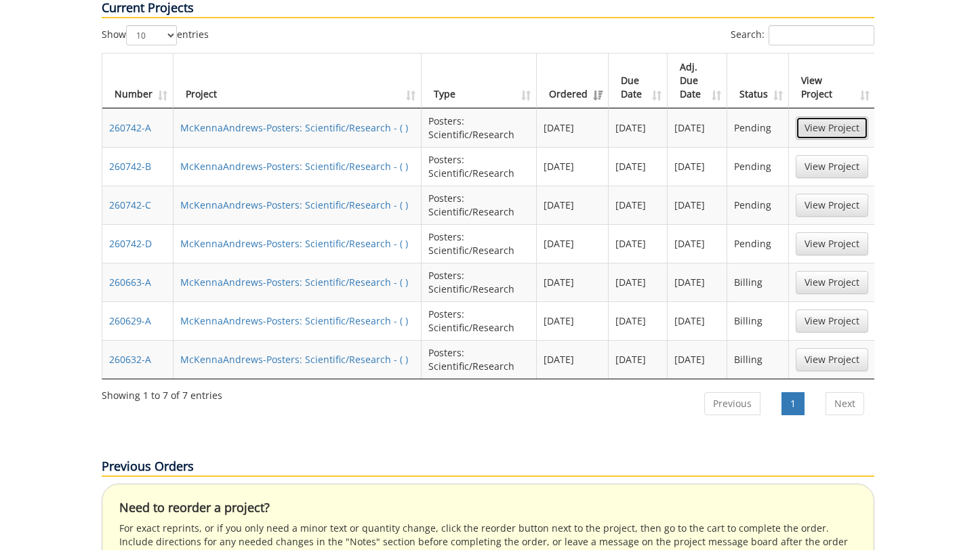
click at [835, 117] on link "View Project" at bounding box center [832, 128] width 73 height 23
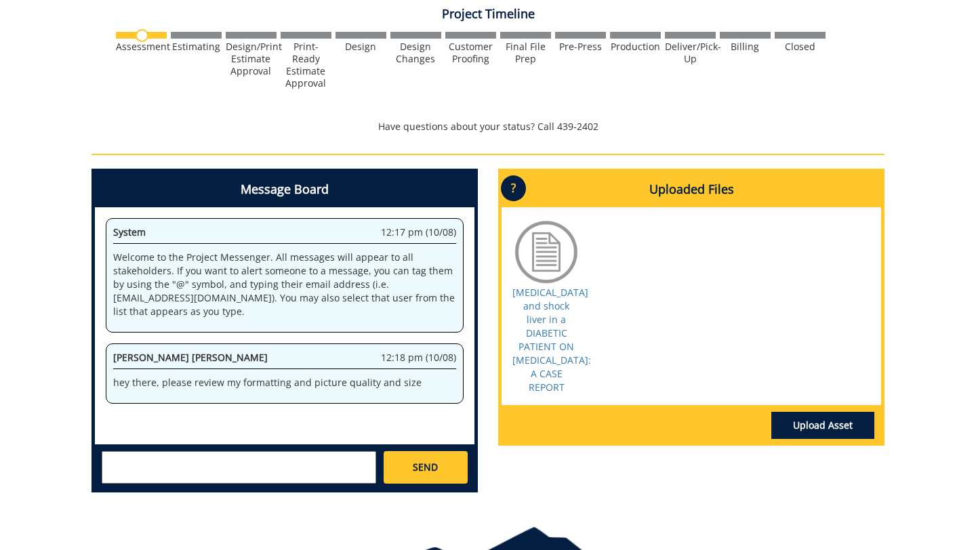
scroll to position [520, 0]
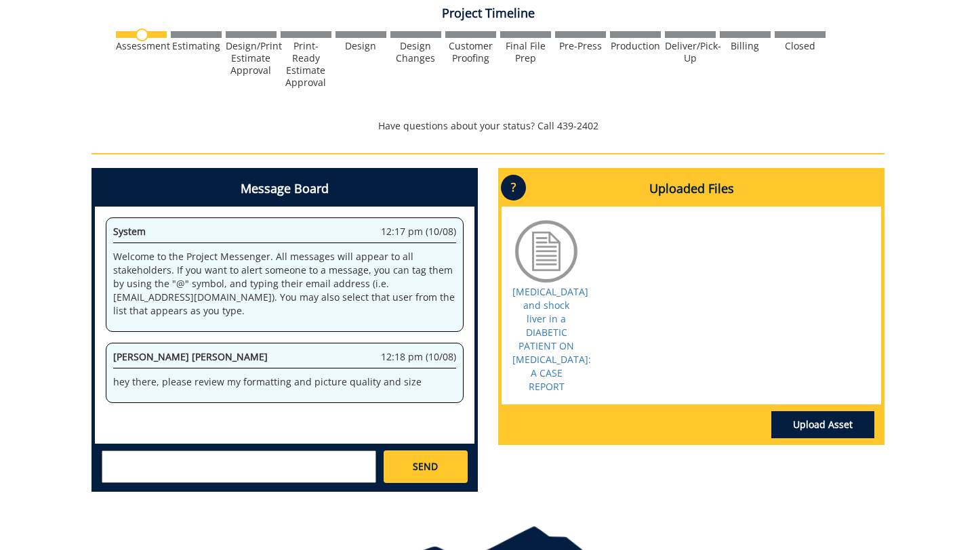
click at [292, 478] on textarea at bounding box center [239, 467] width 274 height 33
click at [824, 430] on link "Upload Asset" at bounding box center [822, 424] width 103 height 27
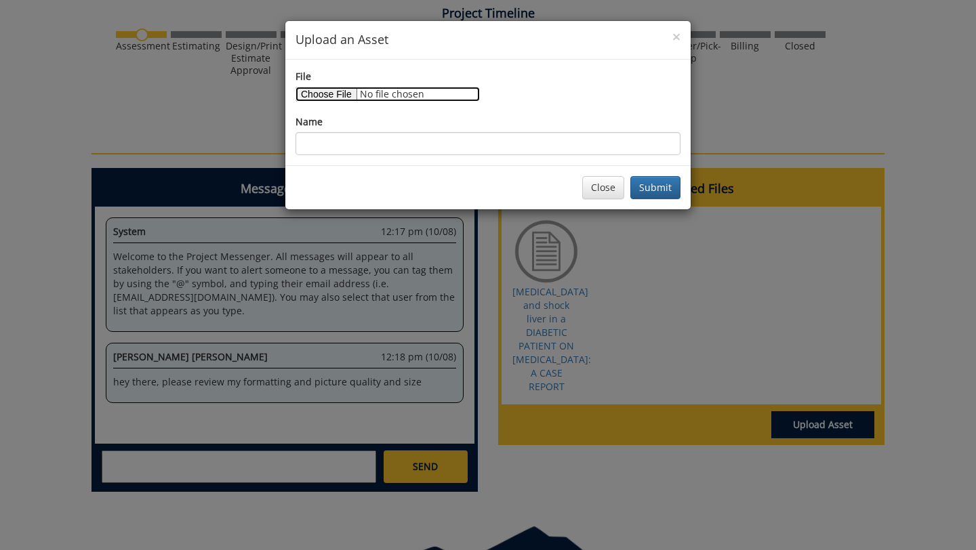
click at [343, 97] on input "File" at bounding box center [387, 94] width 184 height 15
type input "C:\fakepath\ACUTE PANCREATITIS AND SHOCK LIVER IN A DIABETIC​ PATIENT ON DULAGL…"
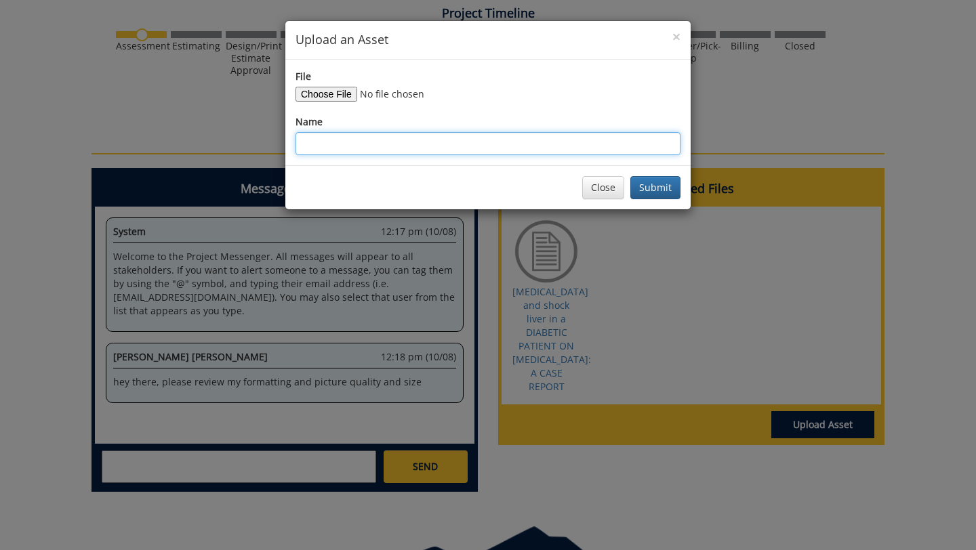
click at [391, 146] on input "Name" at bounding box center [487, 143] width 385 height 23
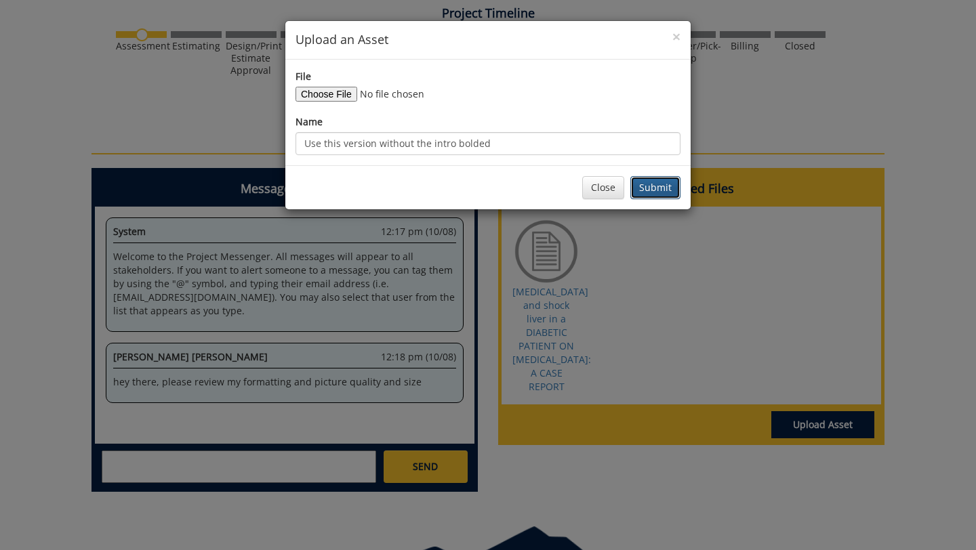
click at [664, 192] on button "Submit" at bounding box center [655, 187] width 50 height 23
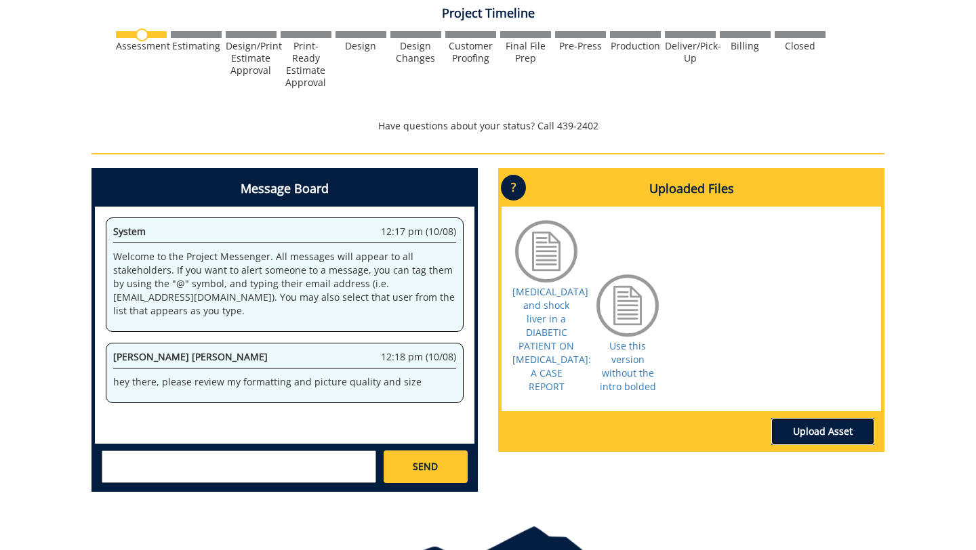
click at [842, 432] on link "Upload Asset" at bounding box center [822, 431] width 103 height 27
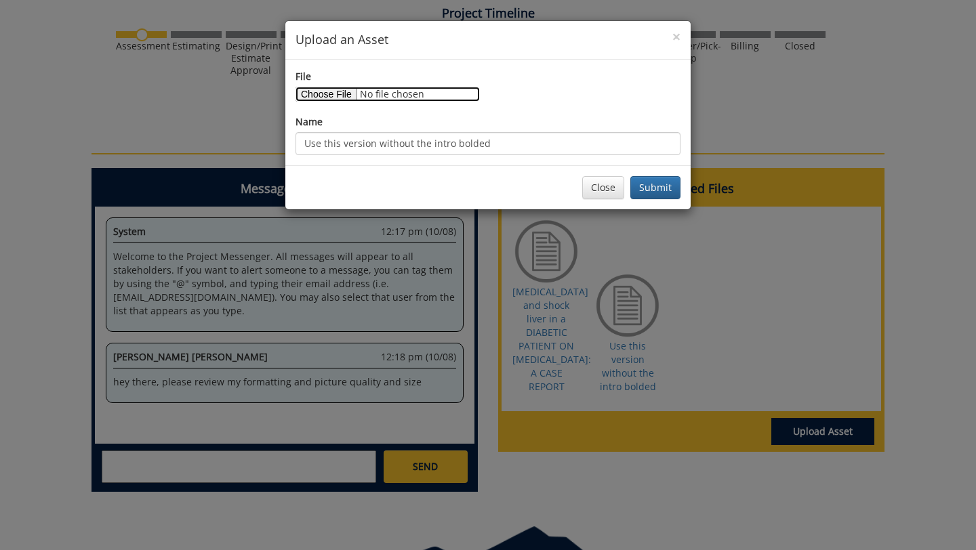
click at [347, 95] on input "File" at bounding box center [387, 94] width 184 height 15
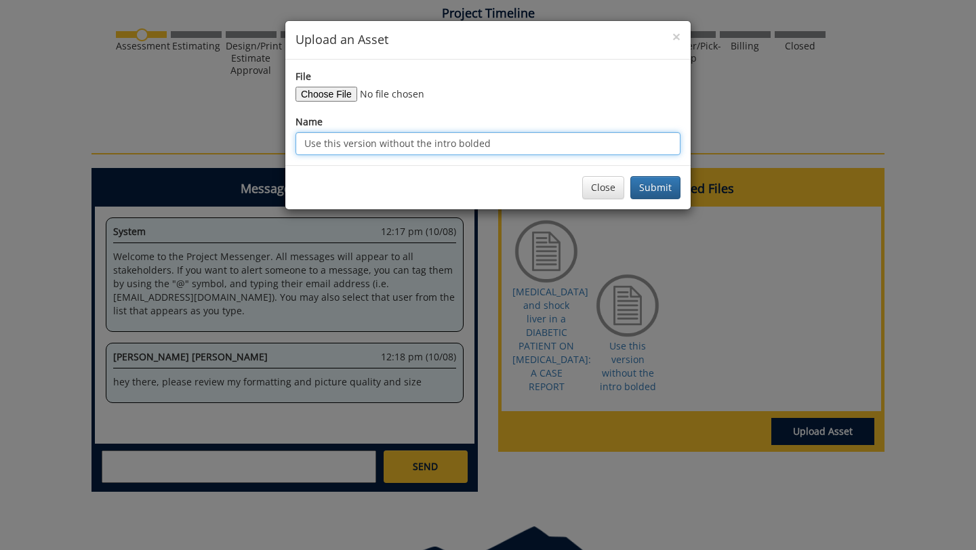
click at [488, 146] on input "Use this version without the intro bolded" at bounding box center [487, 143] width 385 height 23
drag, startPoint x: 501, startPoint y: 146, endPoint x: 292, endPoint y: 146, distance: 208.7
click at [292, 146] on div "File Name Use this version without the intro bolded" at bounding box center [487, 113] width 405 height 106
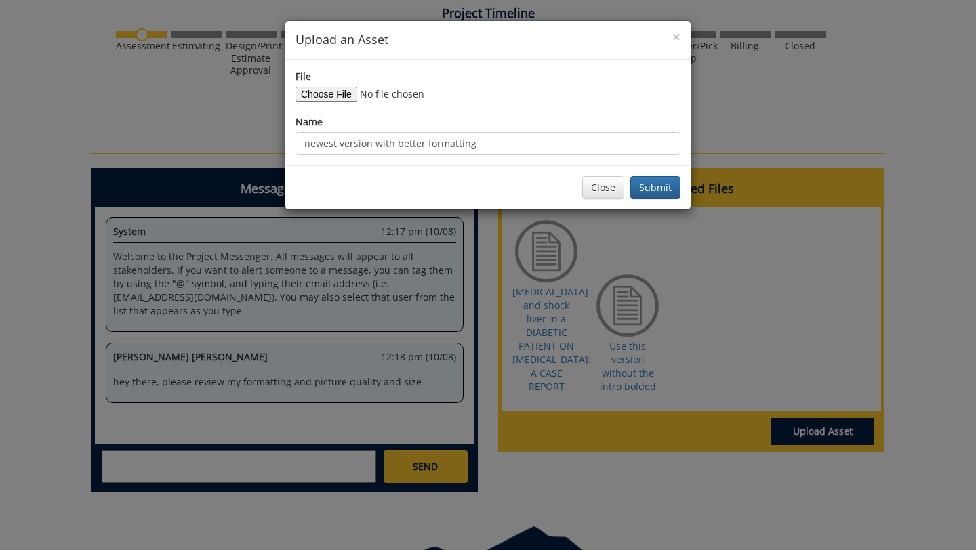
click at [660, 199] on div "Close Submit" at bounding box center [487, 187] width 405 height 44
click at [660, 184] on button "Submit" at bounding box center [655, 187] width 50 height 23
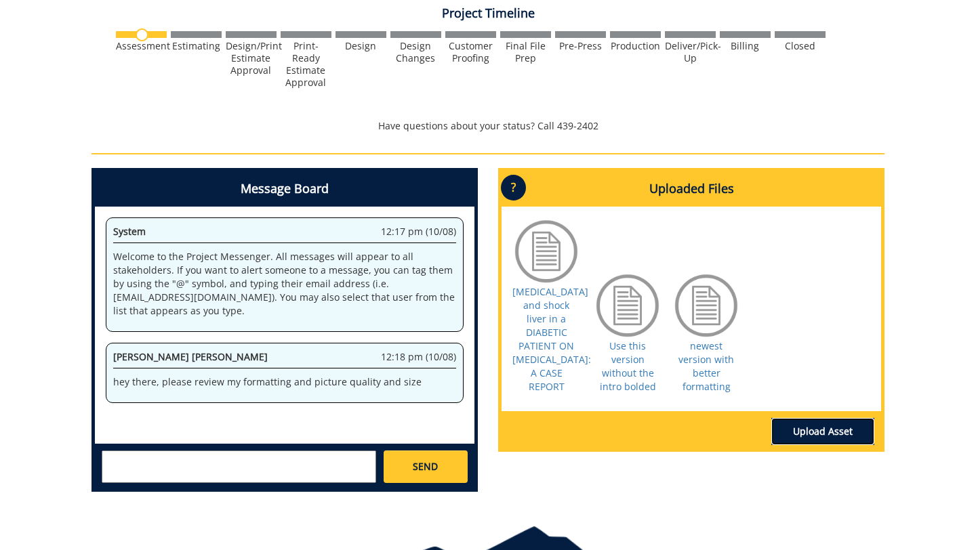
click at [860, 430] on link "Upload Asset" at bounding box center [822, 431] width 103 height 27
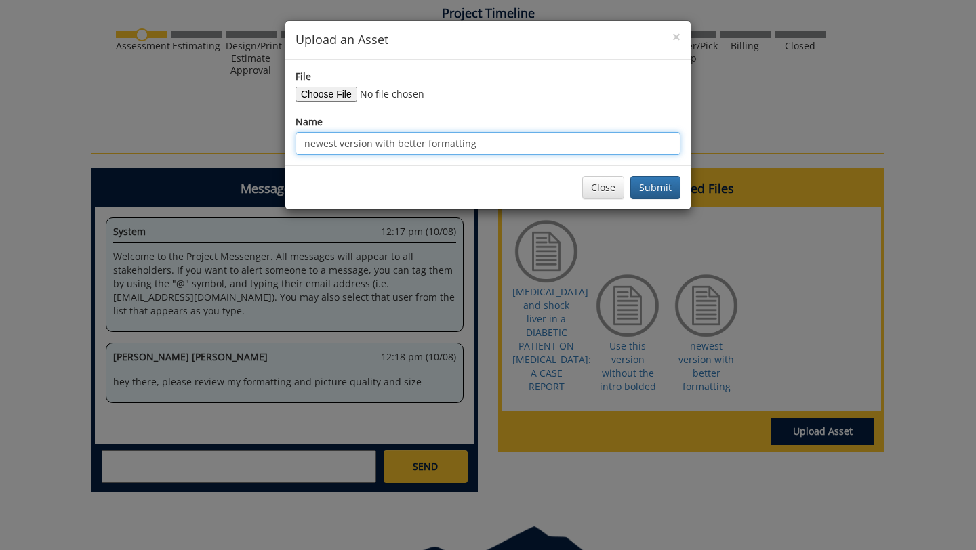
click at [489, 146] on input "newest version with better formatting" at bounding box center [487, 143] width 385 height 23
drag, startPoint x: 489, startPoint y: 146, endPoint x: 165, endPoint y: 138, distance: 324.7
click at [171, 142] on div "× Upload an Asset File Name newest version with better formatting Close Submit" at bounding box center [488, 275] width 976 height 550
type input "use this one (last upload)"
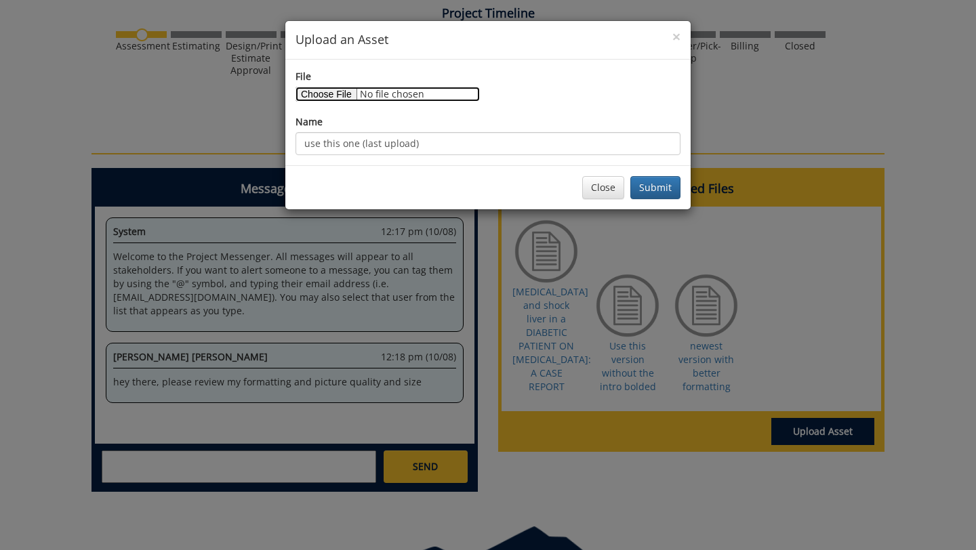
click at [332, 98] on input "File" at bounding box center [387, 94] width 184 height 15
click at [661, 185] on button "Submit" at bounding box center [655, 187] width 50 height 23
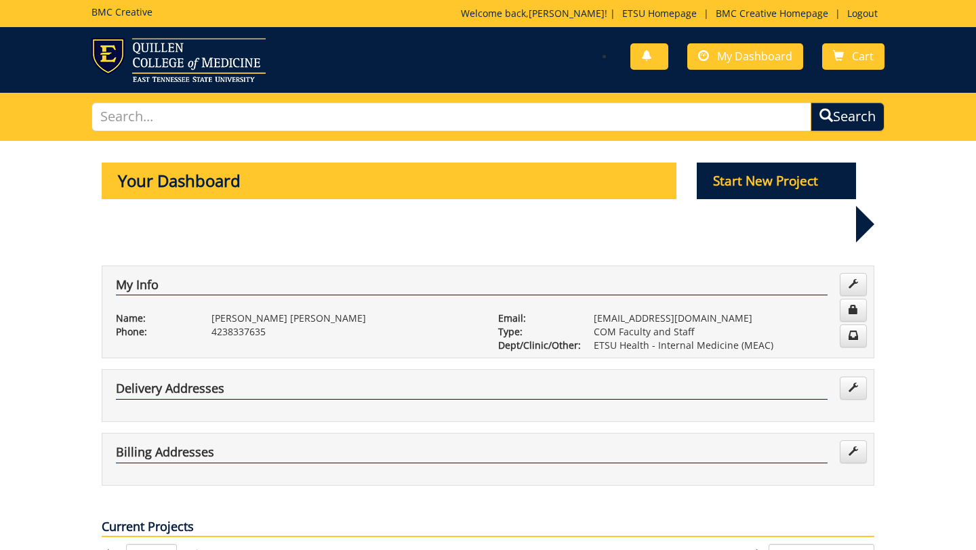
scroll to position [519, 0]
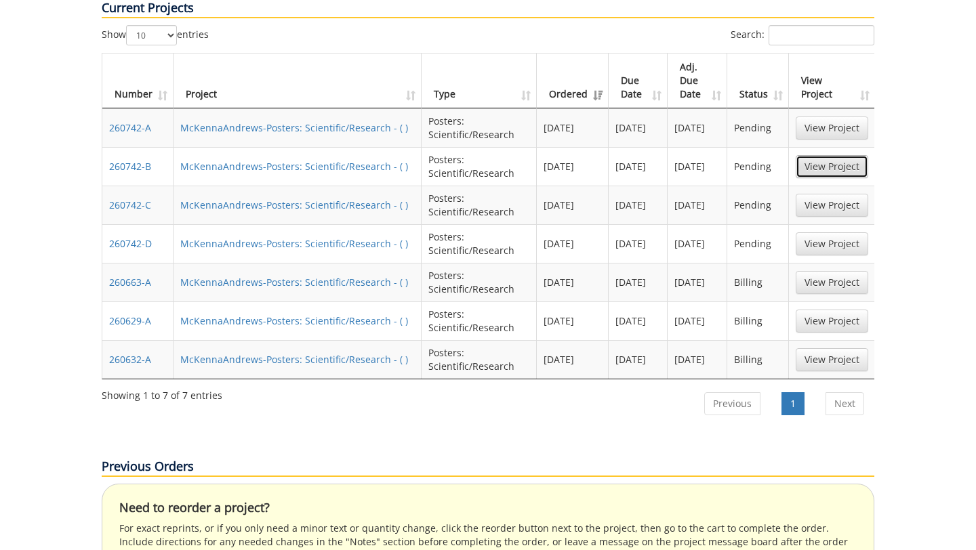
click at [847, 155] on link "View Project" at bounding box center [832, 166] width 73 height 23
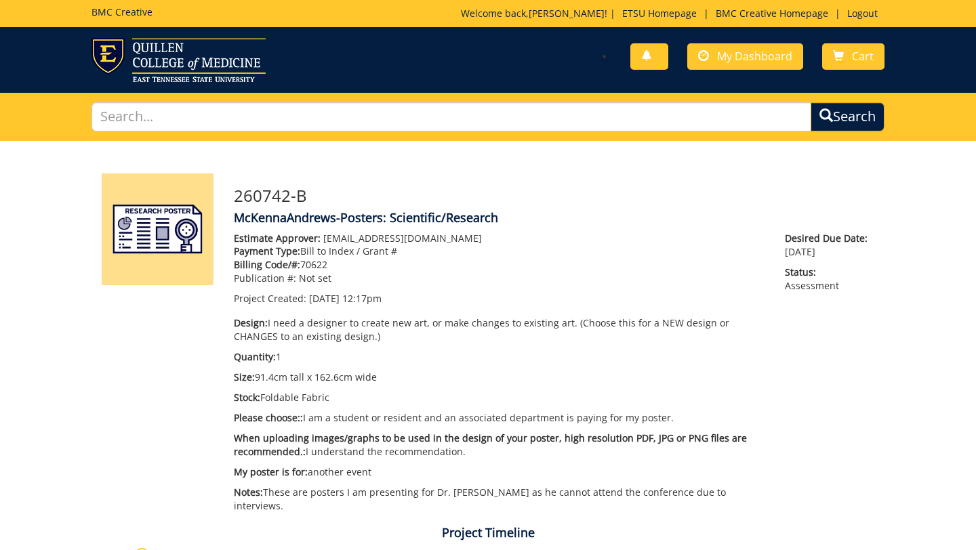
scroll to position [604, 0]
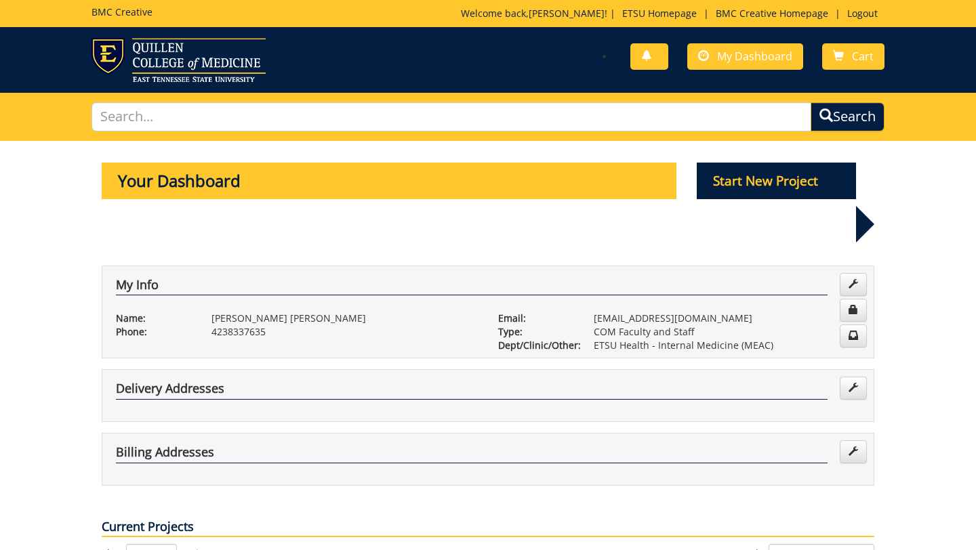
scroll to position [519, 0]
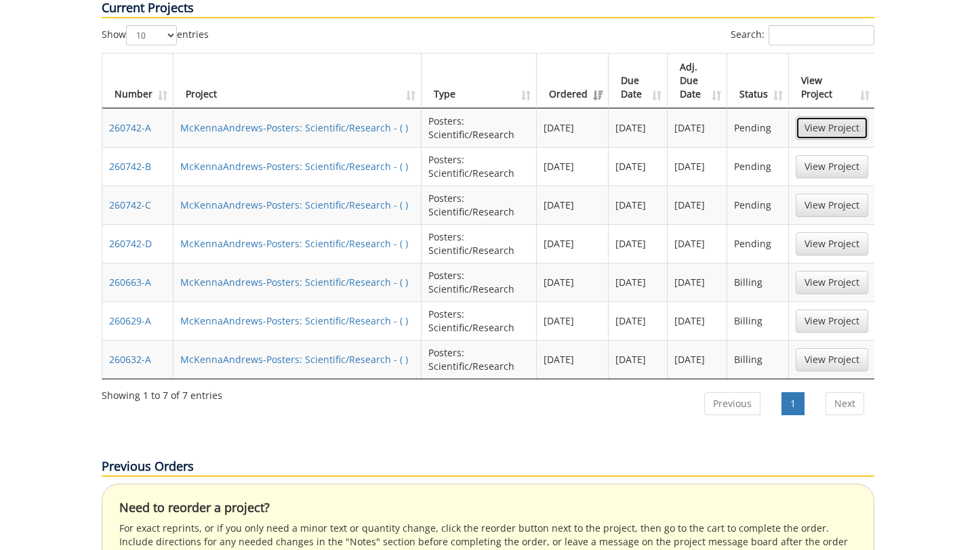
click at [819, 117] on link "View Project" at bounding box center [832, 128] width 73 height 23
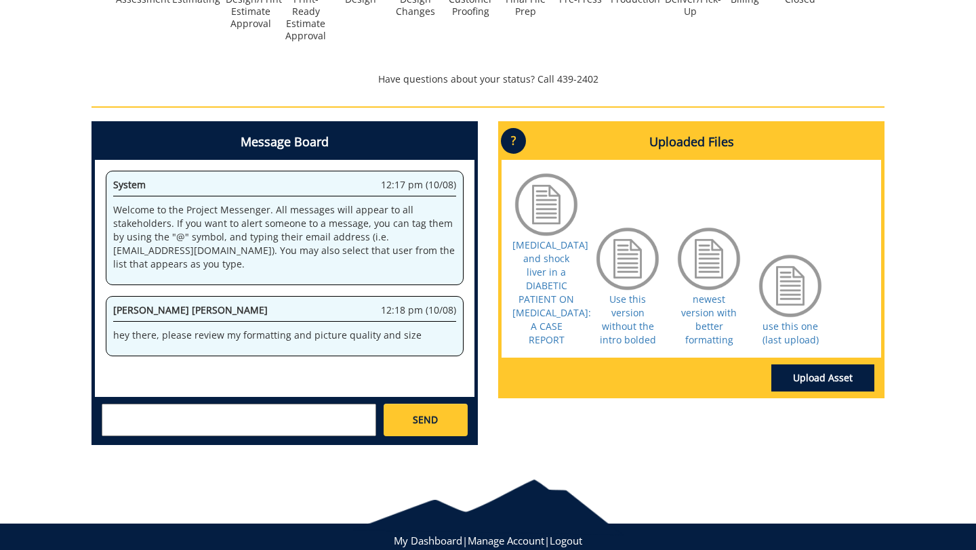
scroll to position [532, 0]
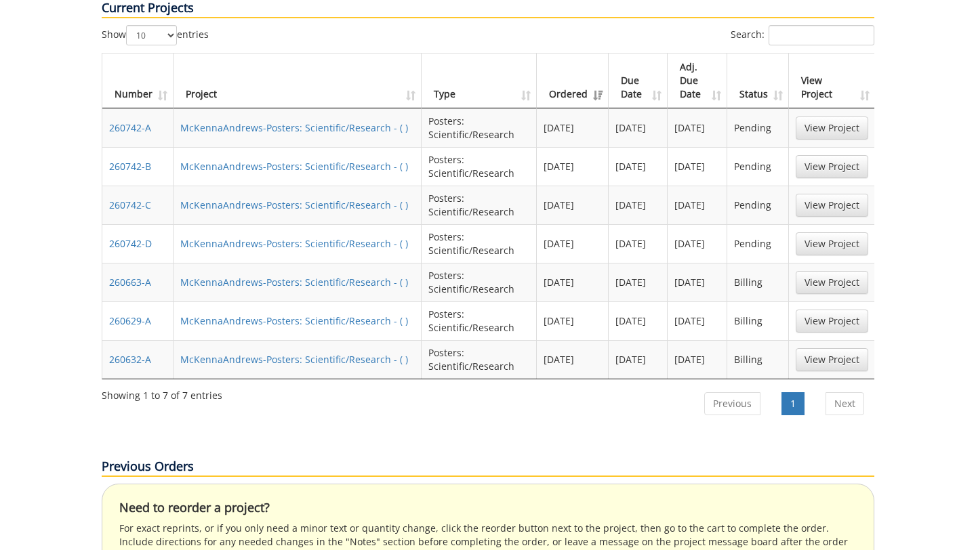
scroll to position [519, 0]
click at [828, 194] on link "View Project" at bounding box center [832, 205] width 73 height 23
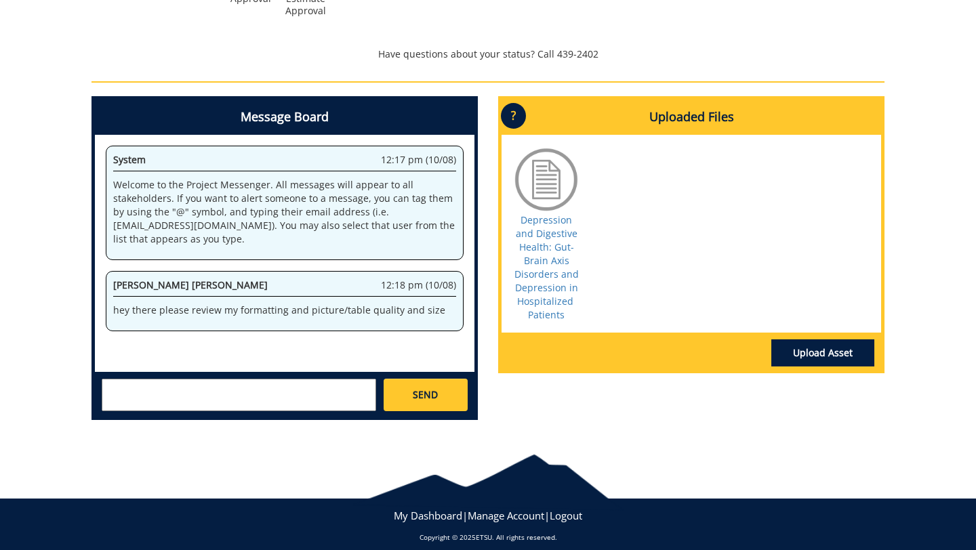
scroll to position [604, 0]
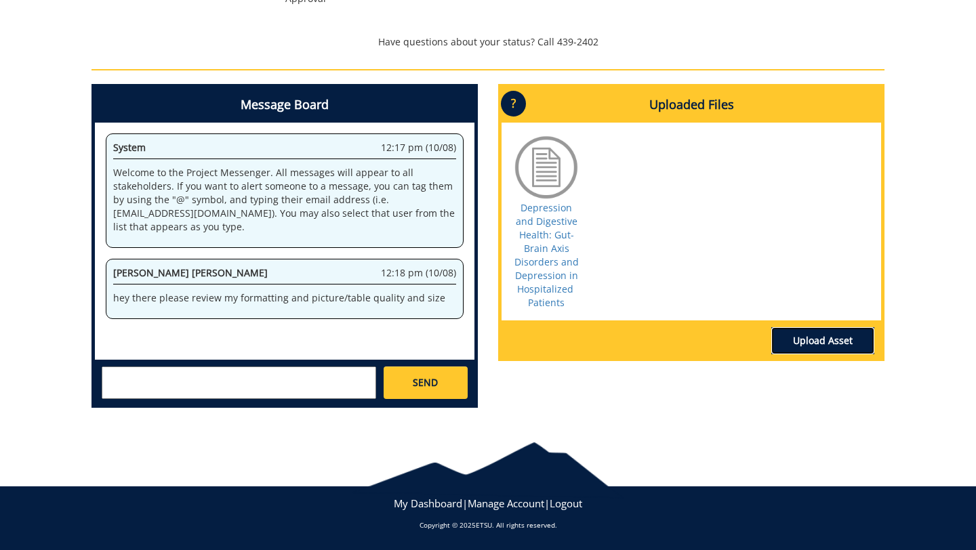
click at [825, 344] on link "Upload Asset" at bounding box center [822, 340] width 103 height 27
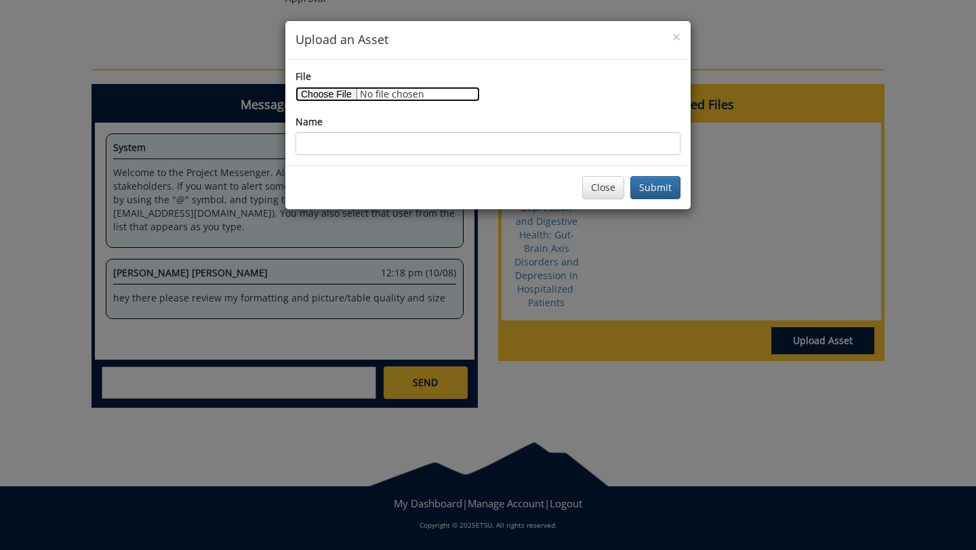
click at [333, 97] on input "File" at bounding box center [387, 94] width 184 height 15
type input "C:\fakepath\Depression and Digestive Health- Gut-Brain Axis Disorders and Depre…"
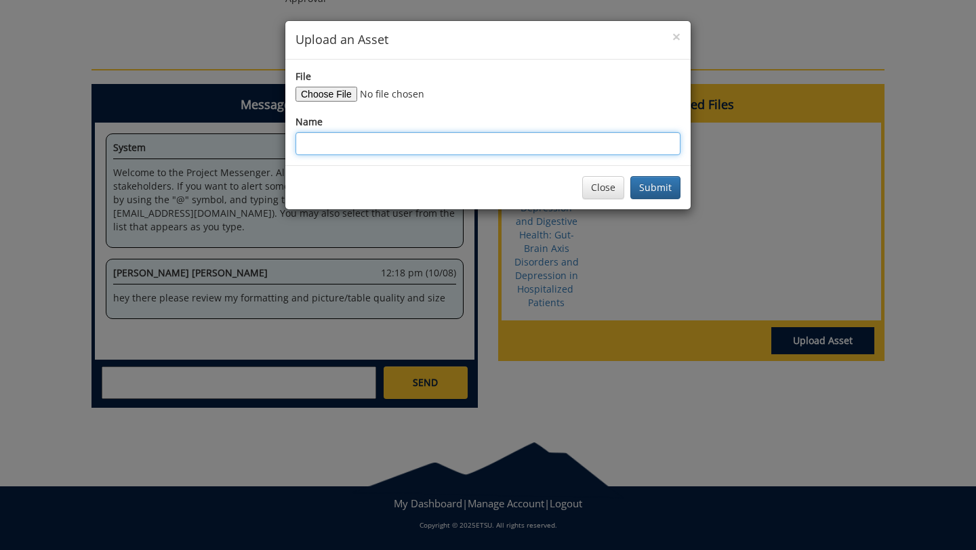
click at [514, 145] on input "Name" at bounding box center [487, 143] width 385 height 23
type input "use this one with larger tables"
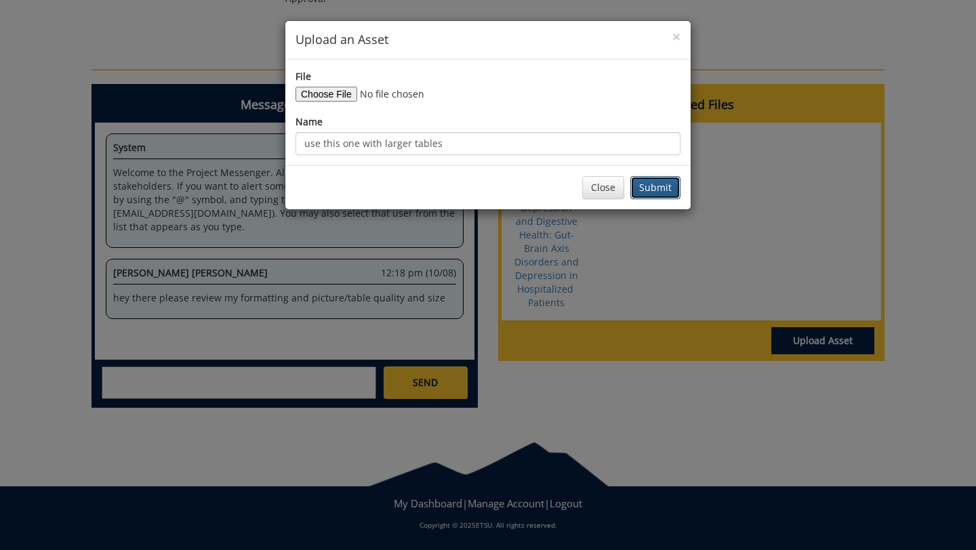
click at [661, 191] on button "Submit" at bounding box center [655, 187] width 50 height 23
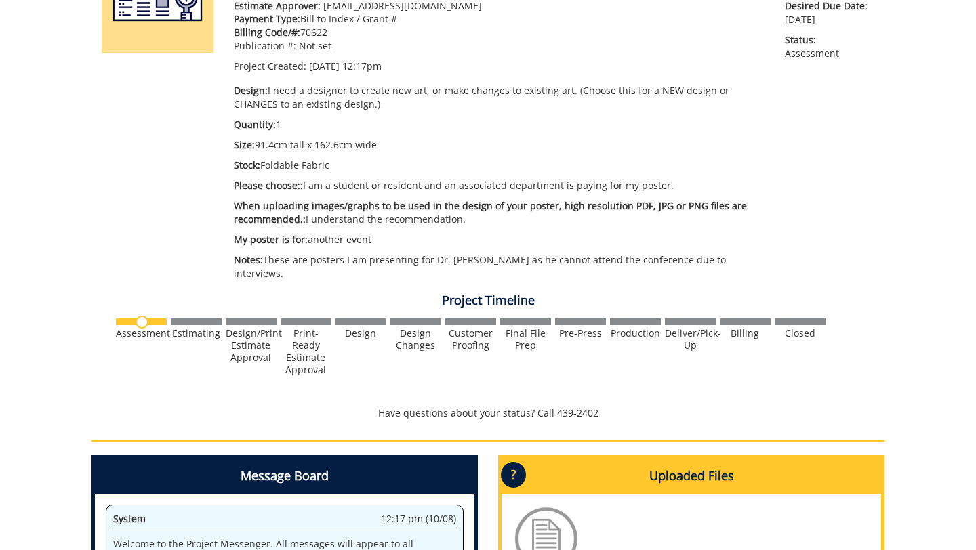
scroll to position [0, 0]
